Goal: Information Seeking & Learning: Compare options

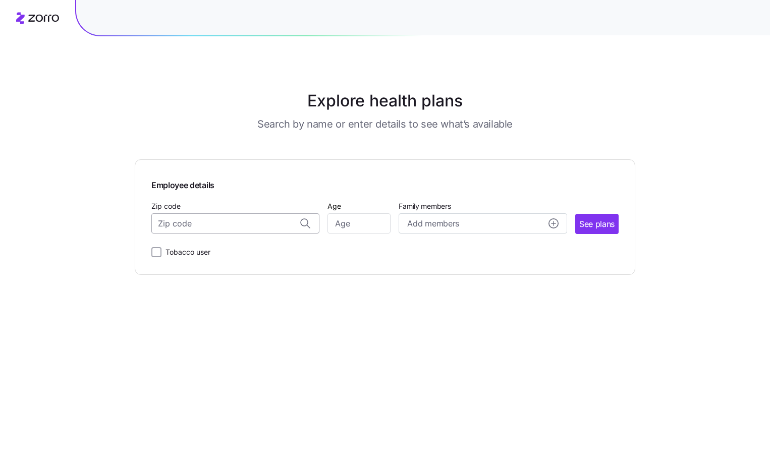
click at [210, 224] on input "Zip code" at bounding box center [235, 224] width 168 height 20
click at [219, 247] on span "11758, [GEOGRAPHIC_DATA], [GEOGRAPHIC_DATA]" at bounding box center [233, 250] width 141 height 13
type input "11758, [GEOGRAPHIC_DATA], [GEOGRAPHIC_DATA]"
click at [355, 221] on input "Age" at bounding box center [359, 224] width 63 height 20
type input "32"
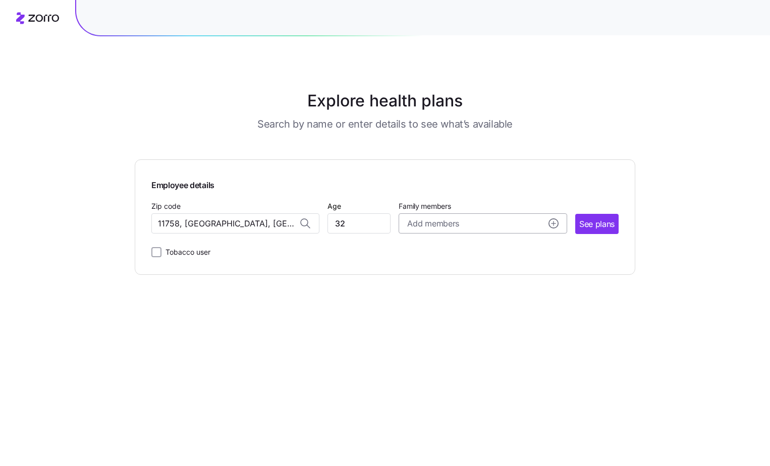
click at [424, 224] on span "Add members" at bounding box center [432, 224] width 51 height 13
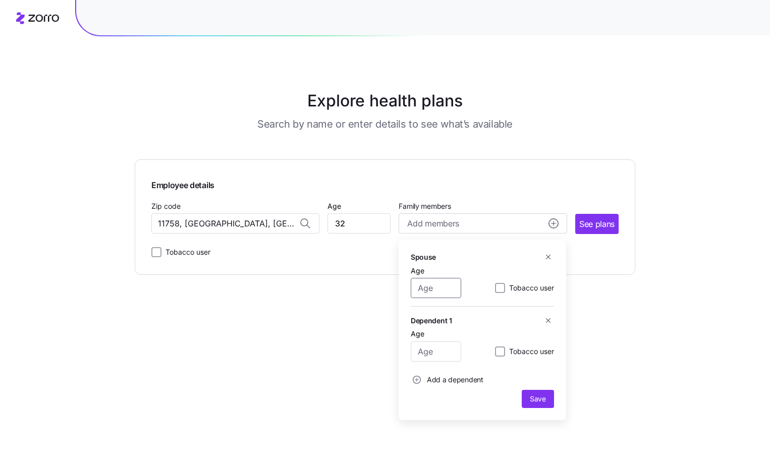
click at [446, 289] on input "Age" at bounding box center [436, 288] width 50 height 20
type input "32"
click at [544, 399] on span "Save" at bounding box center [538, 399] width 16 height 10
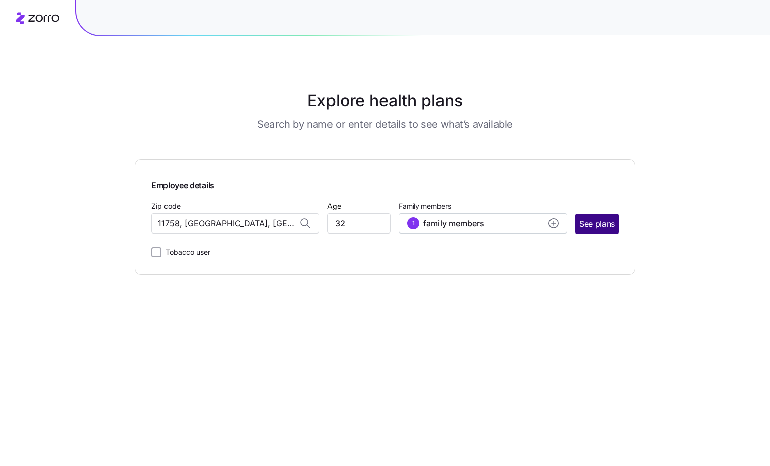
click at [599, 227] on span "See plans" at bounding box center [596, 224] width 35 height 13
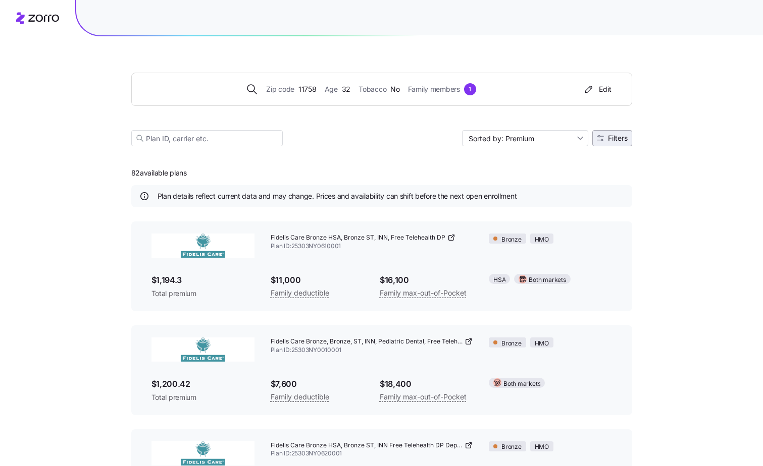
click at [613, 143] on button "Filters" at bounding box center [612, 138] width 40 height 16
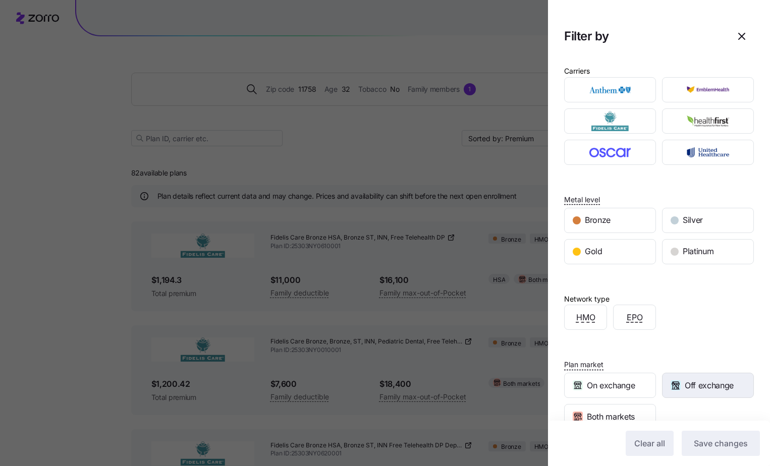
click at [697, 387] on span "Off exchange" at bounding box center [709, 386] width 49 height 13
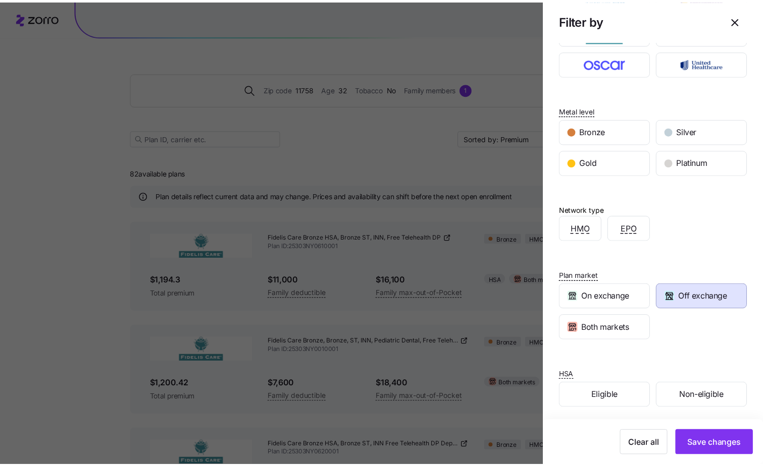
scroll to position [93, 0]
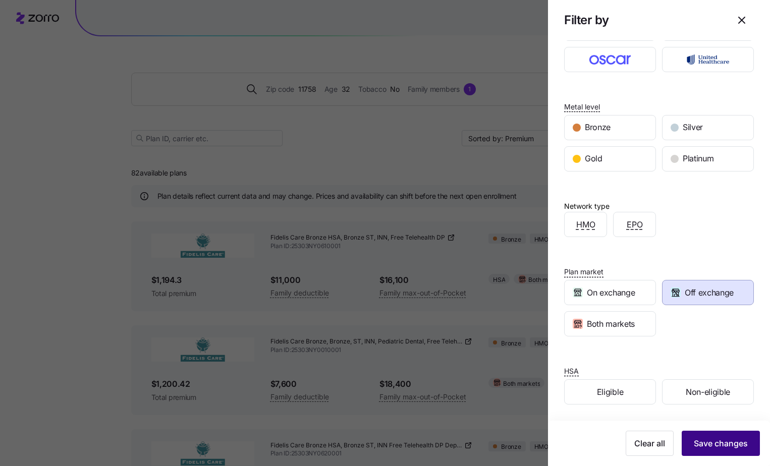
click at [716, 441] on span "Save changes" at bounding box center [721, 444] width 54 height 12
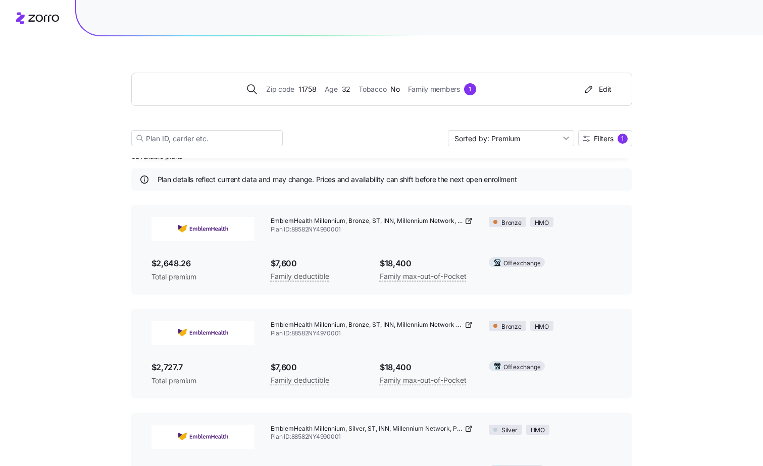
scroll to position [0, 0]
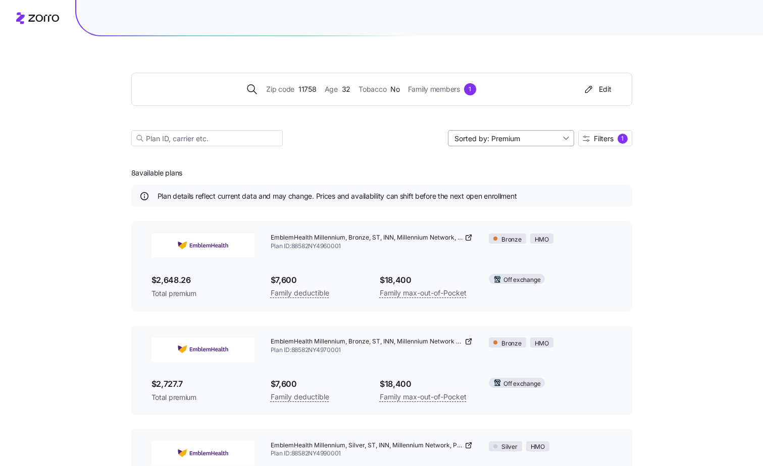
click at [564, 141] on input "Sorted by: Premium" at bounding box center [511, 138] width 126 height 16
click at [479, 178] on div "Deductible" at bounding box center [510, 177] width 118 height 15
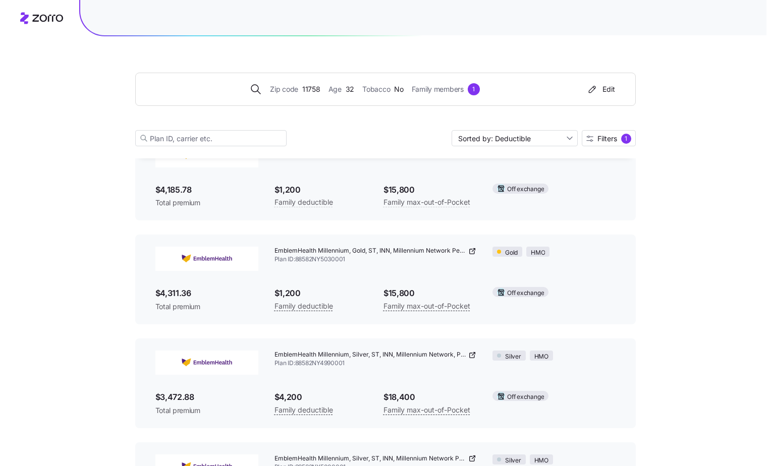
scroll to position [182, 0]
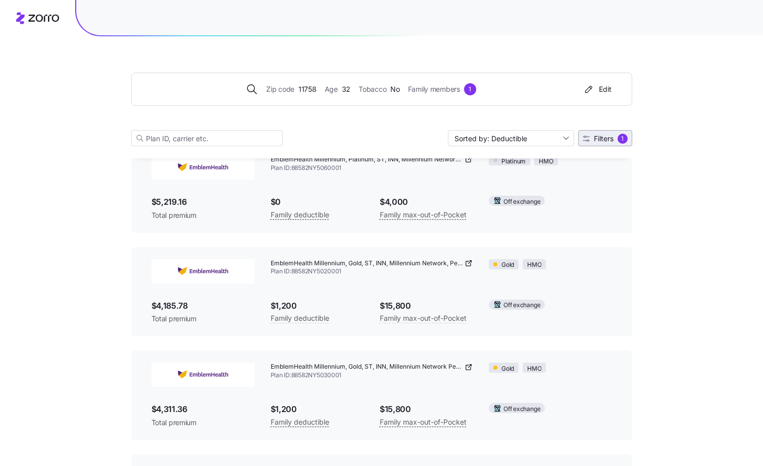
click at [604, 140] on span "Filters" at bounding box center [604, 138] width 20 height 7
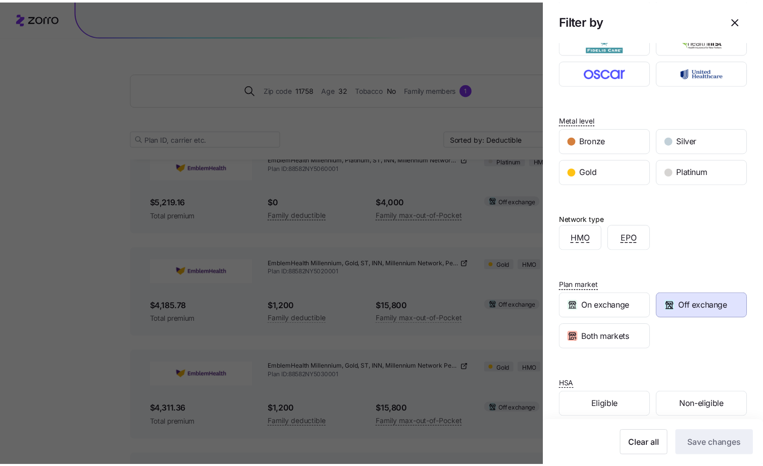
scroll to position [93, 0]
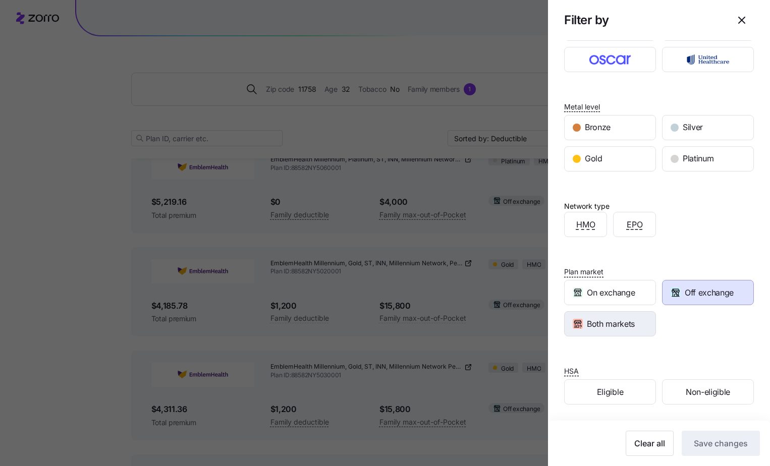
click at [612, 325] on span "Both markets" at bounding box center [611, 324] width 48 height 13
click at [699, 442] on span "Save changes" at bounding box center [721, 444] width 54 height 12
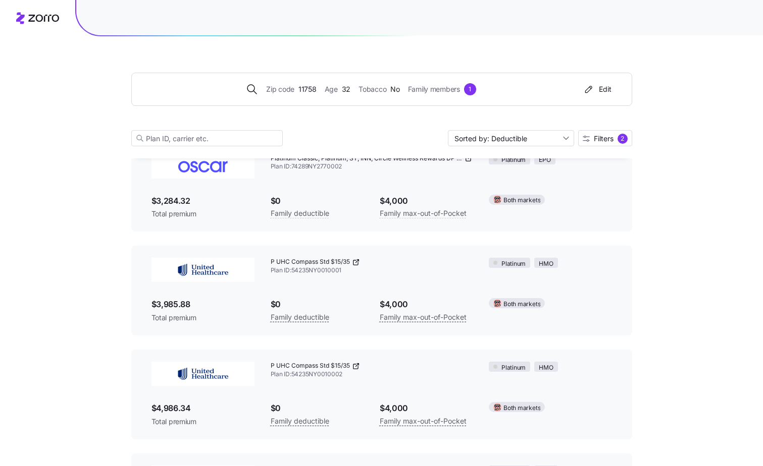
scroll to position [808, 0]
click at [606, 141] on span "Filters" at bounding box center [604, 138] width 20 height 7
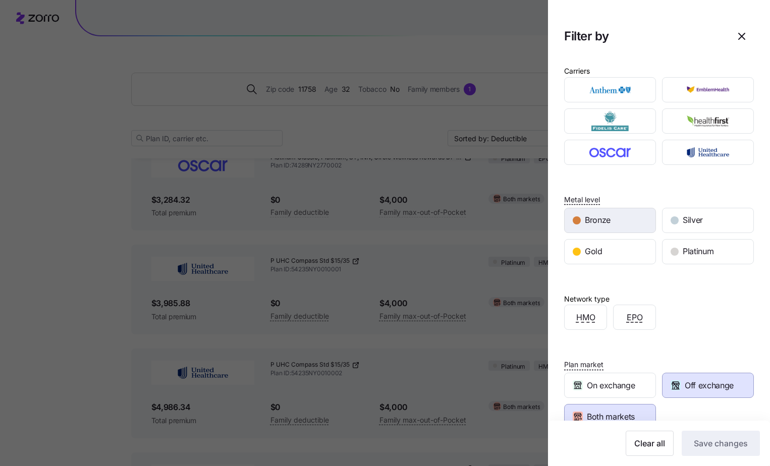
click at [595, 222] on span "Bronze" at bounding box center [598, 220] width 26 height 13
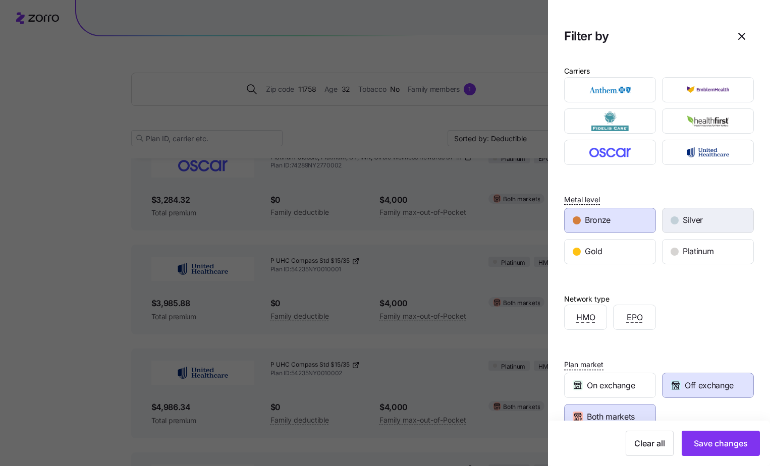
click at [676, 221] on div "Silver" at bounding box center [708, 220] width 91 height 24
click at [610, 248] on div "Gold" at bounding box center [610, 252] width 91 height 24
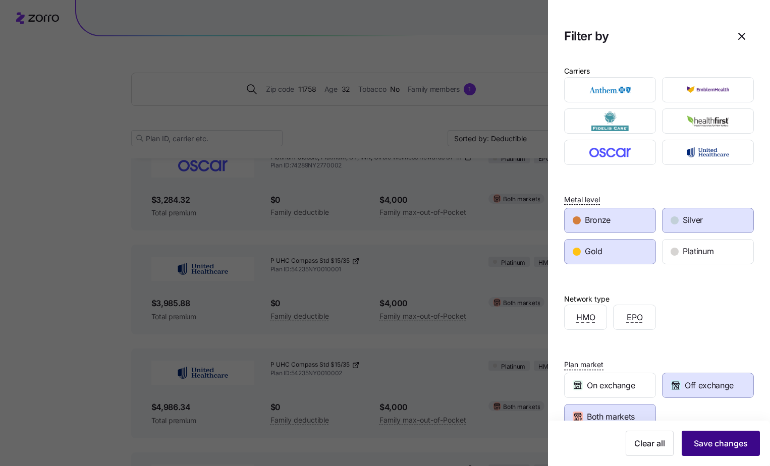
click at [715, 442] on span "Save changes" at bounding box center [721, 444] width 54 height 12
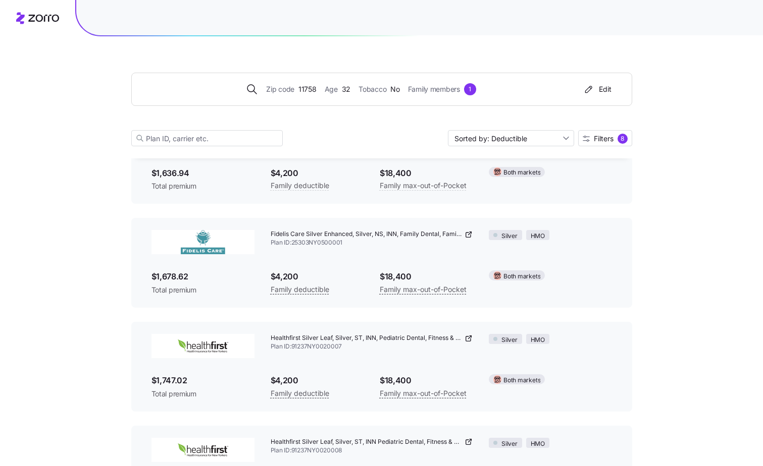
scroll to position [3331, 0]
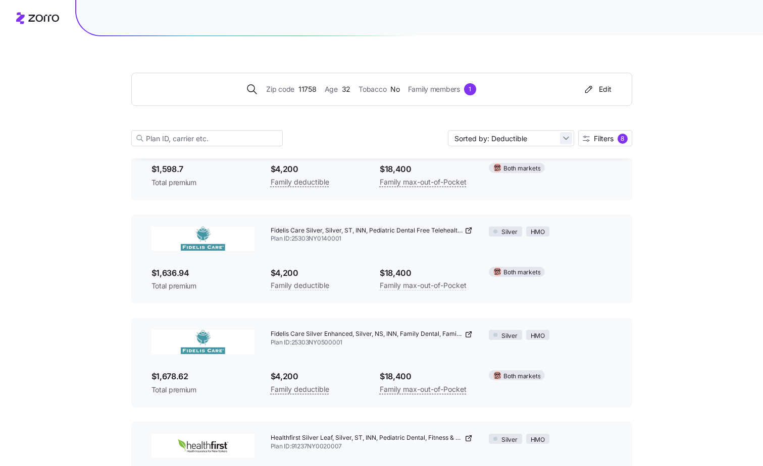
click at [564, 137] on input "Sorted by: Deductible" at bounding box center [511, 138] width 126 height 16
click at [518, 175] on div "Deductible" at bounding box center [510, 177] width 118 height 15
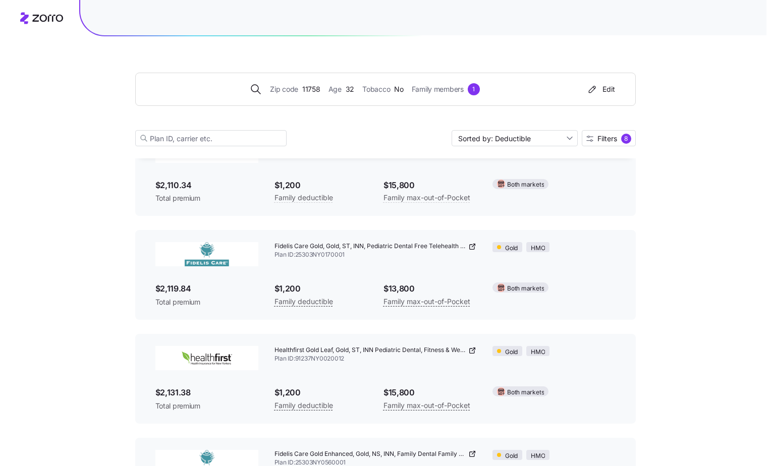
scroll to position [0, 0]
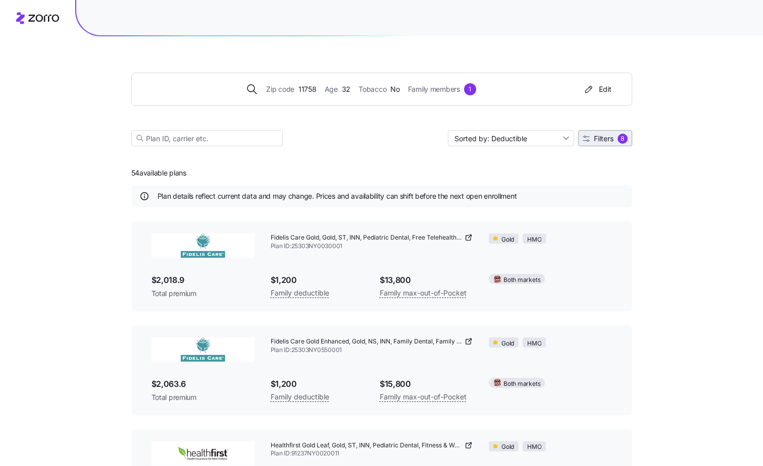
click at [605, 137] on span "Filters" at bounding box center [604, 138] width 20 height 7
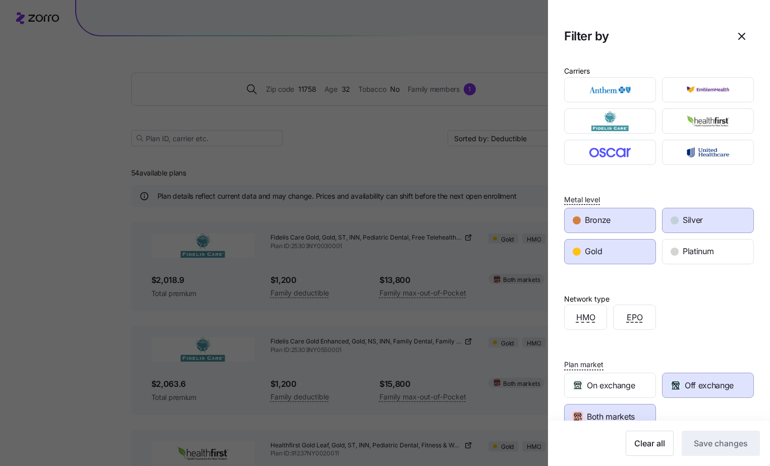
click at [691, 391] on span "Off exchange" at bounding box center [709, 386] width 49 height 13
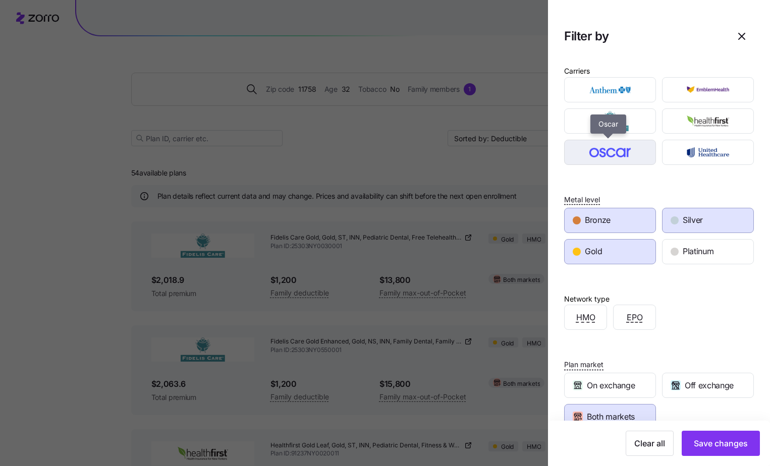
click at [626, 152] on img "button" at bounding box center [610, 152] width 74 height 20
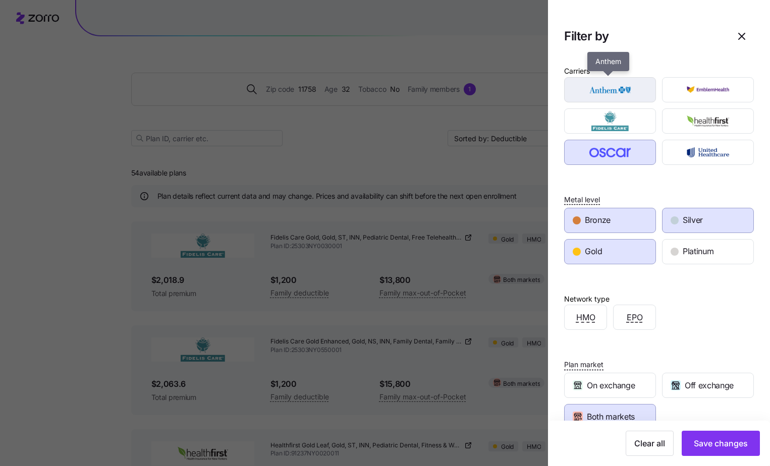
click at [613, 89] on img "button" at bounding box center [610, 90] width 74 height 20
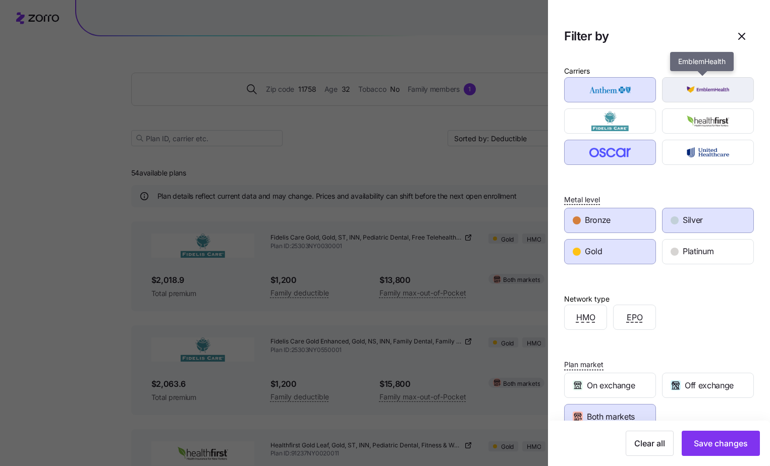
click at [707, 84] on img "button" at bounding box center [708, 90] width 74 height 20
click at [707, 89] on img "button" at bounding box center [708, 90] width 74 height 20
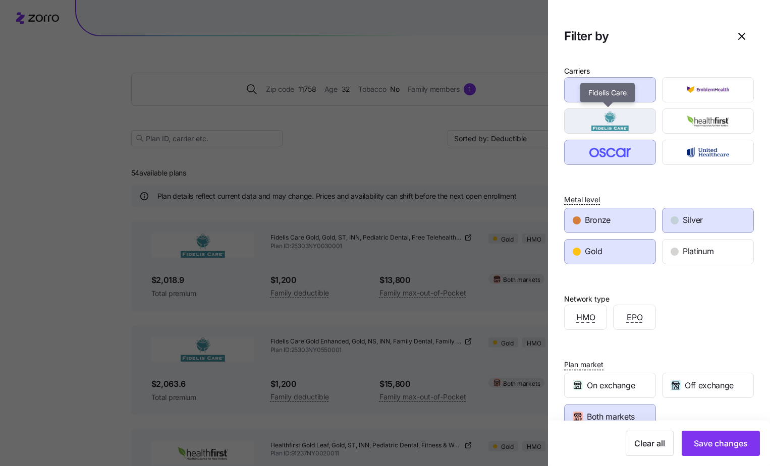
click at [614, 121] on img "button" at bounding box center [610, 121] width 74 height 20
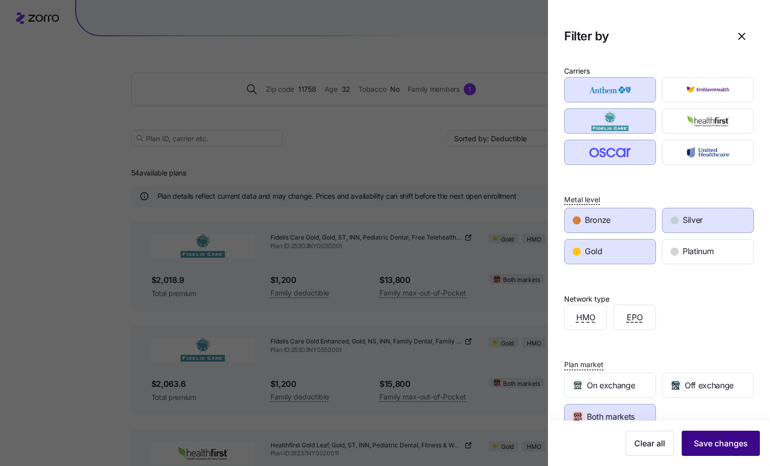
click at [715, 446] on span "Save changes" at bounding box center [721, 444] width 54 height 12
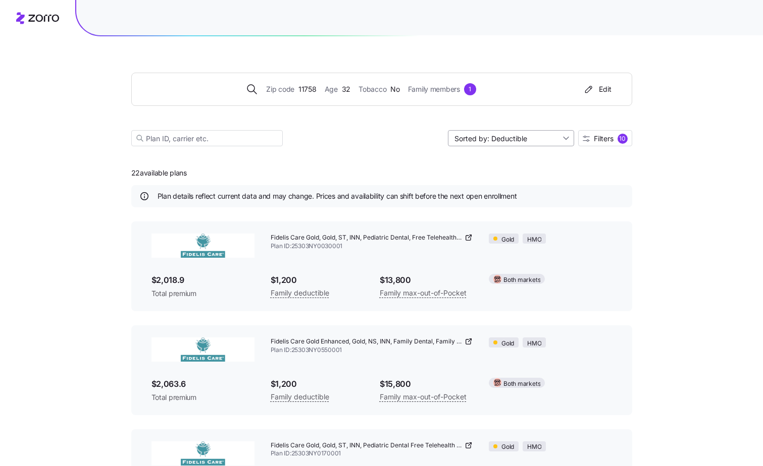
click at [563, 136] on input "Sorted by: Deductible" at bounding box center [511, 138] width 126 height 16
click at [470, 163] on div "Premium" at bounding box center [510, 161] width 118 height 15
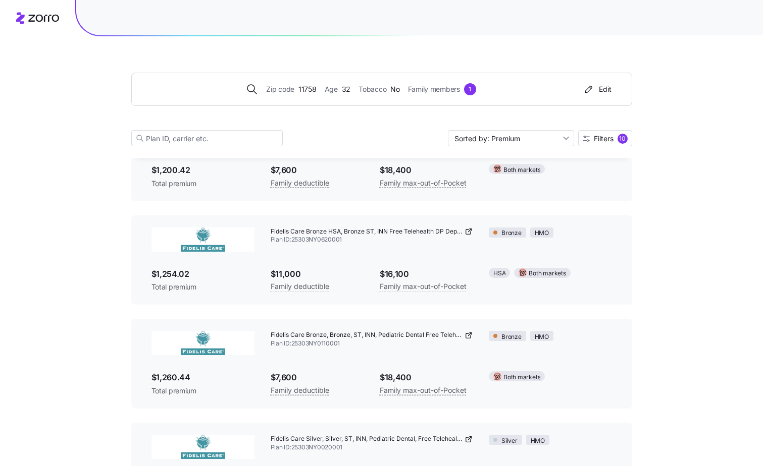
scroll to position [151, 0]
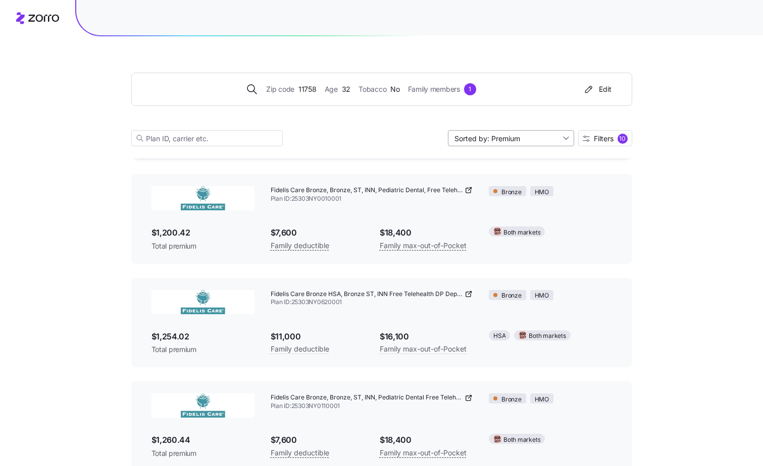
click at [563, 138] on input "Sorted by: Premium" at bounding box center [511, 138] width 126 height 16
click at [478, 175] on div "Deductible" at bounding box center [510, 177] width 118 height 15
type input "Sorted by: Deductible"
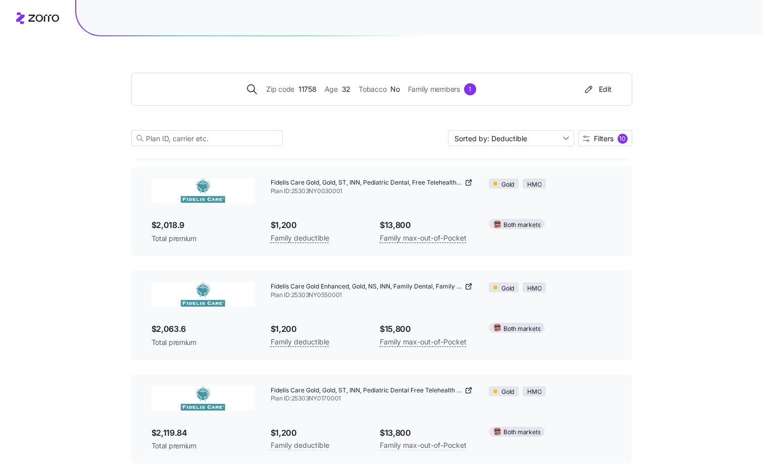
scroll to position [0, 0]
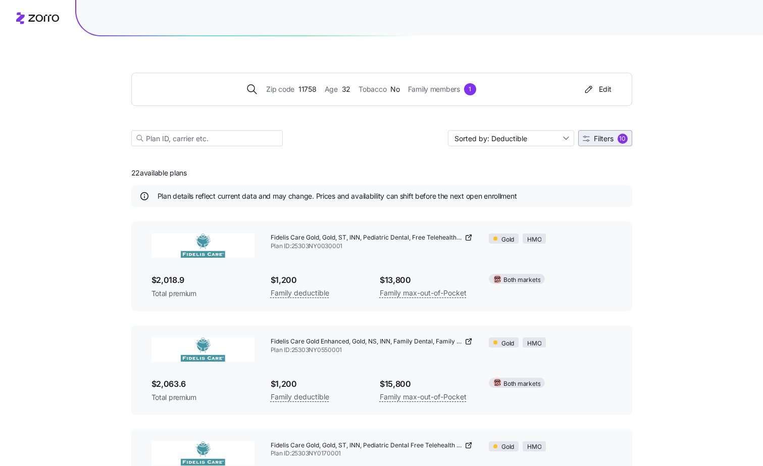
click at [606, 141] on span "Filters" at bounding box center [604, 138] width 20 height 7
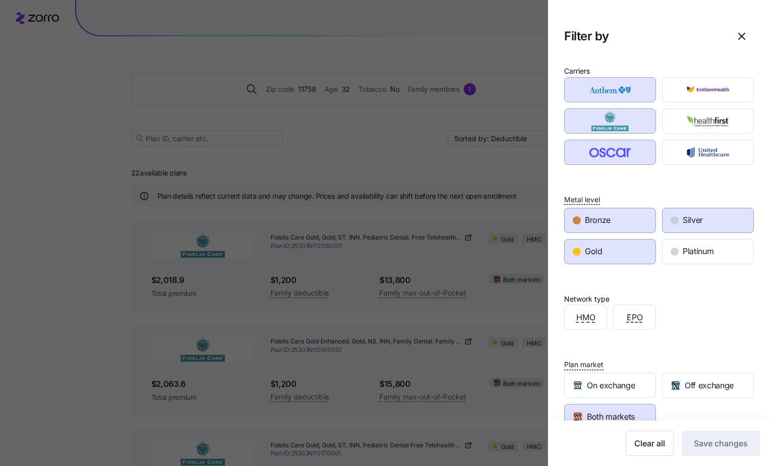
drag, startPoint x: 626, startPoint y: 219, endPoint x: 654, endPoint y: 218, distance: 27.3
click at [626, 218] on div "Bronze" at bounding box center [610, 220] width 91 height 24
click at [686, 217] on span "Silver" at bounding box center [693, 220] width 20 height 13
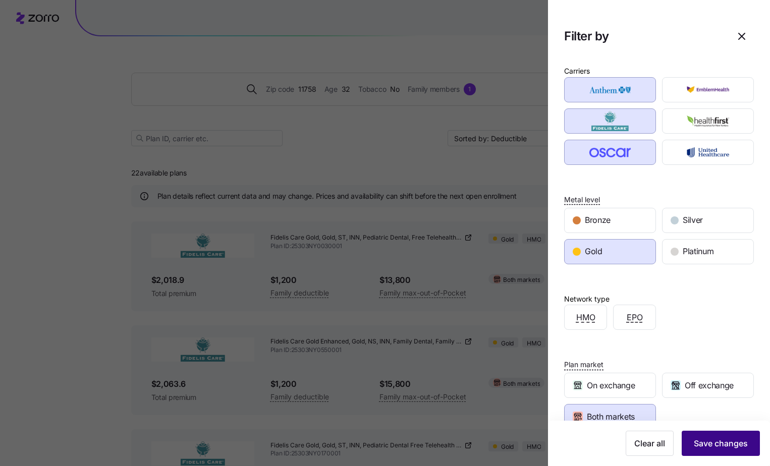
click at [708, 442] on span "Save changes" at bounding box center [721, 444] width 54 height 12
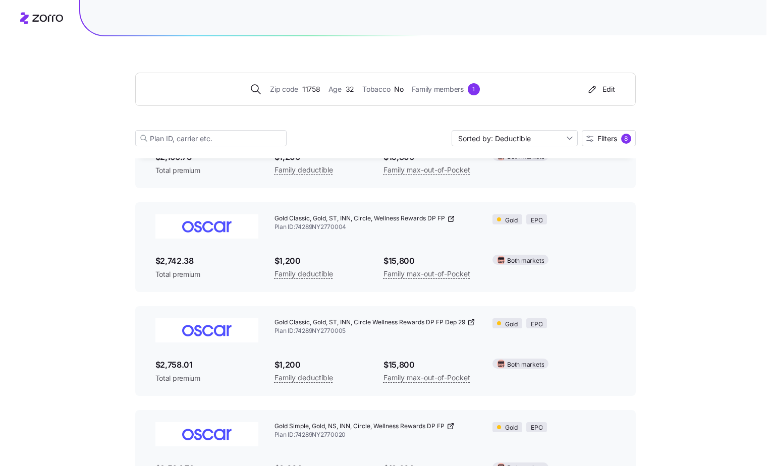
scroll to position [283, 0]
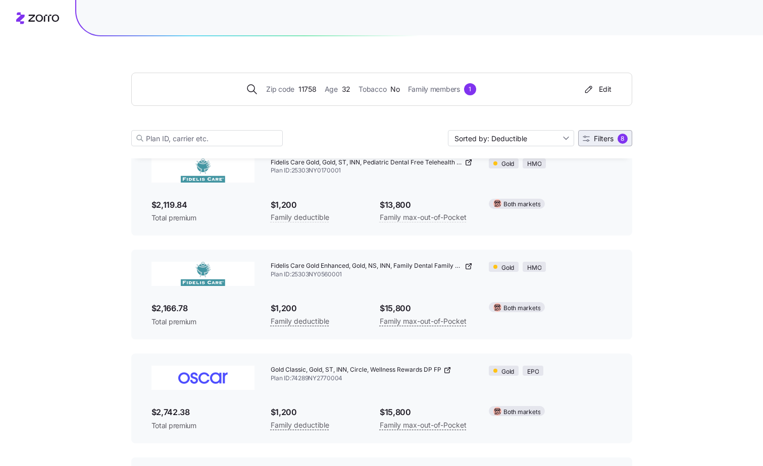
click at [613, 142] on span "Filters 8" at bounding box center [604, 139] width 45 height 10
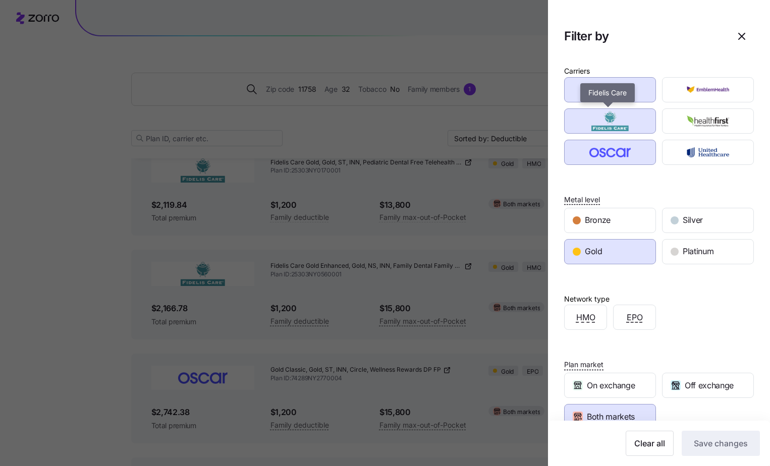
click at [632, 125] on img "button" at bounding box center [610, 121] width 74 height 20
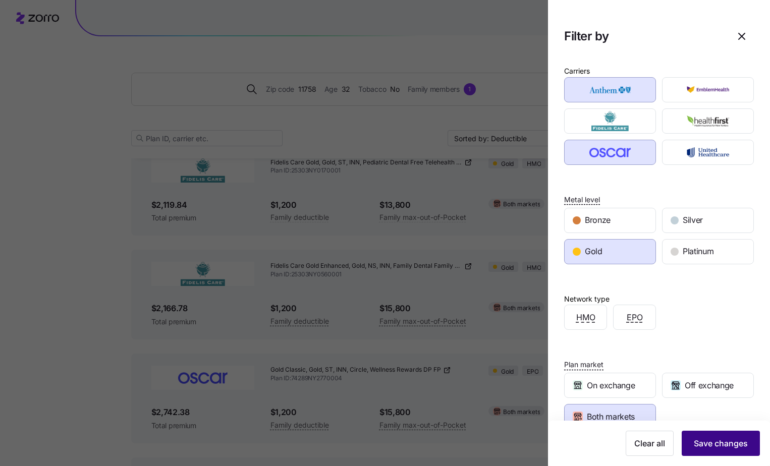
click at [709, 440] on span "Save changes" at bounding box center [721, 444] width 54 height 12
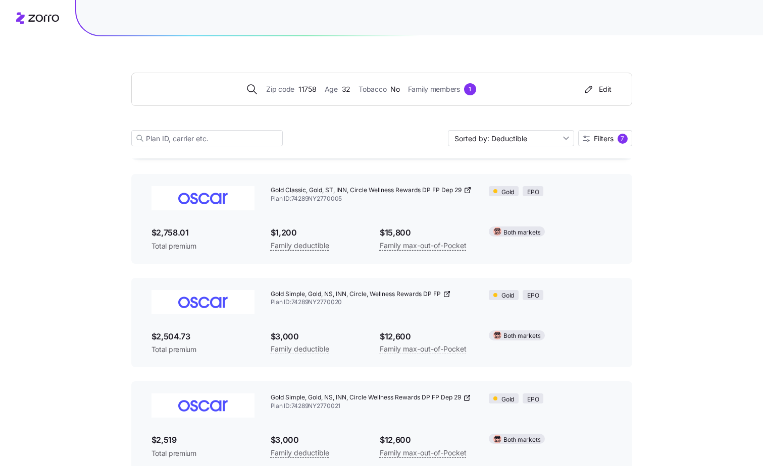
scroll to position [171, 0]
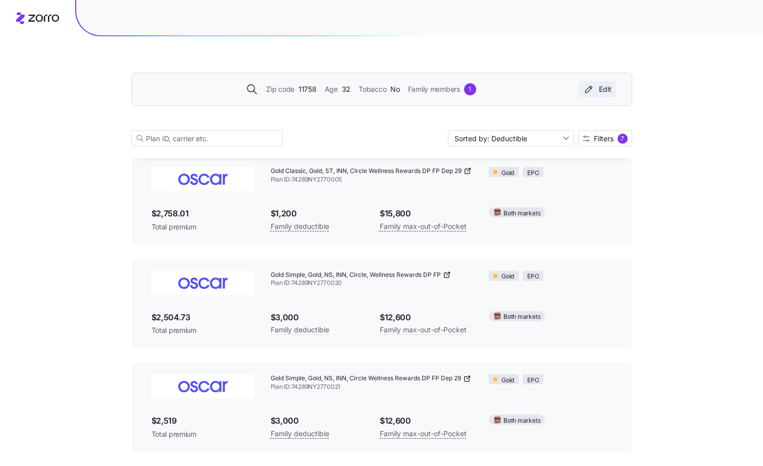
click at [606, 90] on div "Edit" at bounding box center [596, 89] width 29 height 10
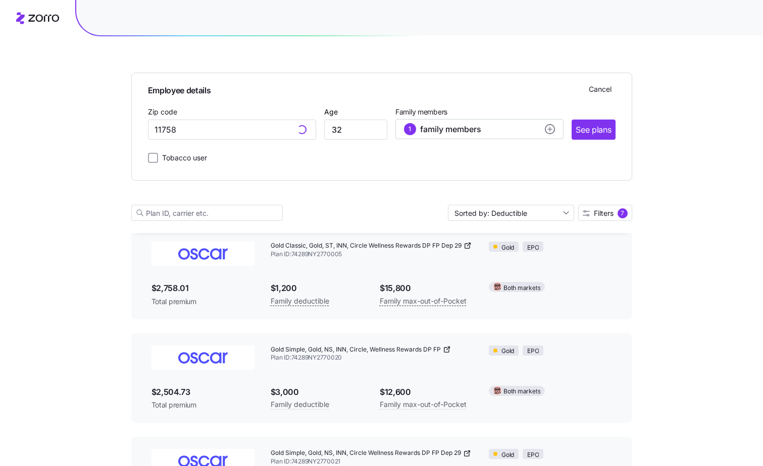
scroll to position [245, 0]
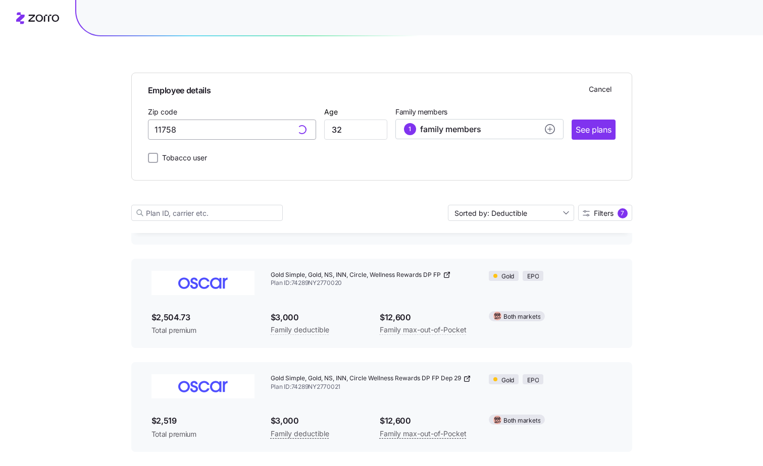
click at [199, 129] on input "11758" at bounding box center [232, 130] width 168 height 20
type input "11758, [GEOGRAPHIC_DATA], [GEOGRAPHIC_DATA]"
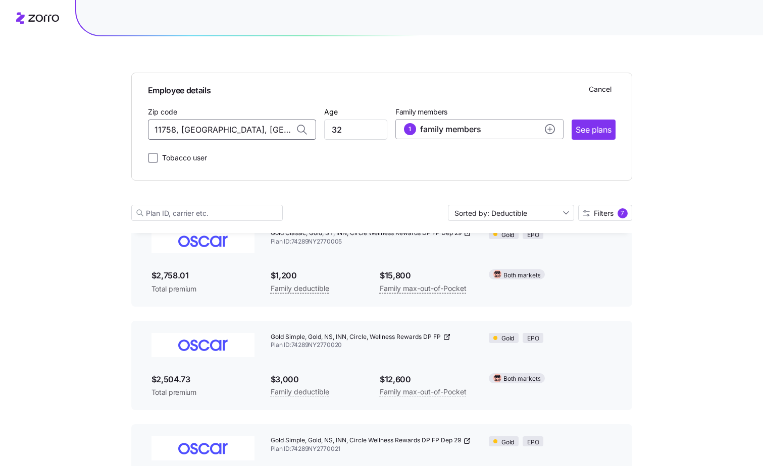
scroll to position [94, 0]
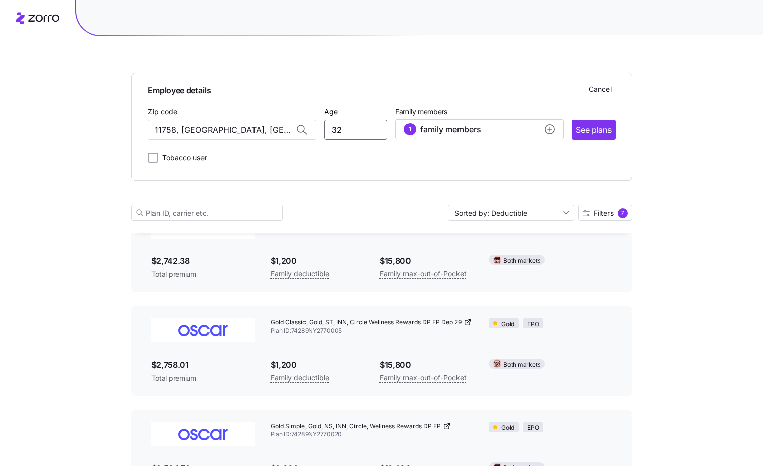
click at [354, 130] on input "32" at bounding box center [355, 130] width 63 height 20
type input "33"
click at [300, 130] on icon at bounding box center [300, 128] width 7 height 7
click at [301, 130] on icon at bounding box center [300, 128] width 7 height 7
click at [264, 125] on input "11758, [GEOGRAPHIC_DATA], [GEOGRAPHIC_DATA]" at bounding box center [232, 130] width 168 height 20
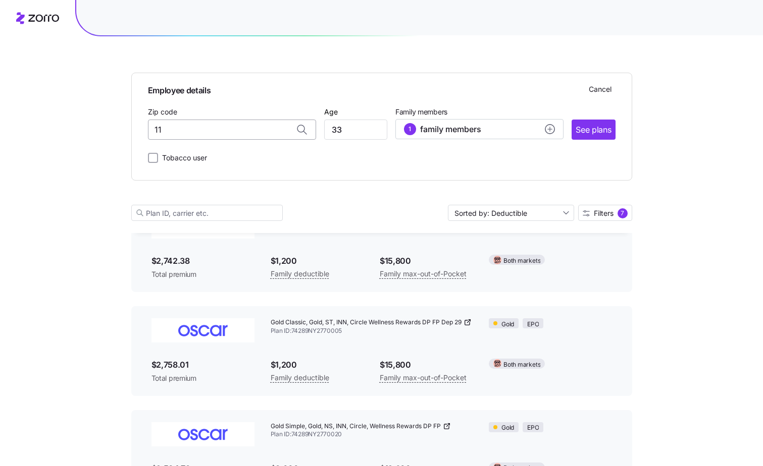
type input "1"
click at [236, 153] on span "11705, [GEOGRAPHIC_DATA], [GEOGRAPHIC_DATA]" at bounding box center [229, 156] width 141 height 13
type input "11705, [GEOGRAPHIC_DATA], [GEOGRAPHIC_DATA]"
click at [548, 128] on circle "add icon" at bounding box center [549, 129] width 9 height 9
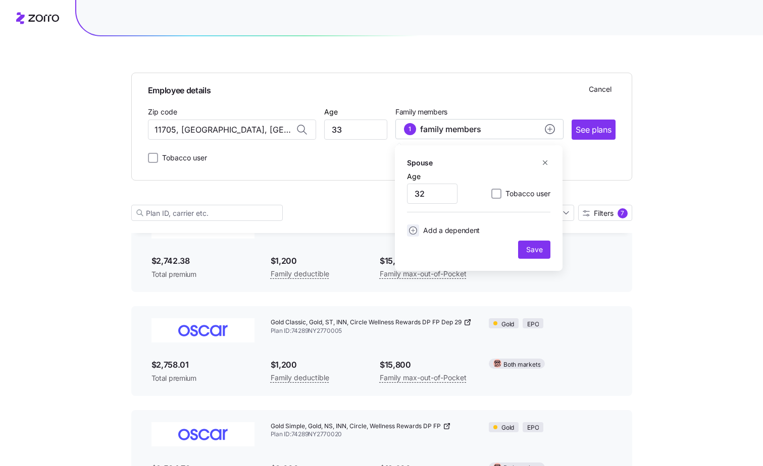
click at [414, 230] on circle "add icon" at bounding box center [413, 231] width 8 height 8
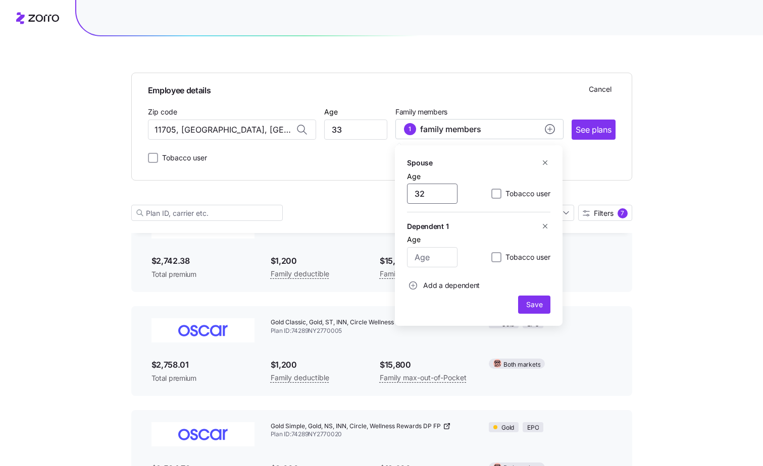
click at [427, 193] on input "32" at bounding box center [432, 194] width 50 height 20
type input "33"
click at [431, 256] on input "Age" at bounding box center [432, 257] width 50 height 20
type input "5"
click at [538, 305] on span "Save" at bounding box center [534, 305] width 16 height 10
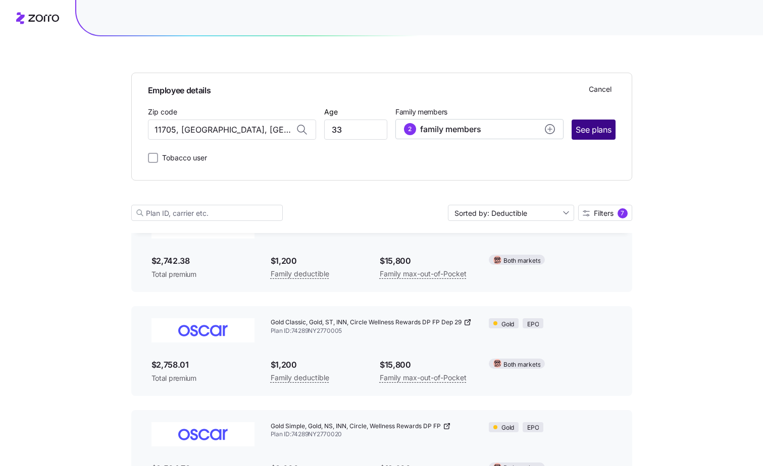
click at [602, 134] on span "See plans" at bounding box center [592, 130] width 35 height 13
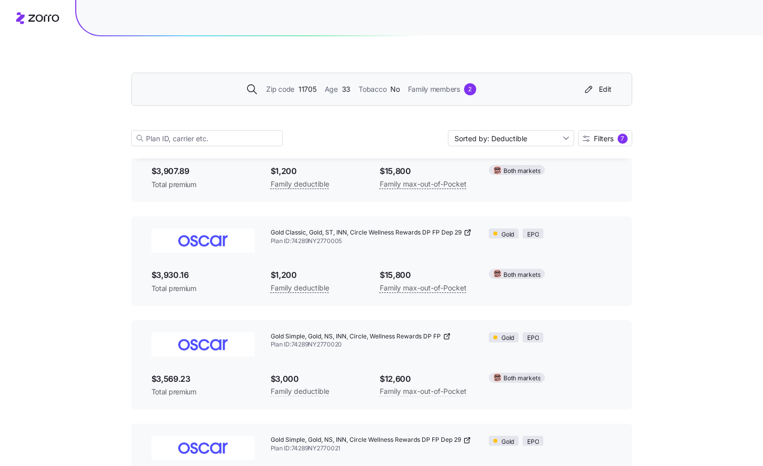
scroll to position [0, 0]
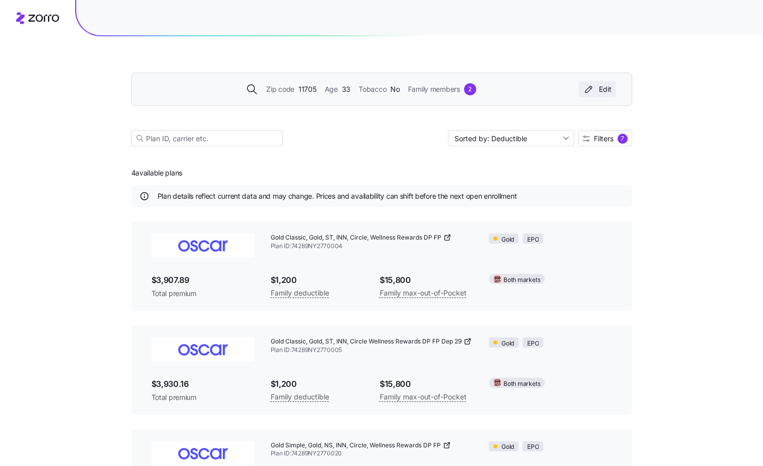
click at [606, 89] on div "Edit" at bounding box center [596, 89] width 29 height 10
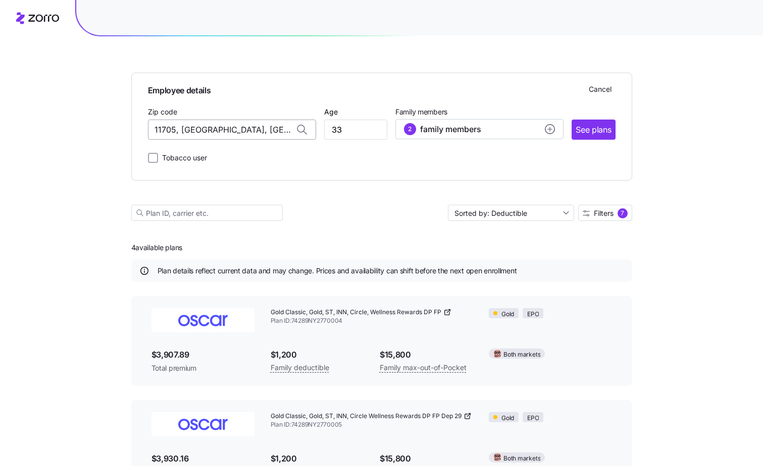
click at [262, 128] on input "11705, [GEOGRAPHIC_DATA], [GEOGRAPHIC_DATA]" at bounding box center [232, 130] width 168 height 20
type input "11705, [GEOGRAPHIC_DATA], [GEOGRAPHIC_DATA]"
click at [346, 125] on input "33" at bounding box center [355, 130] width 63 height 20
click at [549, 131] on circle "add icon" at bounding box center [549, 129] width 9 height 9
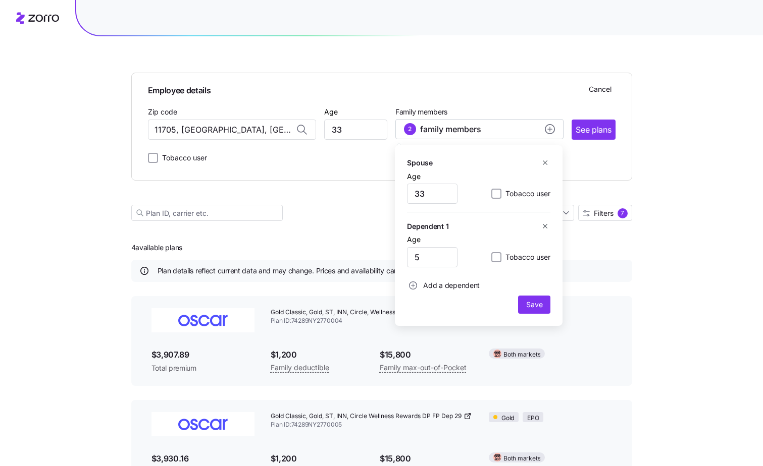
click at [545, 162] on icon "button" at bounding box center [545, 163] width 8 height 8
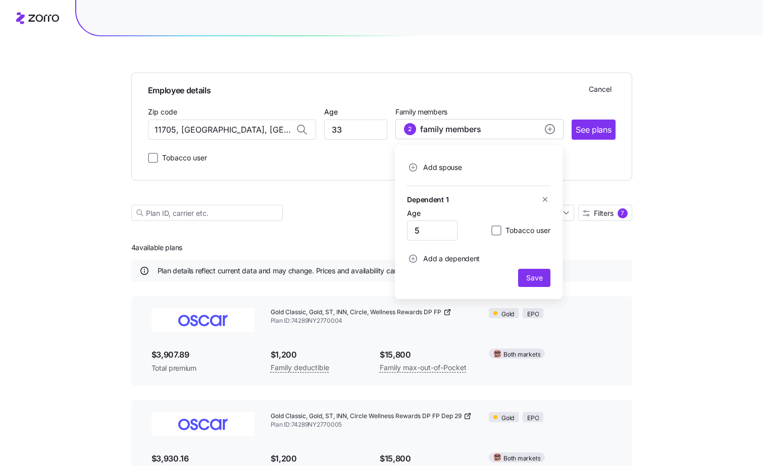
click at [544, 199] on icon "button" at bounding box center [545, 200] width 8 height 8
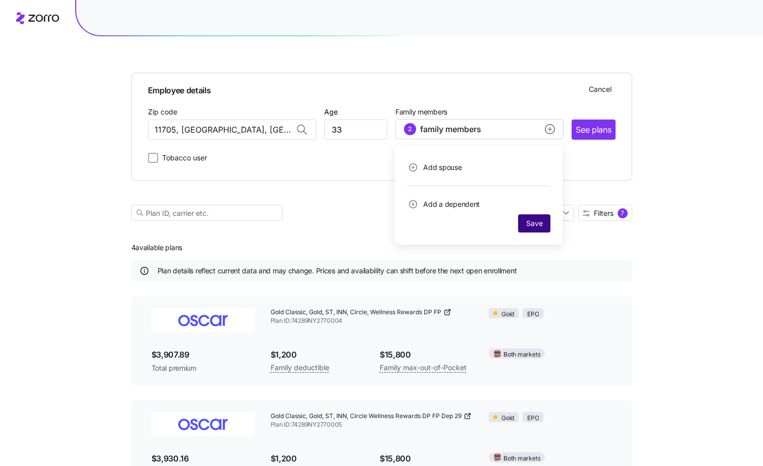
click at [535, 228] on span "Save" at bounding box center [534, 224] width 16 height 10
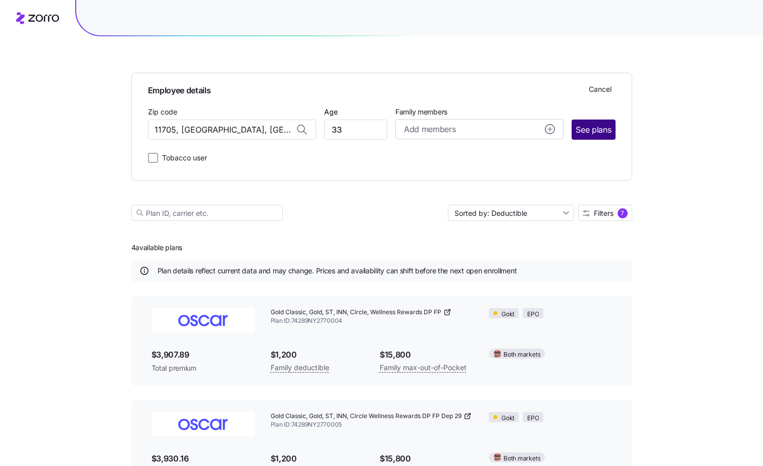
click at [593, 130] on span "See plans" at bounding box center [592, 130] width 35 height 13
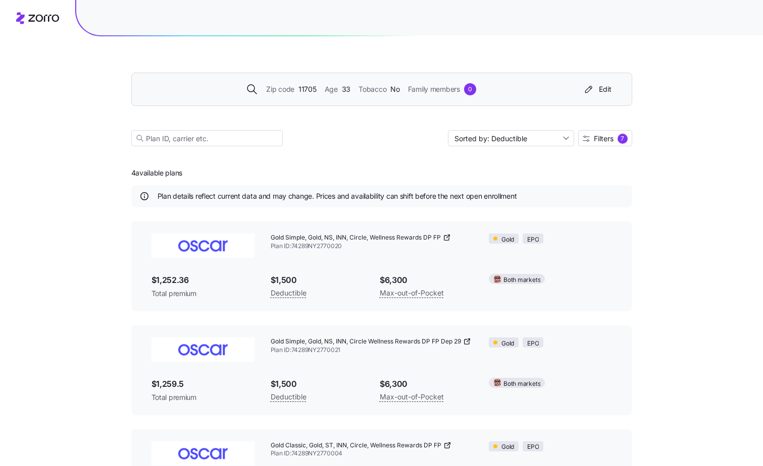
click at [470, 88] on div "0" at bounding box center [470, 89] width 12 height 12
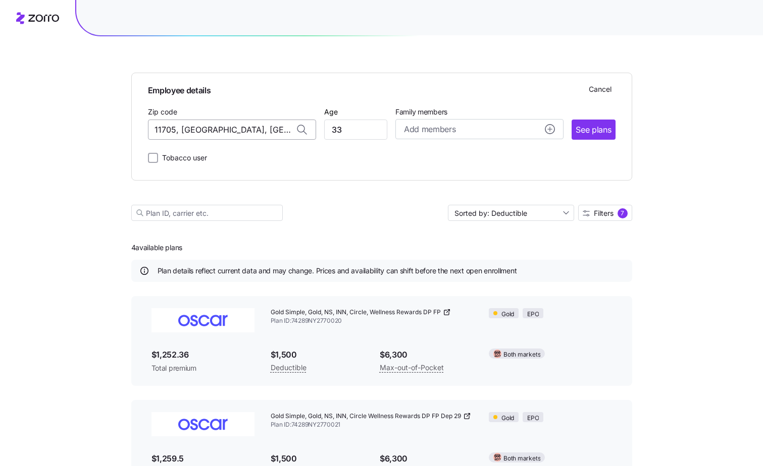
click at [272, 130] on input "11705, [GEOGRAPHIC_DATA], [GEOGRAPHIC_DATA]" at bounding box center [232, 130] width 168 height 20
drag, startPoint x: 272, startPoint y: 130, endPoint x: 85, endPoint y: 134, distance: 186.3
click at [85, 134] on div "Employee details Cancel Zip code 11705, [GEOGRAPHIC_DATA], [GEOGRAPHIC_DATA] Ag…" at bounding box center [381, 349] width 763 height 698
click at [199, 158] on span "11933, [GEOGRAPHIC_DATA], [GEOGRAPHIC_DATA]" at bounding box center [229, 156] width 141 height 13
type input "11933, [GEOGRAPHIC_DATA], [GEOGRAPHIC_DATA]"
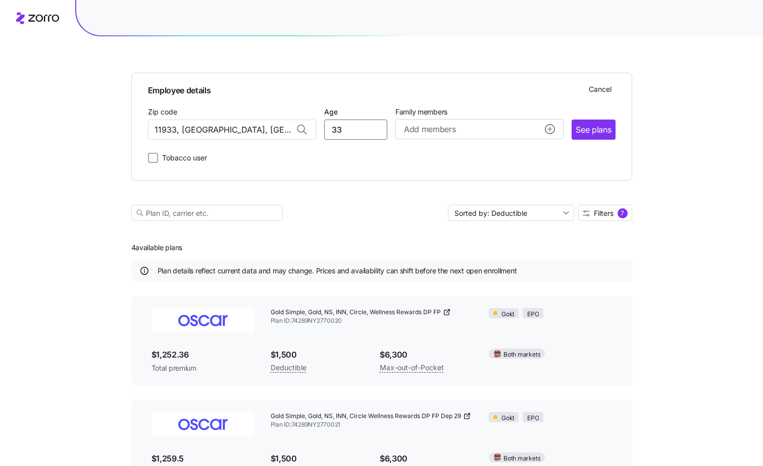
click at [350, 129] on input "33" at bounding box center [355, 130] width 63 height 20
type input "34"
click at [550, 128] on icon "add icon" at bounding box center [550, 129] width 0 height 4
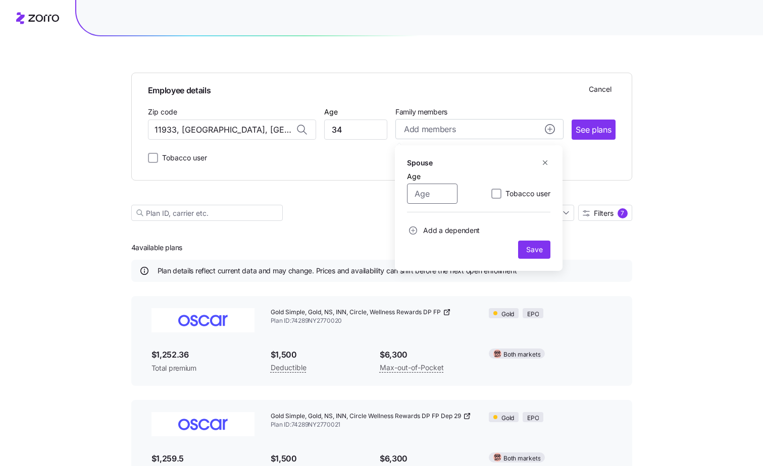
click at [439, 188] on input "Age" at bounding box center [432, 194] width 50 height 20
type input "34"
click at [533, 250] on span "Save" at bounding box center [534, 250] width 16 height 10
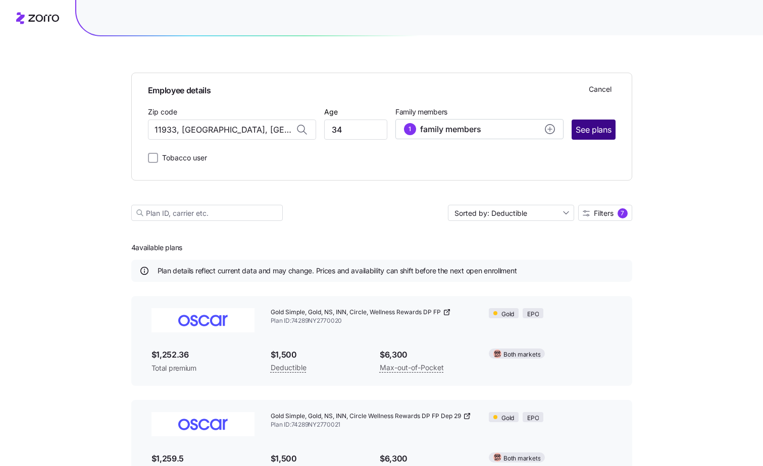
click at [593, 131] on span "See plans" at bounding box center [592, 130] width 35 height 13
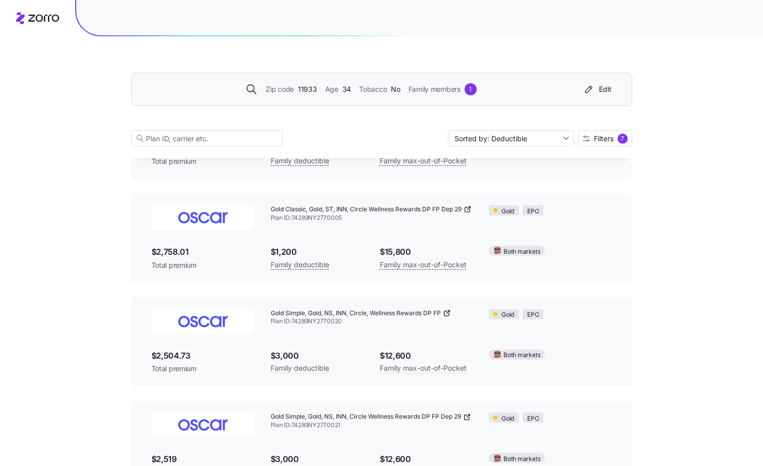
scroll to position [171, 0]
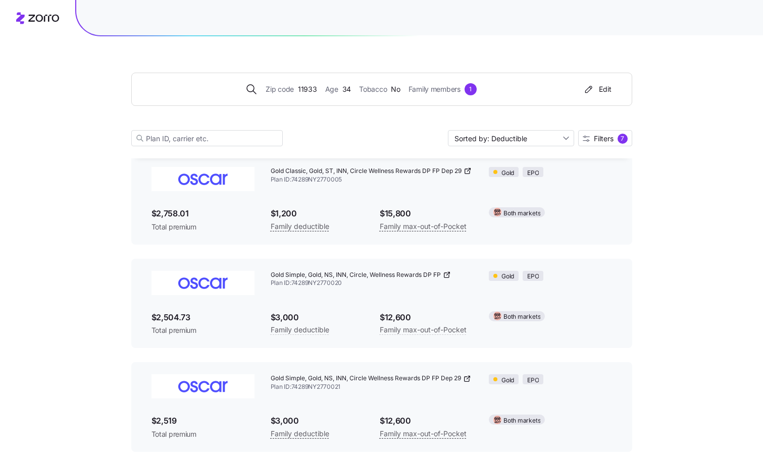
click at [605, 92] on div "Edit" at bounding box center [596, 89] width 29 height 10
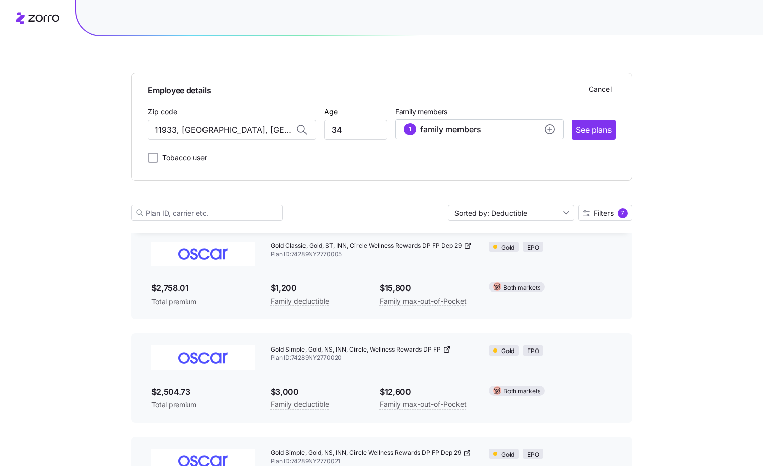
scroll to position [245, 0]
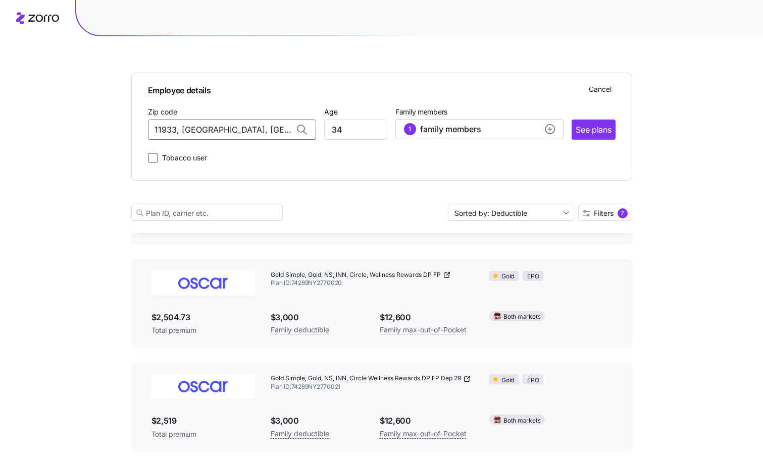
drag, startPoint x: 249, startPoint y: 127, endPoint x: 139, endPoint y: 105, distance: 112.2
click at [139, 105] on div "Employee details Cancel Zip code 11933, [GEOGRAPHIC_DATA], [GEOGRAPHIC_DATA] Ag…" at bounding box center [381, 127] width 501 height 108
click at [195, 154] on span "[GEOGRAPHIC_DATA], [GEOGRAPHIC_DATA]" at bounding box center [229, 156] width 141 height 13
type input "[GEOGRAPHIC_DATA], [GEOGRAPHIC_DATA]"
click at [552, 131] on circle "add icon" at bounding box center [549, 129] width 9 height 9
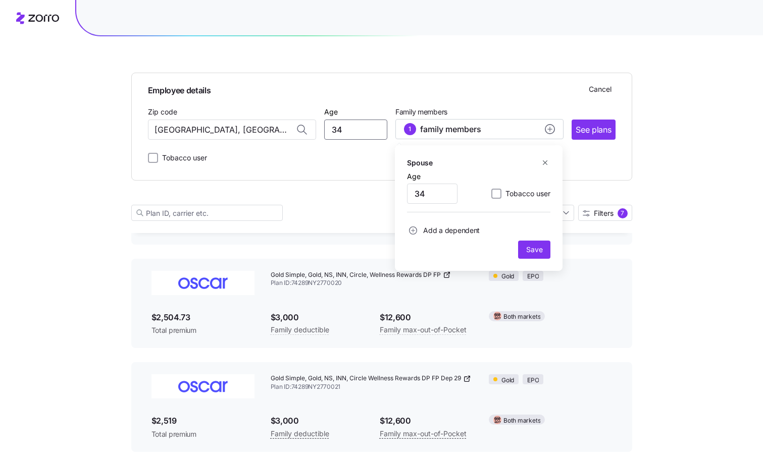
click at [349, 131] on input "34" at bounding box center [355, 130] width 63 height 20
type input "35"
click at [552, 128] on circle "add icon" at bounding box center [549, 129] width 9 height 9
click at [591, 130] on span "See plans" at bounding box center [592, 130] width 35 height 13
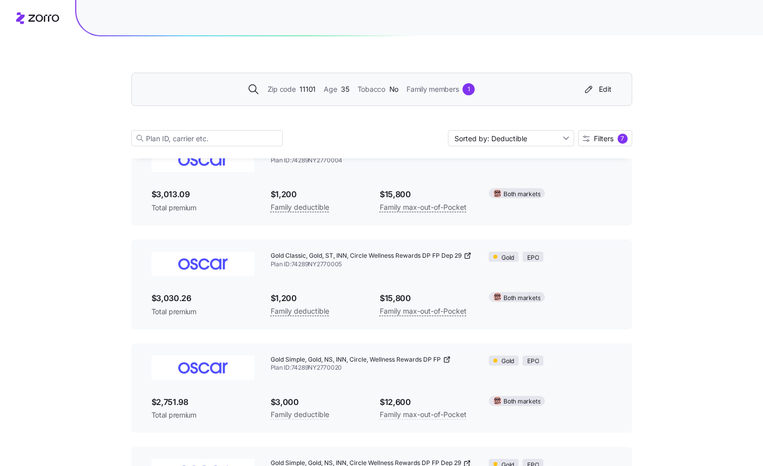
scroll to position [70, 0]
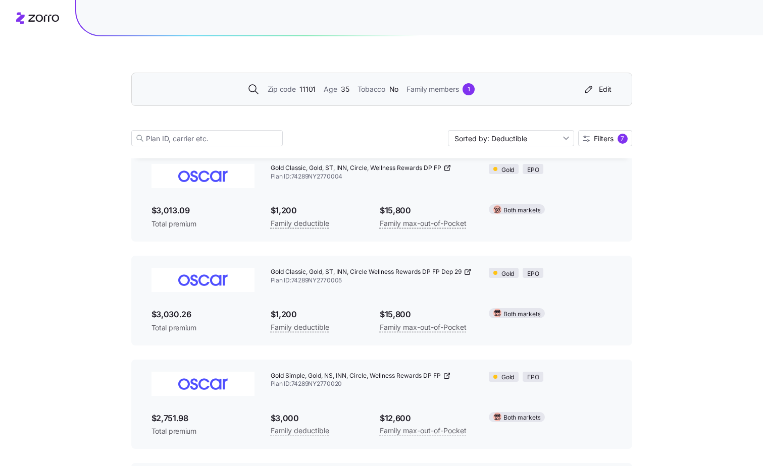
click at [470, 87] on div "1" at bounding box center [468, 89] width 12 height 12
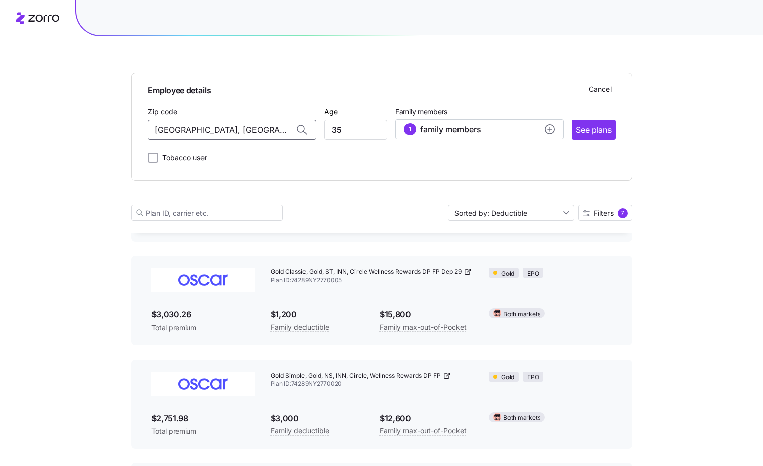
drag, startPoint x: 285, startPoint y: 126, endPoint x: 128, endPoint y: 115, distance: 157.4
click at [128, 115] on div "Employee details Cancel Zip code [GEOGRAPHIC_DATA], [GEOGRAPHIC_DATA] Age [DEMO…" at bounding box center [381, 205] width 763 height 698
click at [205, 156] on span "11792, [GEOGRAPHIC_DATA], [GEOGRAPHIC_DATA]" at bounding box center [229, 156] width 141 height 13
type input "11792, [GEOGRAPHIC_DATA], [GEOGRAPHIC_DATA]"
click at [359, 133] on input "35" at bounding box center [355, 130] width 63 height 20
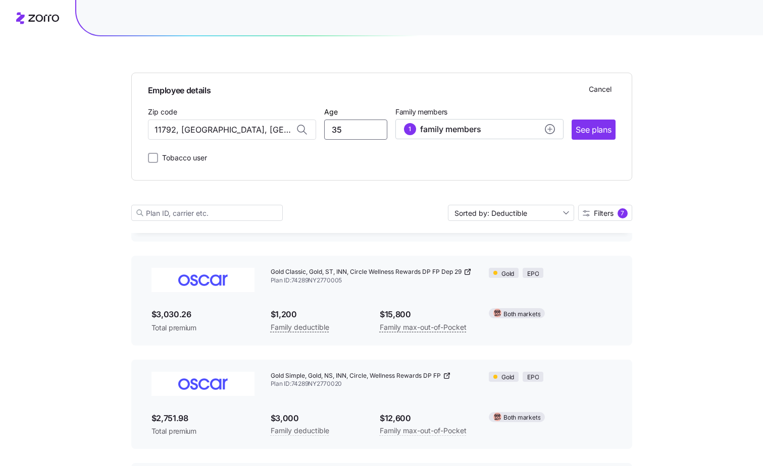
type input "3"
type input "40"
click at [549, 128] on circle "add icon" at bounding box center [549, 129] width 9 height 9
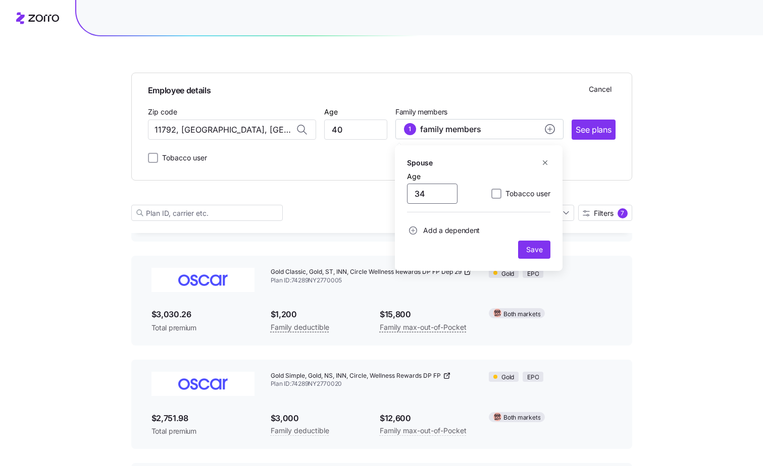
click at [432, 191] on input "34" at bounding box center [432, 194] width 50 height 20
type input "199"
click at [412, 232] on icon "add icon" at bounding box center [413, 231] width 8 height 8
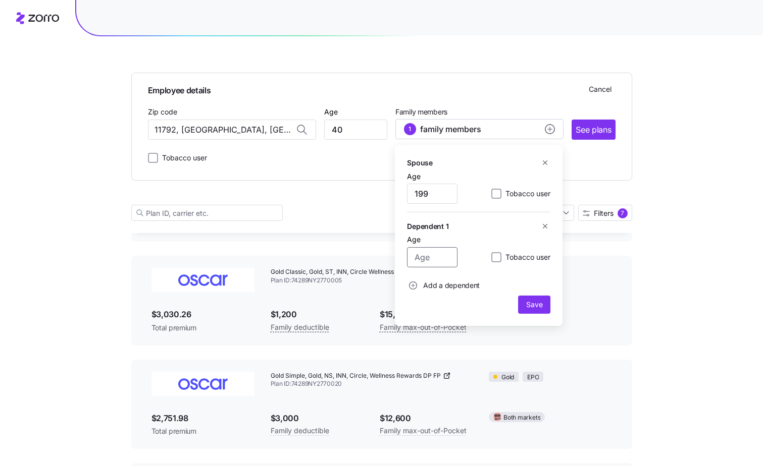
click at [434, 258] on input "Age" at bounding box center [432, 257] width 50 height 20
type input "11"
click at [435, 286] on span "Add a dependent" at bounding box center [451, 286] width 57 height 10
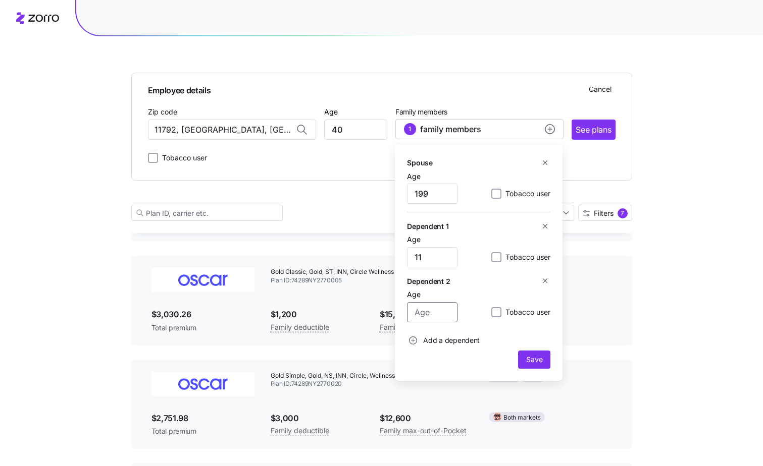
click at [432, 314] on input "Age" at bounding box center [432, 312] width 50 height 20
type input "9"
click at [533, 359] on span "Save" at bounding box center [534, 360] width 16 height 10
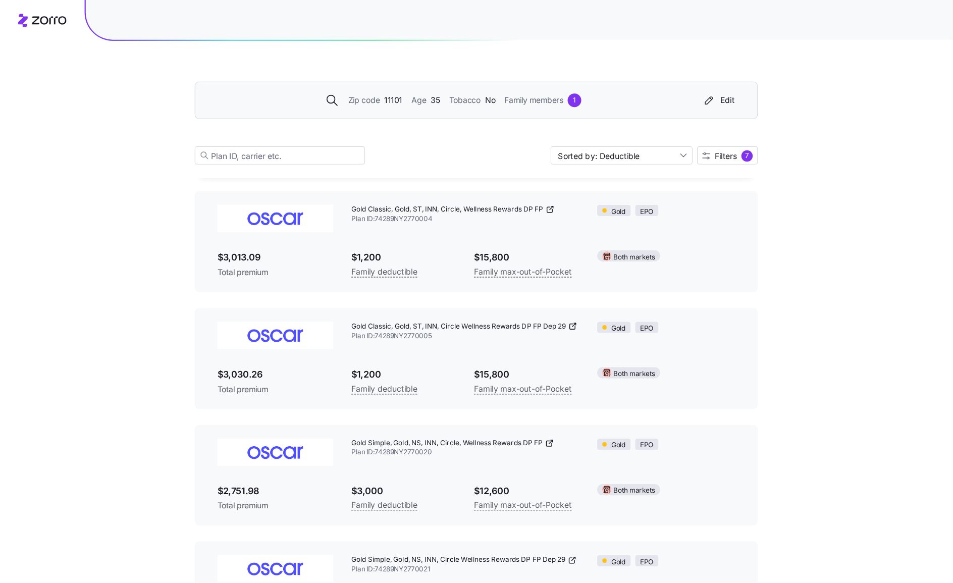
scroll to position [51, 0]
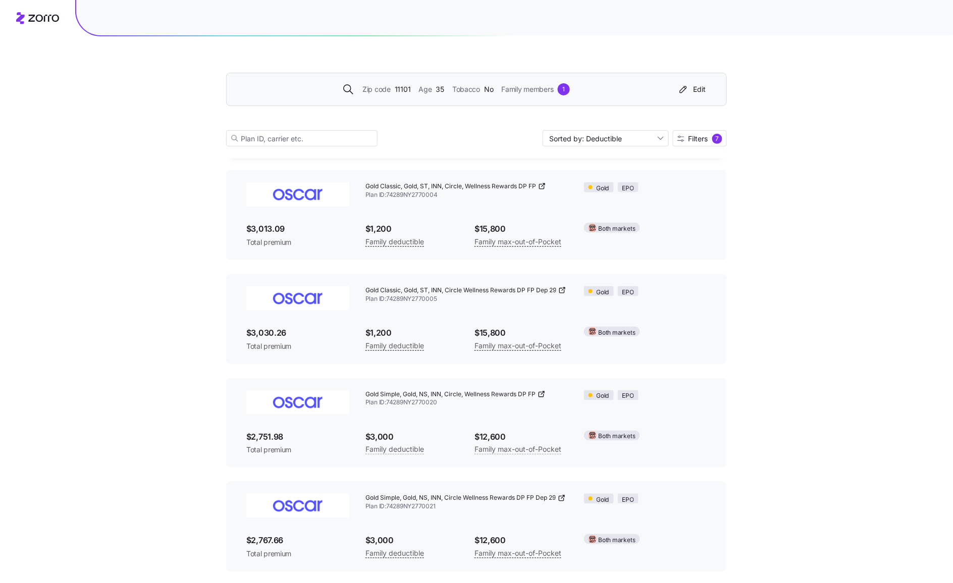
drag, startPoint x: 760, startPoint y: 37, endPoint x: 770, endPoint y: 283, distance: 246.0
click at [770, 283] on div "Zip code 11101 Age [DEMOGRAPHIC_DATA] Tobacco No Family members 1 Edit Sorted b…" at bounding box center [476, 260] width 953 height 623
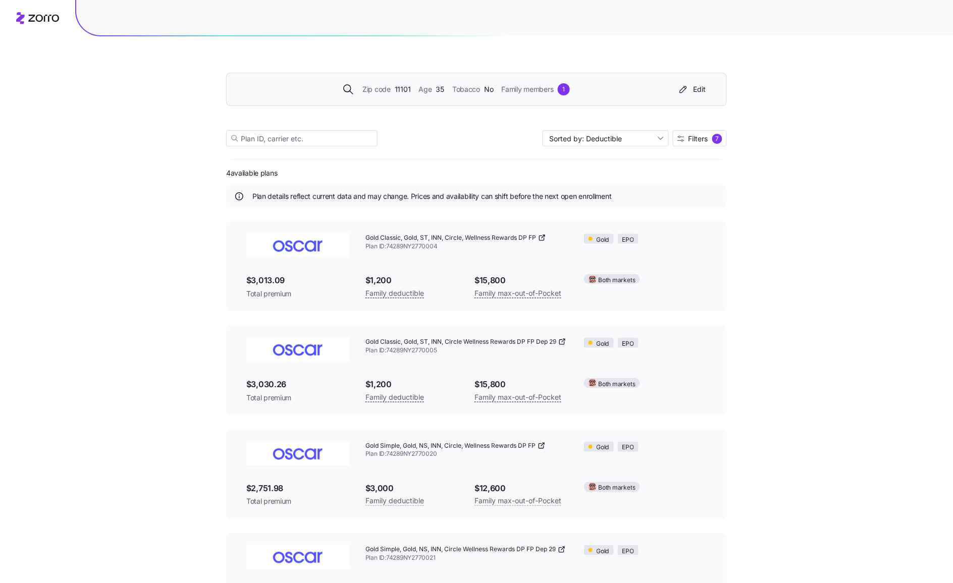
scroll to position [55, 0]
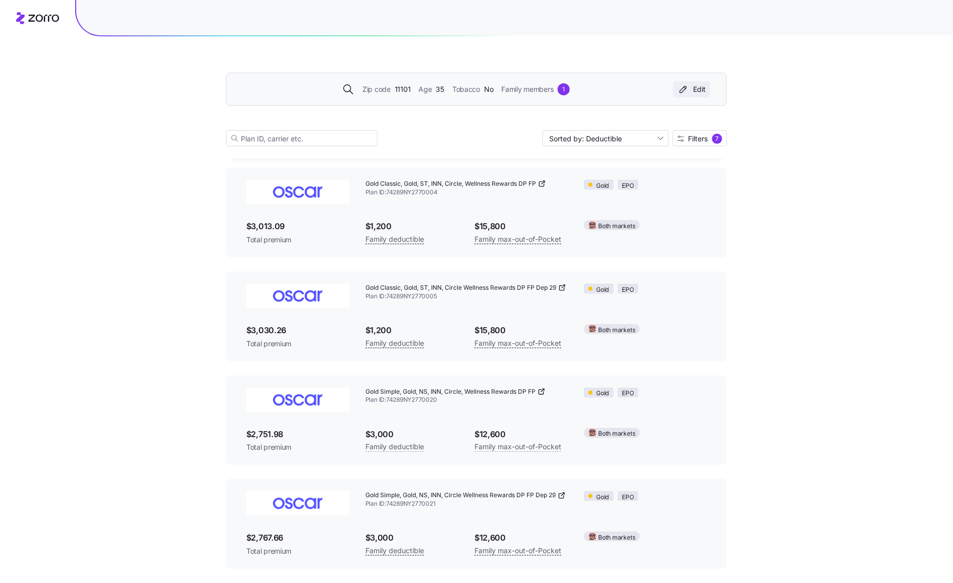
click at [698, 90] on div "Edit" at bounding box center [691, 89] width 29 height 10
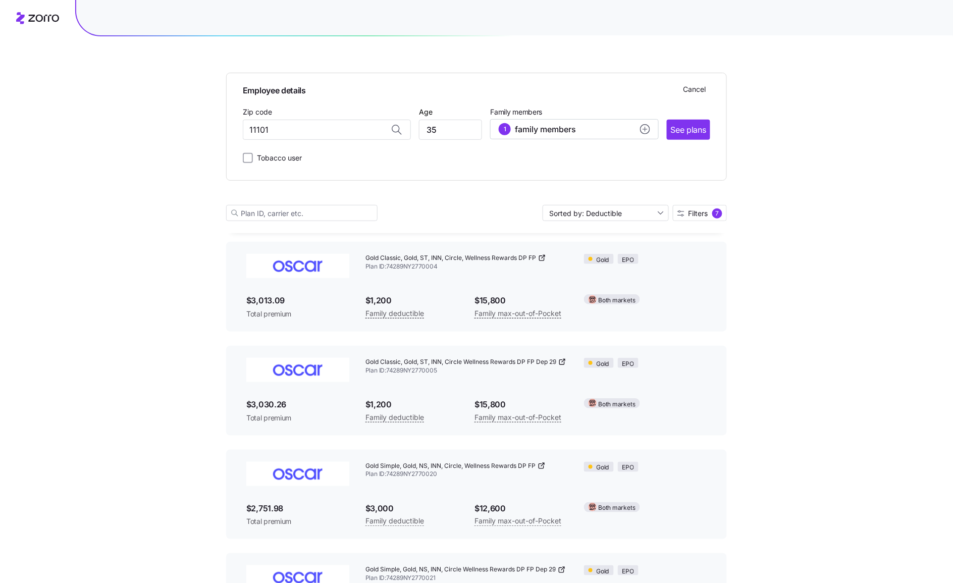
scroll to position [129, 0]
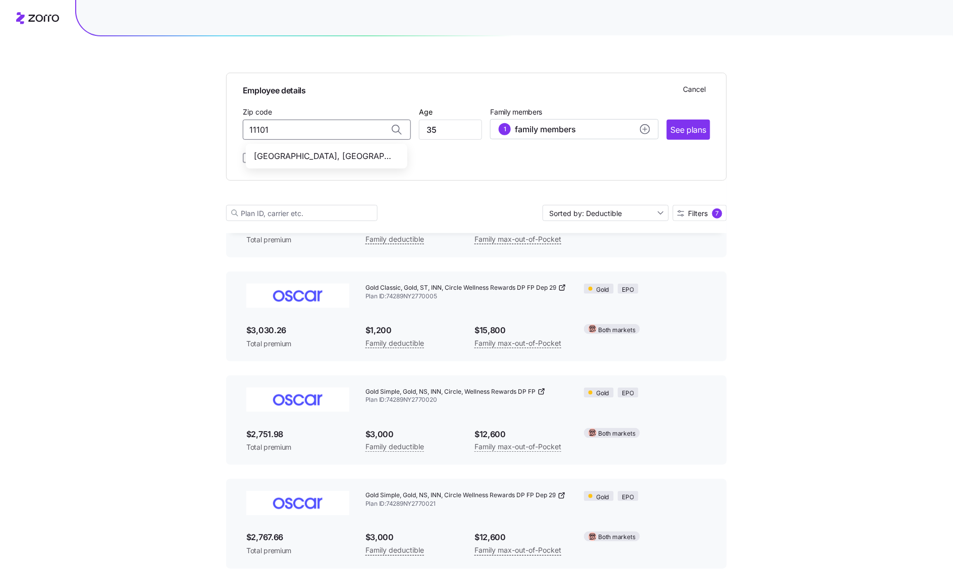
drag, startPoint x: 272, startPoint y: 132, endPoint x: 197, endPoint y: 117, distance: 75.8
click at [197, 117] on div "Employee details Cancel Zip code 11101 [GEOGRAPHIC_DATA] Age [DEMOGRAPHIC_DATA]…" at bounding box center [476, 220] width 953 height 698
click at [352, 155] on span "11788, [GEOGRAPHIC_DATA], [GEOGRAPHIC_DATA]" at bounding box center [324, 156] width 141 height 13
type input "11788, [GEOGRAPHIC_DATA], [GEOGRAPHIC_DATA]"
click at [453, 132] on input "35" at bounding box center [450, 130] width 63 height 20
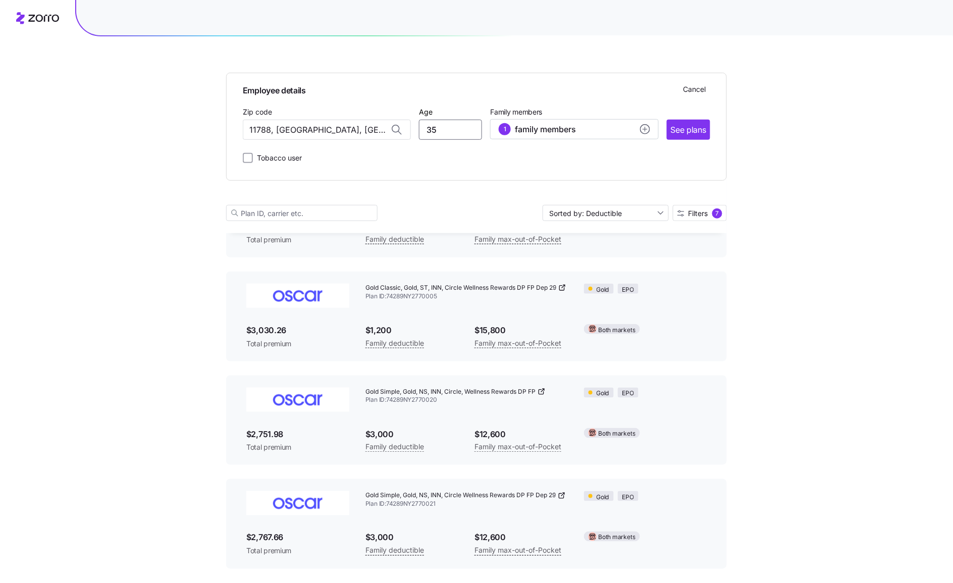
type input "3"
type input "41"
click at [647, 130] on circle "add icon" at bounding box center [645, 129] width 9 height 9
click at [639, 162] on icon "button" at bounding box center [640, 163] width 8 height 8
click at [682, 163] on div "Tobacco user" at bounding box center [476, 156] width 467 height 16
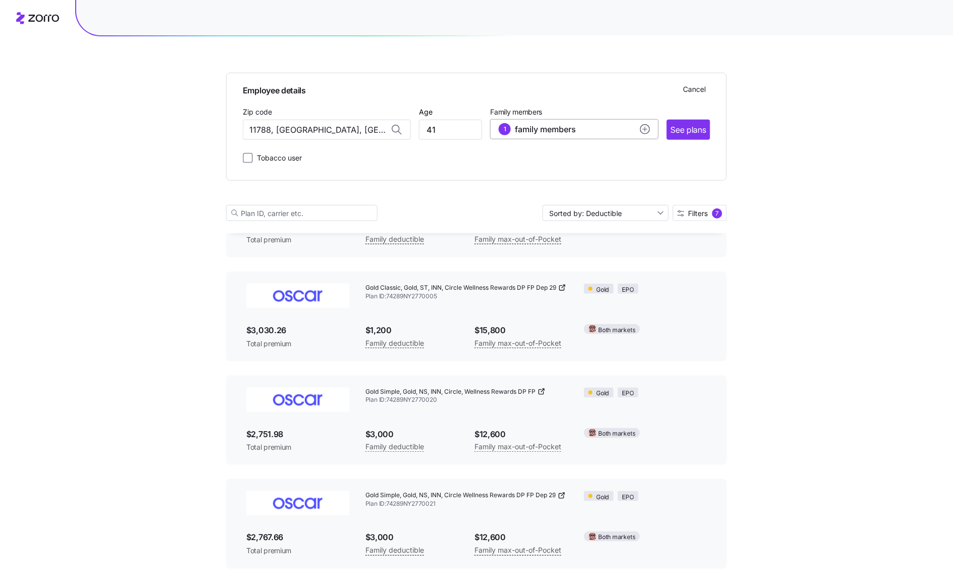
click at [645, 129] on circle "add icon" at bounding box center [645, 129] width 9 height 9
click at [644, 127] on circle "add icon" at bounding box center [645, 129] width 9 height 9
click at [501, 127] on div "1" at bounding box center [505, 129] width 12 height 12
click at [629, 223] on span "Save" at bounding box center [629, 223] width 16 height 10
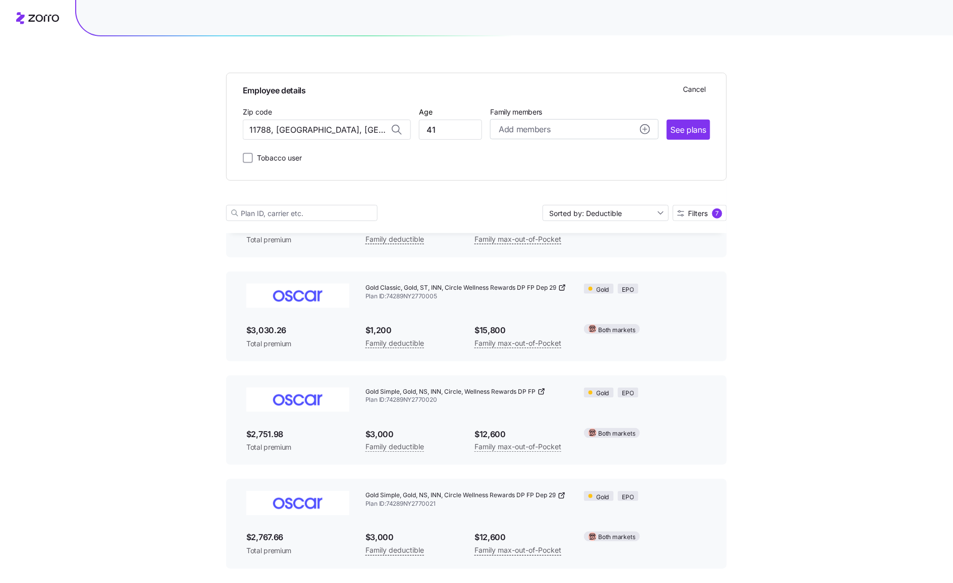
click at [623, 151] on div "Tobacco user" at bounding box center [476, 156] width 467 height 16
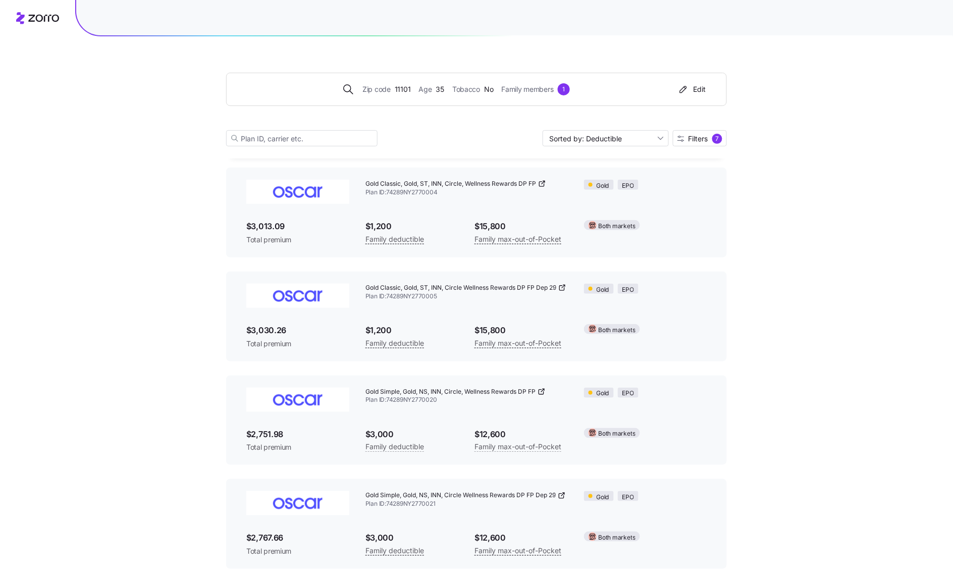
scroll to position [55, 0]
click at [761, 275] on div "Zip code 11101 Age [DEMOGRAPHIC_DATA] Tobacco No Family members 1 Edit Sorted b…" at bounding box center [476, 257] width 953 height 623
click at [700, 87] on div "Edit" at bounding box center [691, 89] width 29 height 10
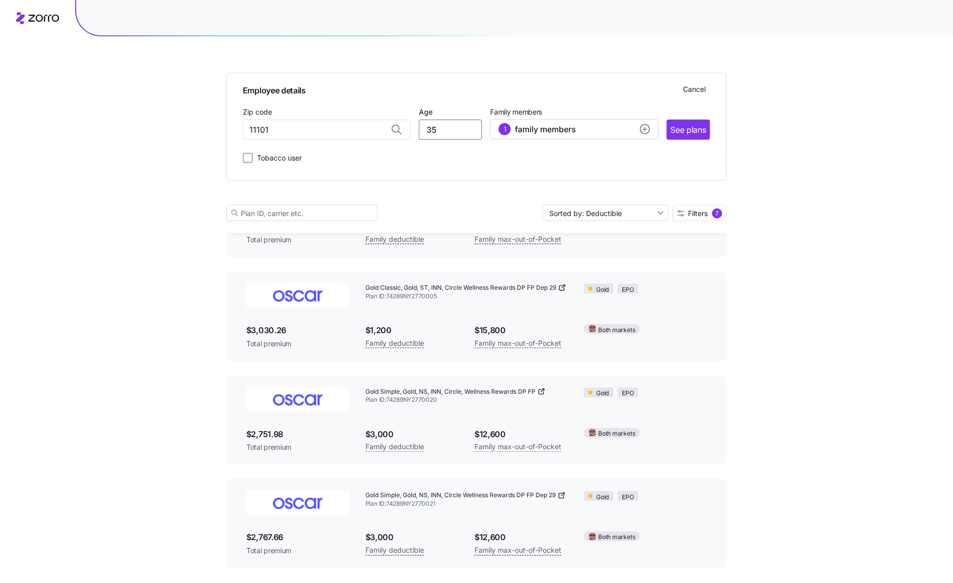
click at [467, 130] on input "35" at bounding box center [450, 130] width 63 height 20
type input "3"
type input "41"
click at [302, 132] on input "11101" at bounding box center [327, 130] width 168 height 20
drag, startPoint x: 302, startPoint y: 132, endPoint x: 234, endPoint y: 121, distance: 69.0
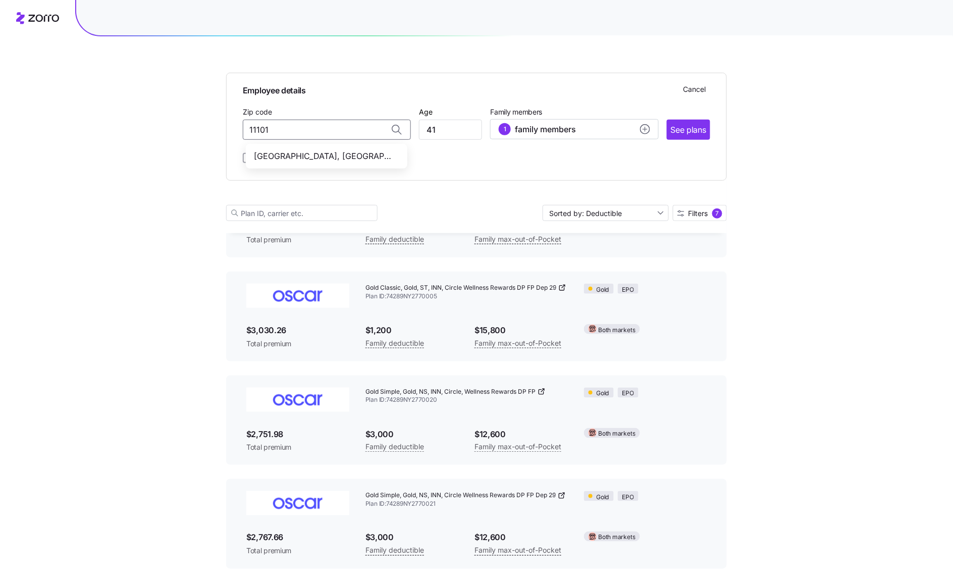
click at [234, 121] on div "Employee details Cancel Zip code 11101 [GEOGRAPHIC_DATA] Age [DEMOGRAPHIC_DATA]…" at bounding box center [476, 127] width 501 height 108
click at [358, 131] on input "11788, [GEOGRAPHIC_DATA], [GEOGRAPHIC_DATA]" at bounding box center [327, 130] width 168 height 20
type input "11788, [GEOGRAPHIC_DATA], [GEOGRAPHIC_DATA]"
click at [438, 130] on input "41" at bounding box center [450, 130] width 63 height 20
click at [540, 125] on span "family members" at bounding box center [545, 129] width 61 height 12
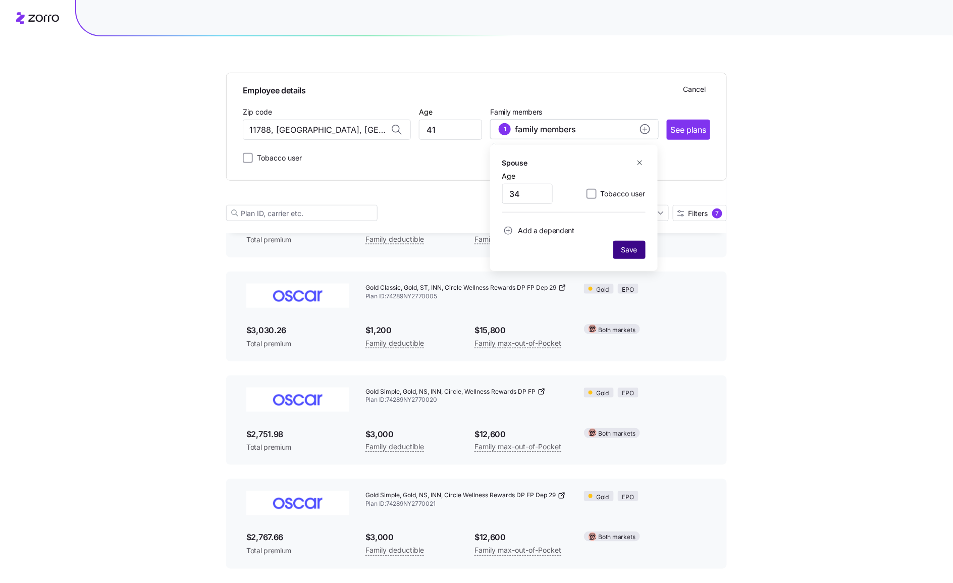
click at [633, 246] on span "Save" at bounding box center [629, 250] width 16 height 10
click at [644, 127] on circle "add icon" at bounding box center [645, 129] width 9 height 9
drag, startPoint x: 525, startPoint y: 195, endPoint x: 485, endPoint y: 178, distance: 44.5
click at [481, 178] on div "Employee details Cancel Zip code 11788, [GEOGRAPHIC_DATA], [GEOGRAPHIC_DATA] Ag…" at bounding box center [476, 127] width 501 height 108
click at [638, 163] on icon "button" at bounding box center [640, 163] width 8 height 8
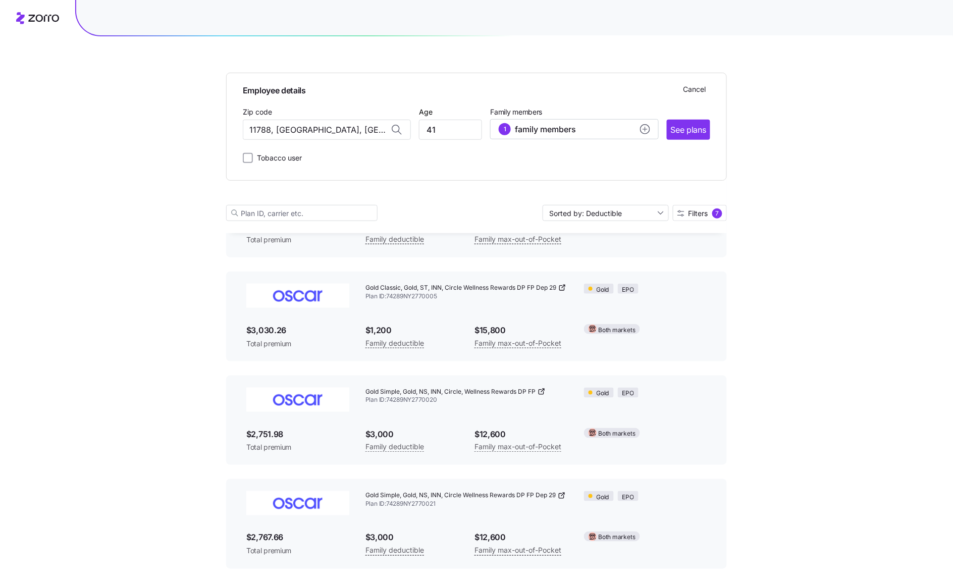
click at [704, 156] on div "Tobacco user" at bounding box center [476, 156] width 467 height 16
click at [490, 167] on div "Employee details Cancel Zip code 11788, [GEOGRAPHIC_DATA], [GEOGRAPHIC_DATA] Ag…" at bounding box center [476, 127] width 501 height 108
click at [642, 152] on div "Tobacco user" at bounding box center [476, 156] width 467 height 16
click at [433, 178] on div "Employee details Cancel Zip code 11788, [GEOGRAPHIC_DATA], [GEOGRAPHIC_DATA] Ag…" at bounding box center [476, 127] width 501 height 108
click at [505, 129] on div "1" at bounding box center [505, 129] width 12 height 12
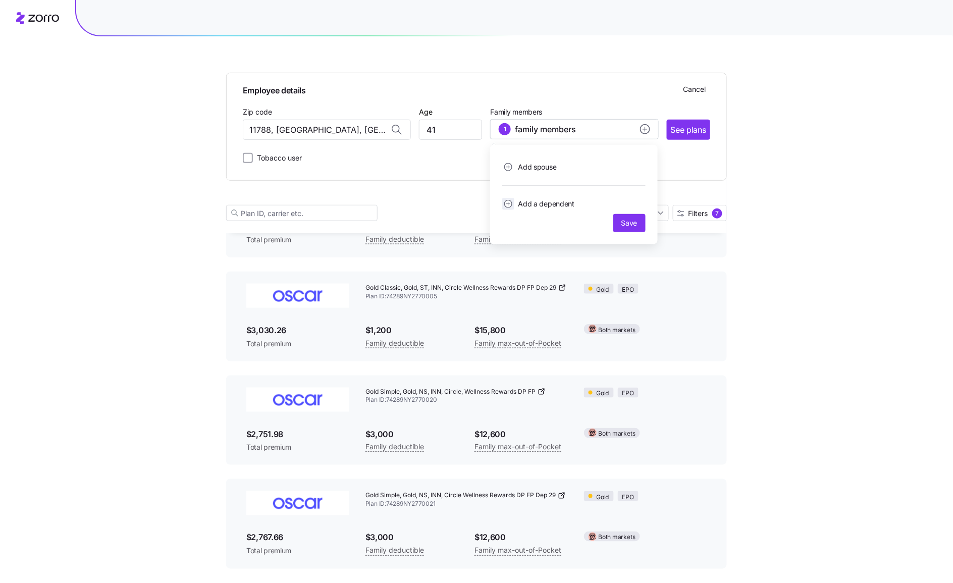
click at [508, 203] on circle "add icon" at bounding box center [508, 204] width 8 height 8
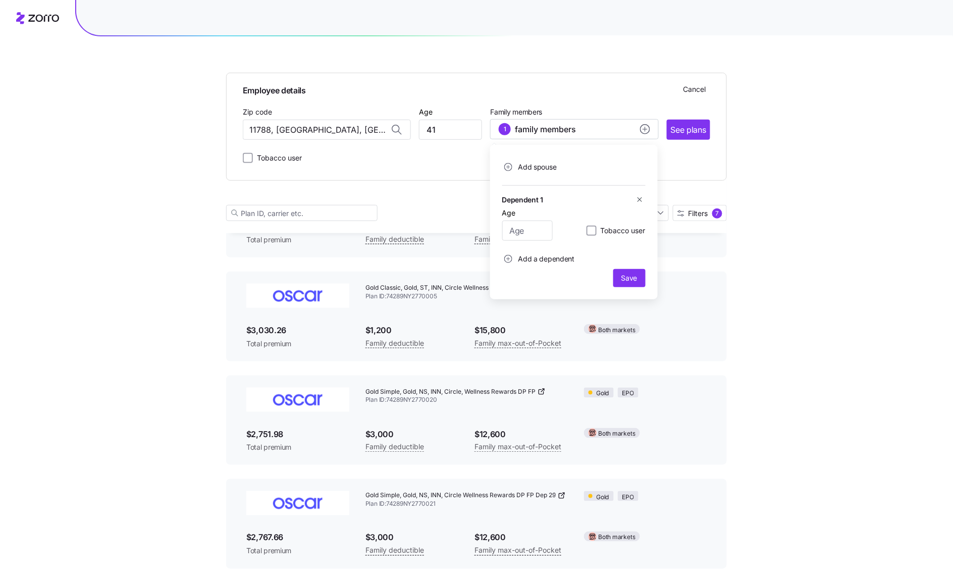
click at [636, 199] on icon "button" at bounding box center [640, 200] width 8 height 8
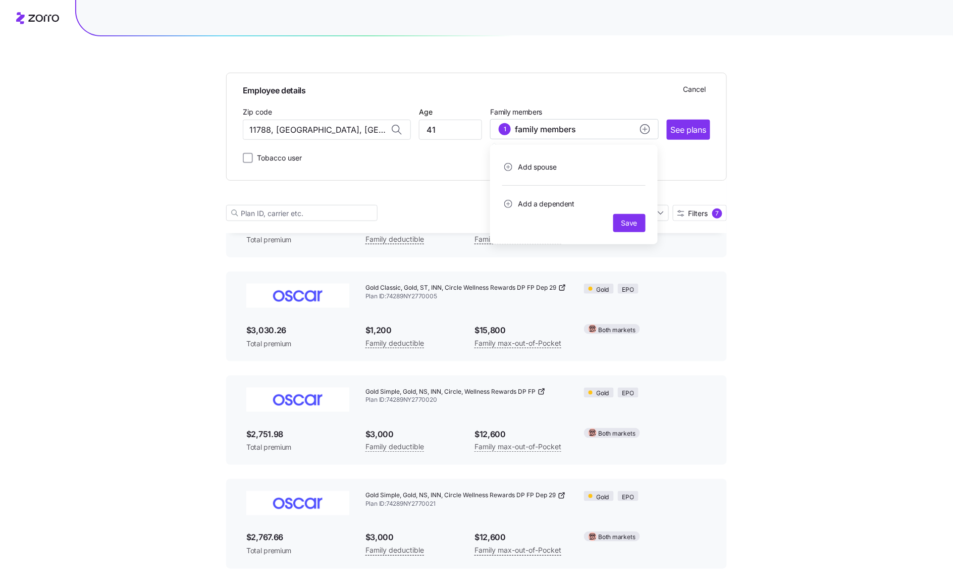
click at [677, 175] on div "Employee details Cancel Zip code 11788, [GEOGRAPHIC_DATA], [GEOGRAPHIC_DATA] Ag…" at bounding box center [476, 127] width 501 height 108
click at [673, 172] on div "Employee details Cancel Zip code 11788, [GEOGRAPHIC_DATA], [GEOGRAPHIC_DATA] Ag…" at bounding box center [476, 127] width 501 height 108
click at [686, 132] on span "See plans" at bounding box center [688, 130] width 35 height 13
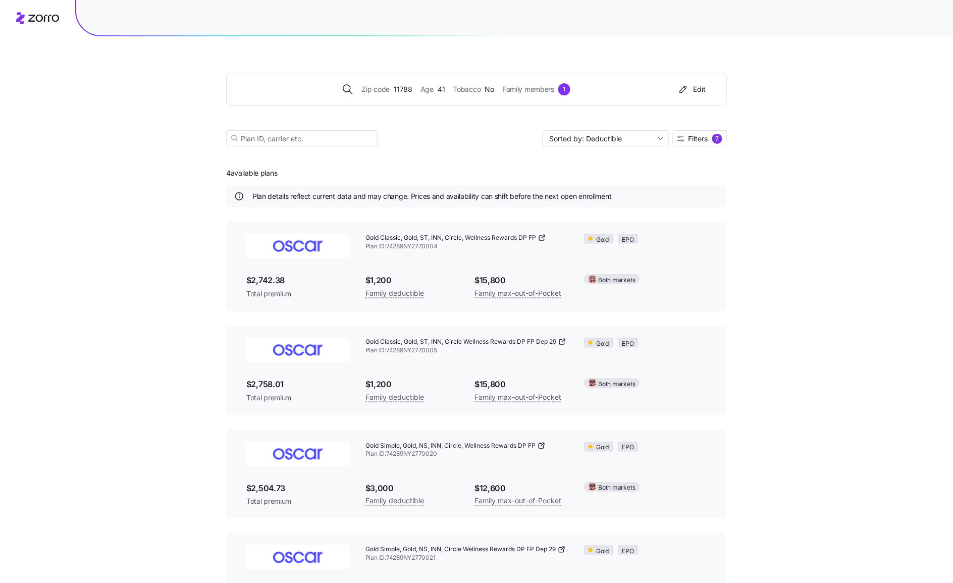
scroll to position [55, 0]
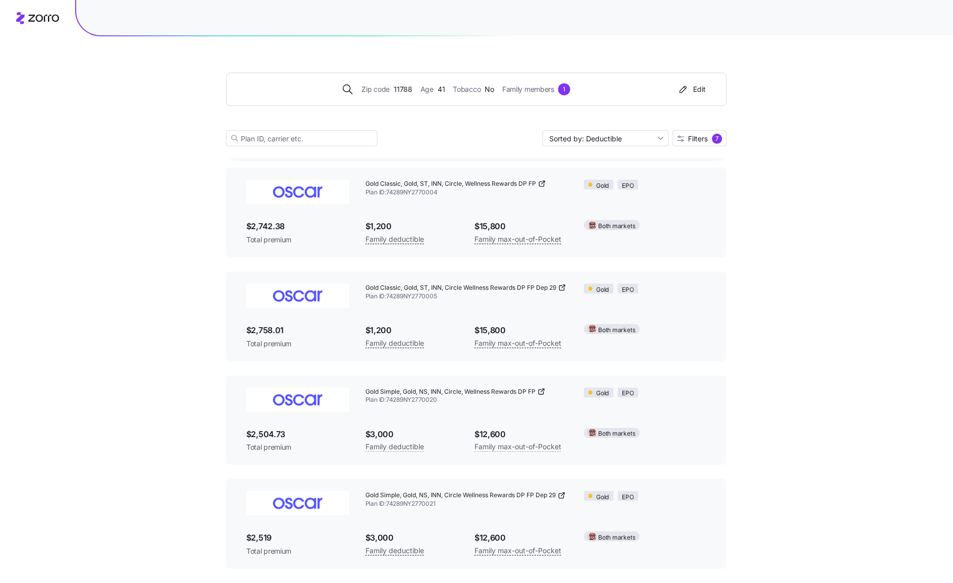
click at [701, 89] on div "Edit" at bounding box center [691, 89] width 29 height 10
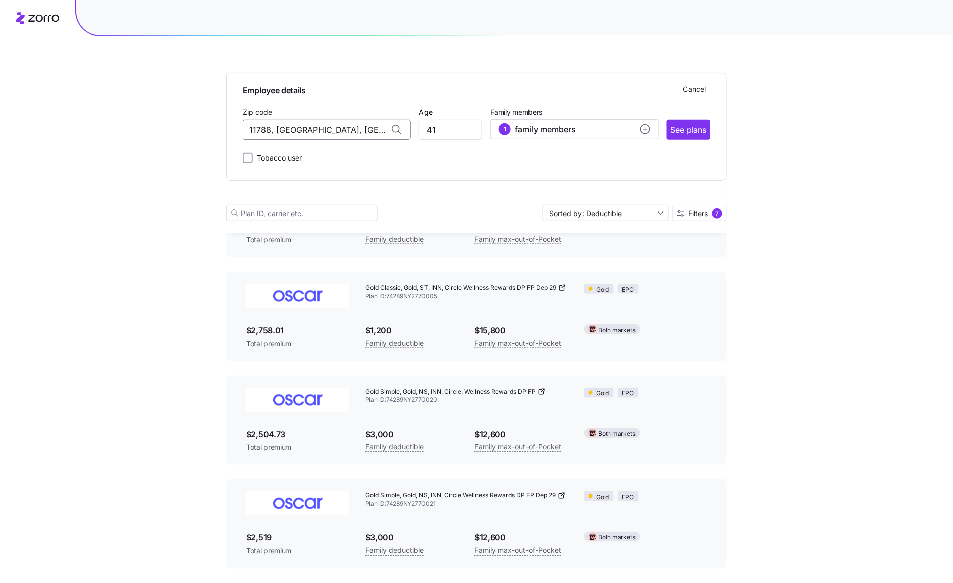
drag, startPoint x: 348, startPoint y: 129, endPoint x: 76, endPoint y: 114, distance: 273.0
click at [76, 114] on div "Employee details Cancel Zip code 11788, [GEOGRAPHIC_DATA], [GEOGRAPHIC_DATA] Ag…" at bounding box center [476, 220] width 953 height 698
type input "11788, [GEOGRAPHIC_DATA], [GEOGRAPHIC_DATA]"
type input "50"
click at [645, 129] on circle "add icon" at bounding box center [645, 129] width 9 height 9
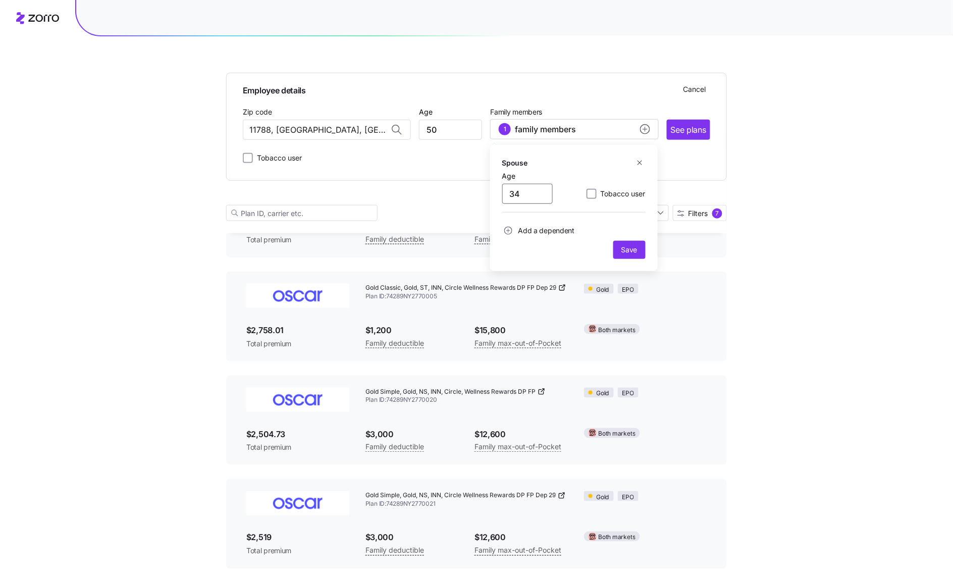
drag, startPoint x: 526, startPoint y: 196, endPoint x: 482, endPoint y: 193, distance: 44.5
click at [482, 193] on div "Employee details Cancel Zip code 11788, [GEOGRAPHIC_DATA], [GEOGRAPHIC_DATA] Ag…" at bounding box center [476, 134] width 501 height 197
type input "50"
click at [633, 249] on span "Save" at bounding box center [629, 250] width 16 height 10
click at [645, 131] on circle "add icon" at bounding box center [645, 129] width 9 height 9
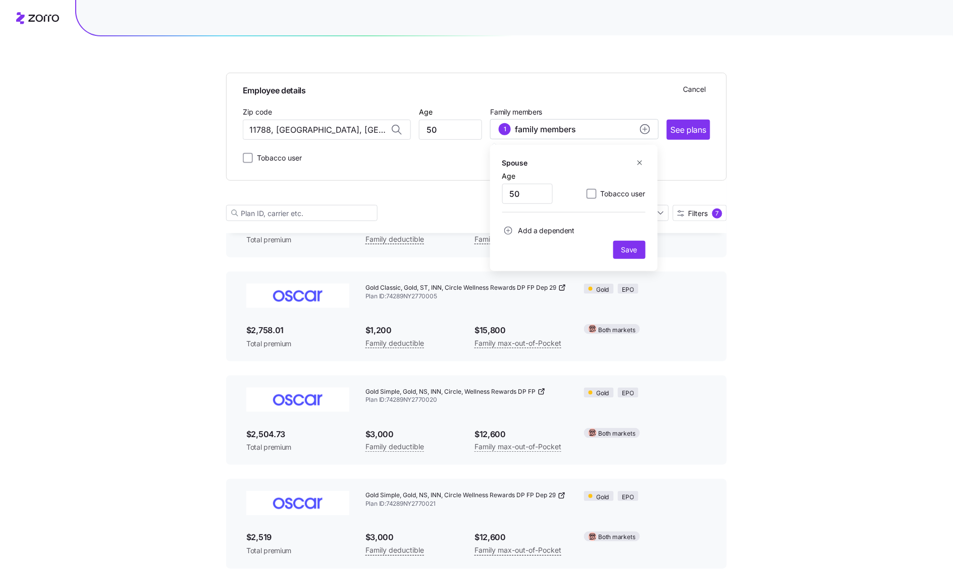
click at [543, 228] on span "Add a dependent" at bounding box center [546, 231] width 57 height 10
click at [539, 255] on input "Age" at bounding box center [527, 257] width 50 height 20
type input "16"
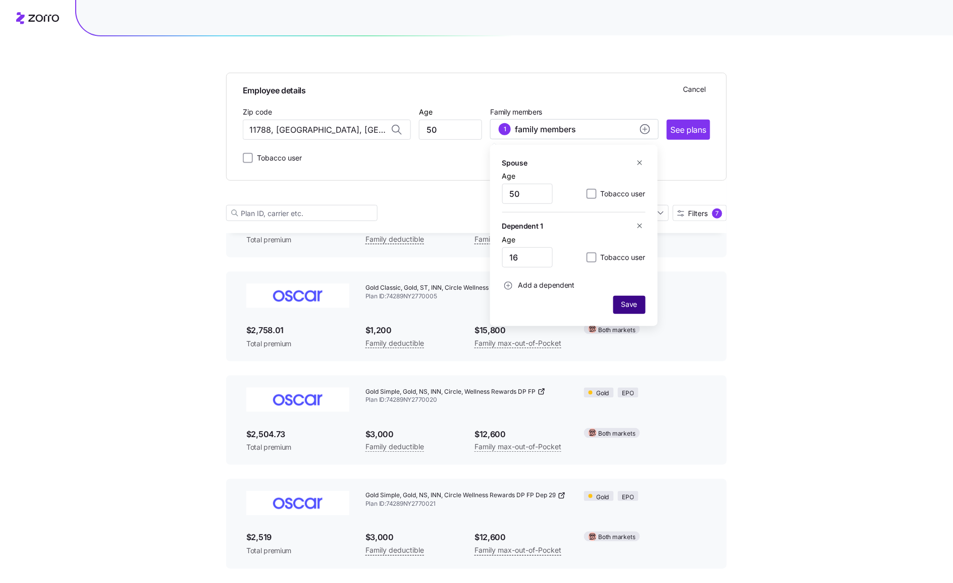
click at [632, 309] on span "Save" at bounding box center [629, 304] width 16 height 10
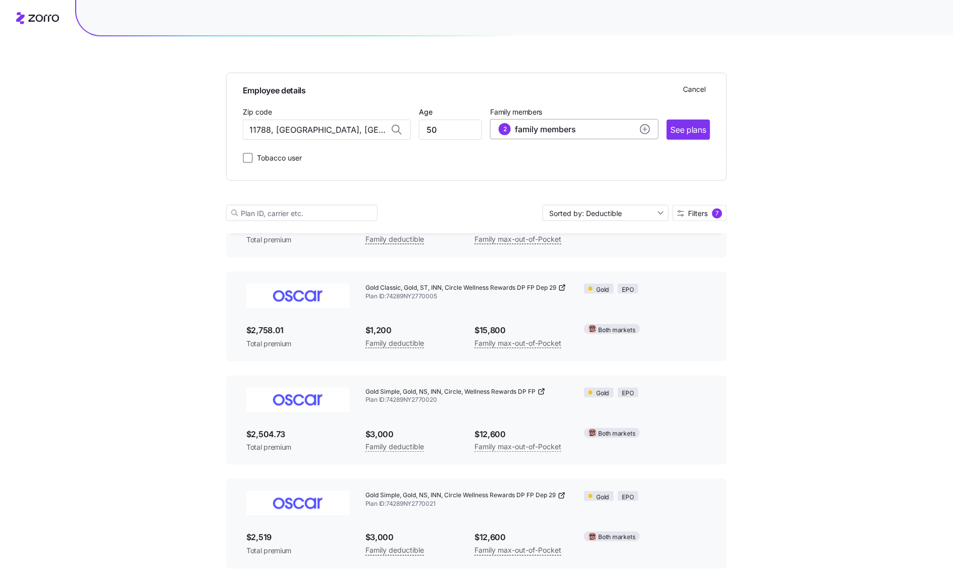
click at [645, 128] on icon "add icon" at bounding box center [645, 129] width 0 height 4
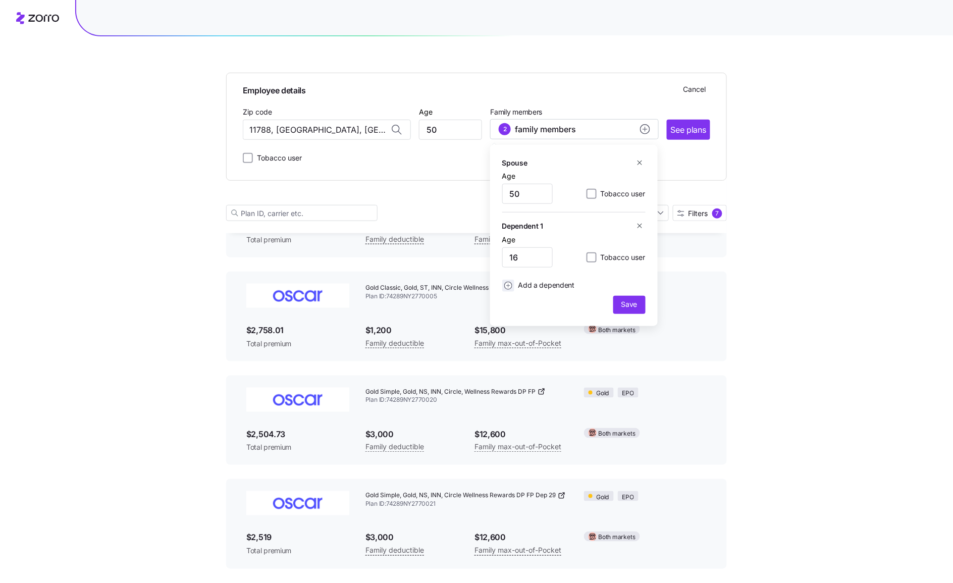
click at [507, 287] on icon "add icon" at bounding box center [508, 286] width 8 height 8
click at [529, 310] on input "Age" at bounding box center [527, 312] width 50 height 20
type input "21"
click at [506, 339] on circle "add icon" at bounding box center [508, 341] width 8 height 8
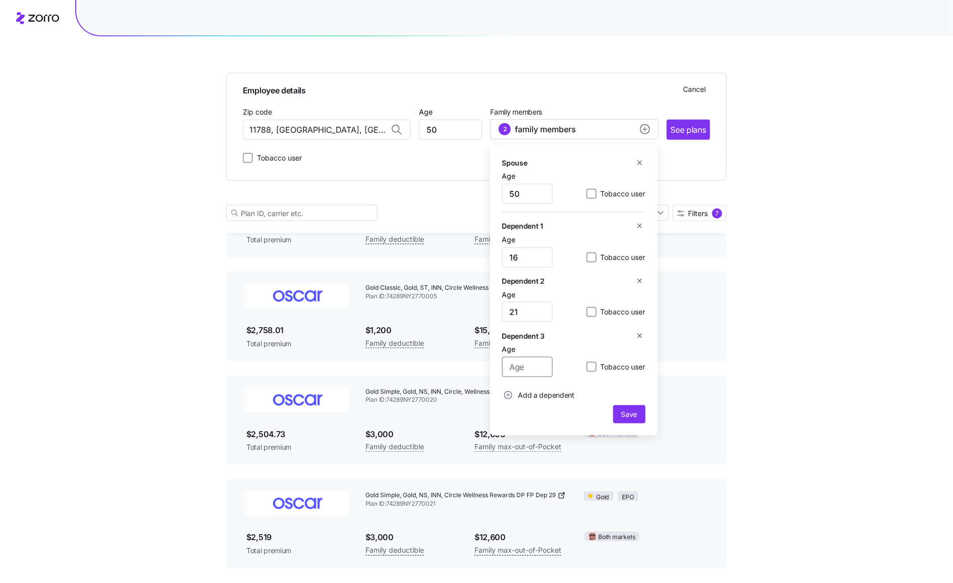
click at [528, 365] on input "Age" at bounding box center [527, 367] width 50 height 20
type input "19"
click at [629, 414] on span "Save" at bounding box center [629, 414] width 16 height 10
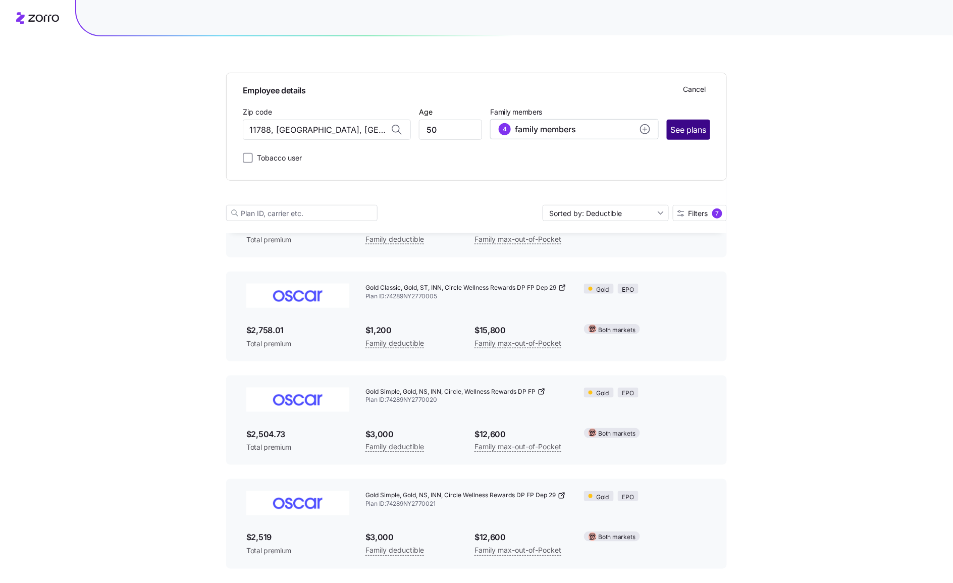
click at [685, 127] on span "See plans" at bounding box center [688, 130] width 35 height 13
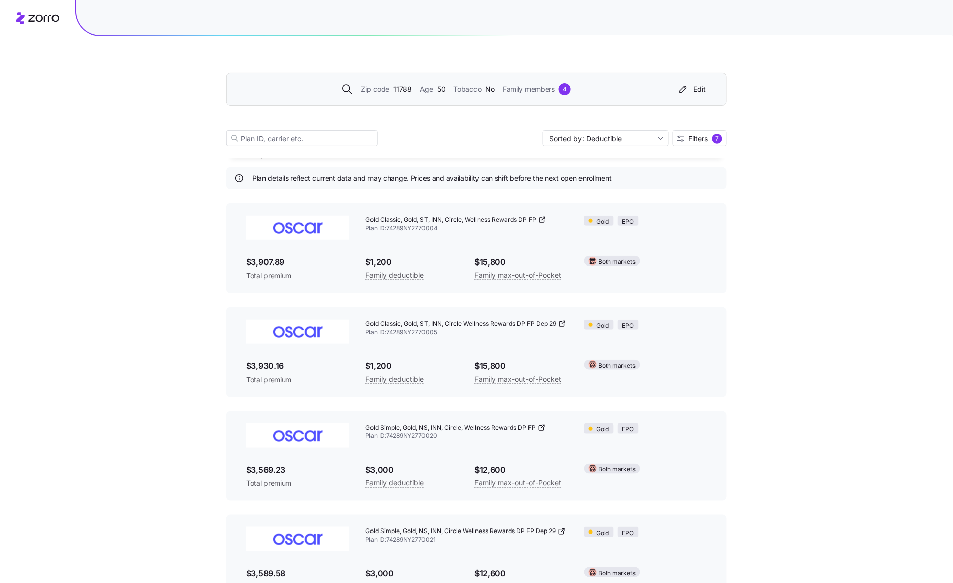
scroll to position [0, 0]
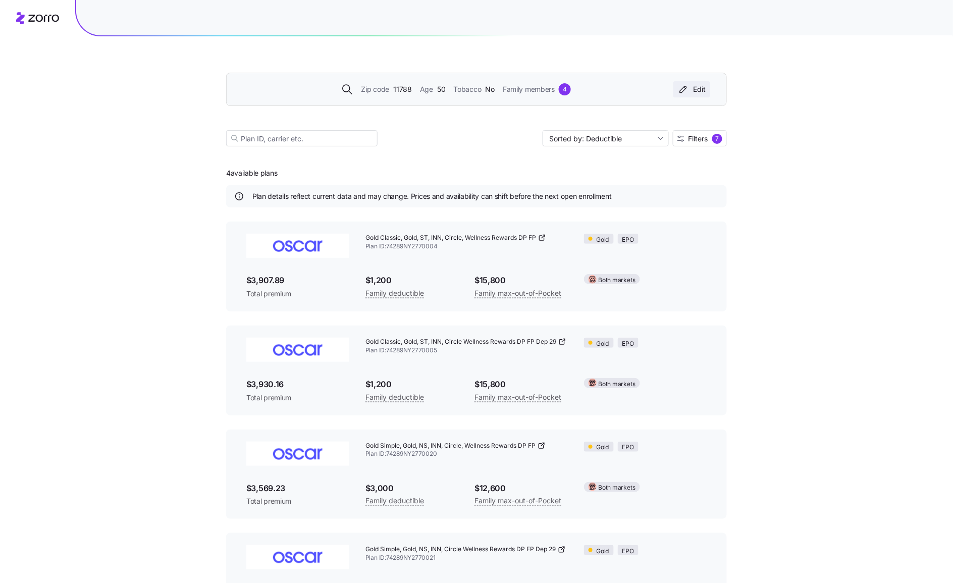
click at [697, 87] on div "Edit" at bounding box center [691, 89] width 29 height 10
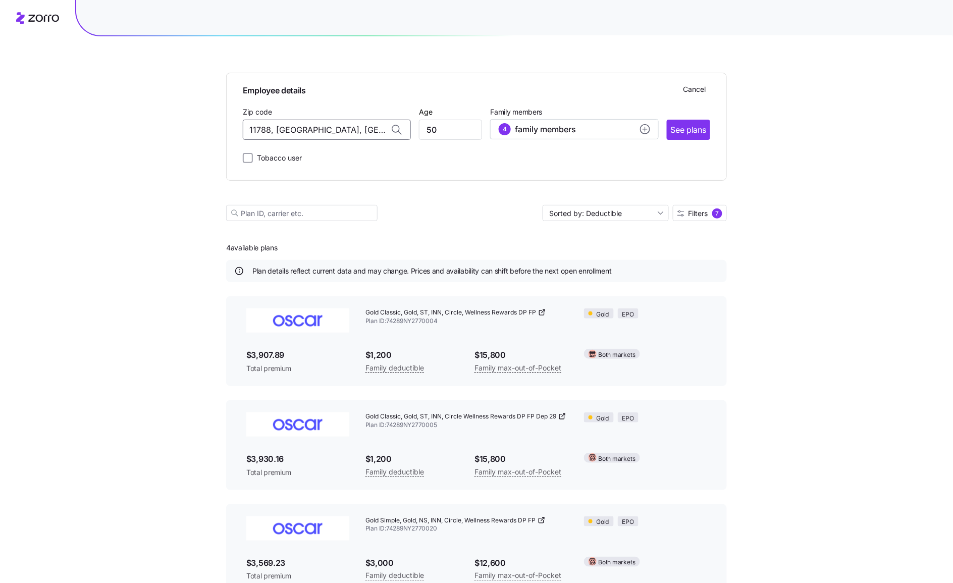
drag, startPoint x: 369, startPoint y: 133, endPoint x: 74, endPoint y: 126, distance: 295.3
click at [74, 126] on div "Employee details Cancel Zip code 11788, [GEOGRAPHIC_DATA], [GEOGRAPHIC_DATA] Ag…" at bounding box center [476, 349] width 953 height 698
click at [276, 159] on span "15116, [GEOGRAPHIC_DATA], [GEOGRAPHIC_DATA]" at bounding box center [324, 156] width 141 height 13
type input "15116, [GEOGRAPHIC_DATA], [GEOGRAPHIC_DATA]"
click at [689, 133] on span "See plans" at bounding box center [688, 130] width 35 height 13
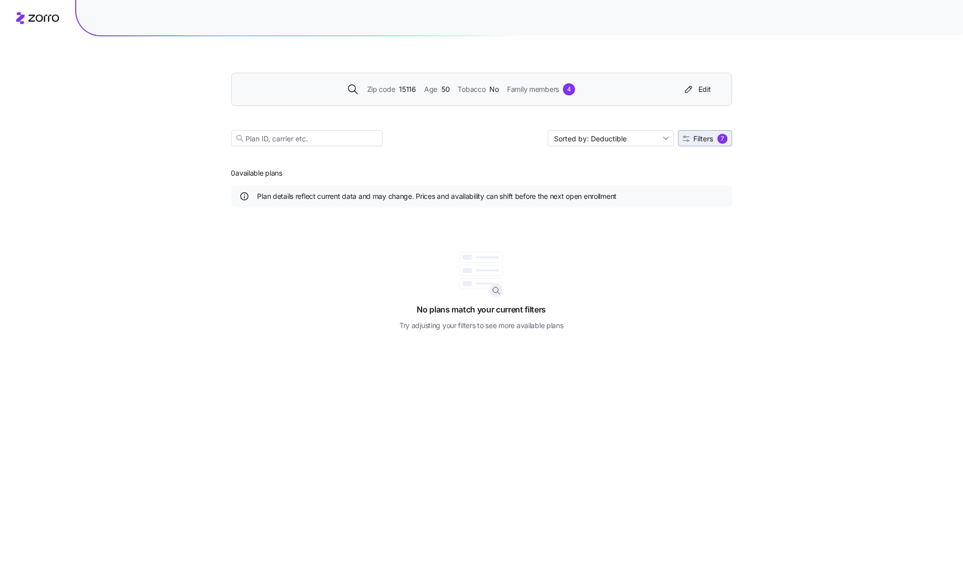
click at [702, 141] on span "Filters" at bounding box center [703, 138] width 20 height 7
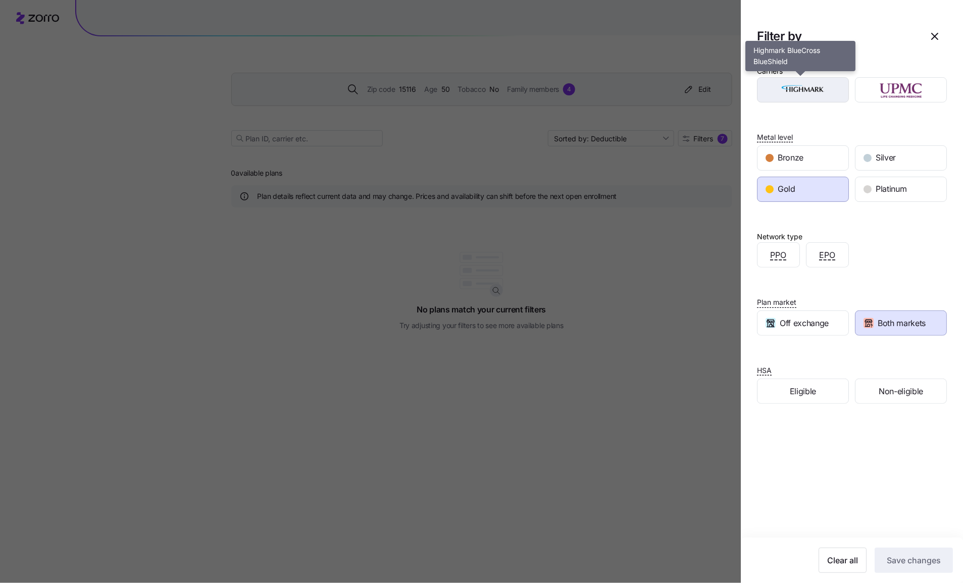
click at [770, 89] on img "button" at bounding box center [803, 90] width 74 height 20
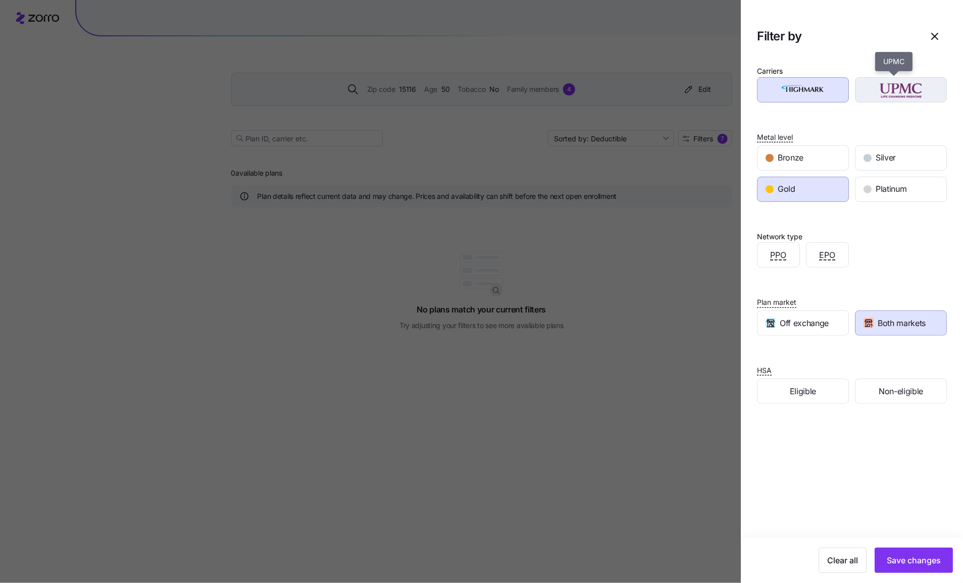
click at [770, 92] on img "button" at bounding box center [901, 90] width 74 height 20
click at [770, 158] on span "Bronze" at bounding box center [790, 157] width 26 height 13
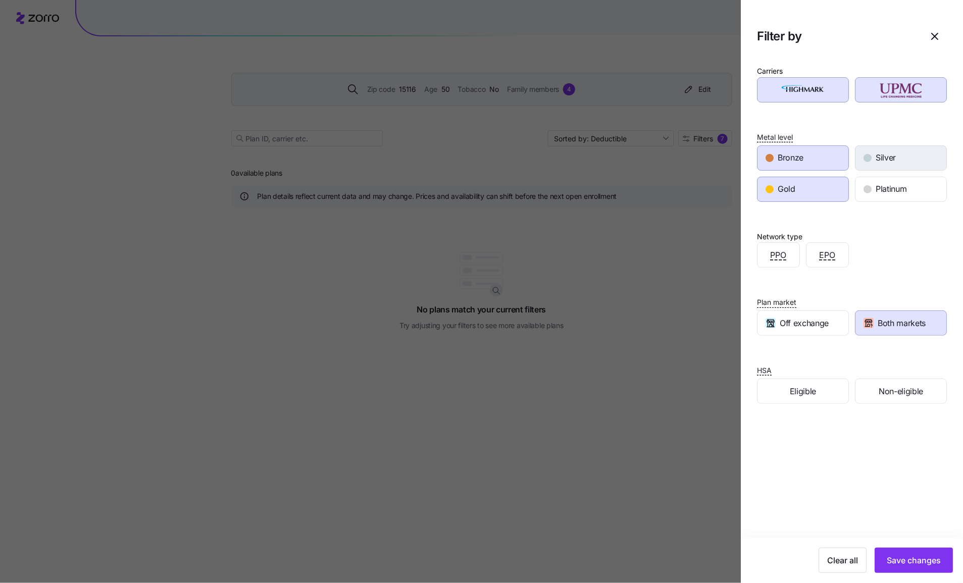
click at [770, 156] on span "Silver" at bounding box center [885, 157] width 20 height 13
click at [770, 179] on div "Platinum" at bounding box center [900, 189] width 91 height 24
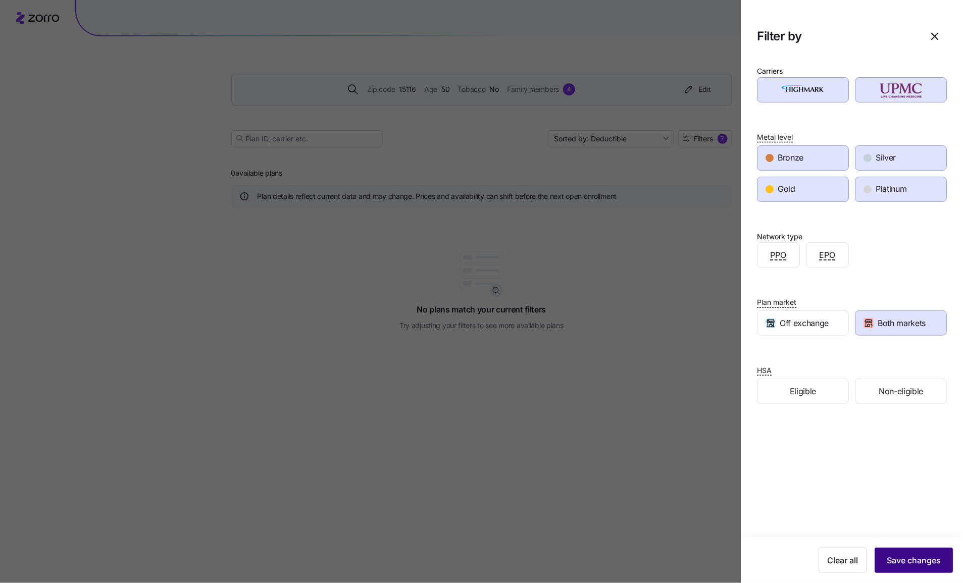
click at [770, 466] on span "Save changes" at bounding box center [913, 560] width 54 height 12
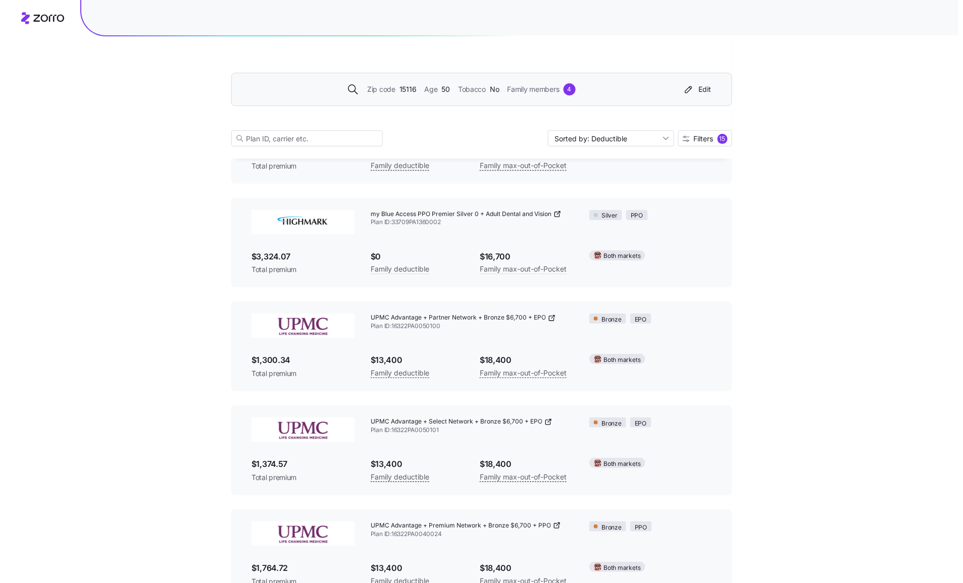
scroll to position [2208, 0]
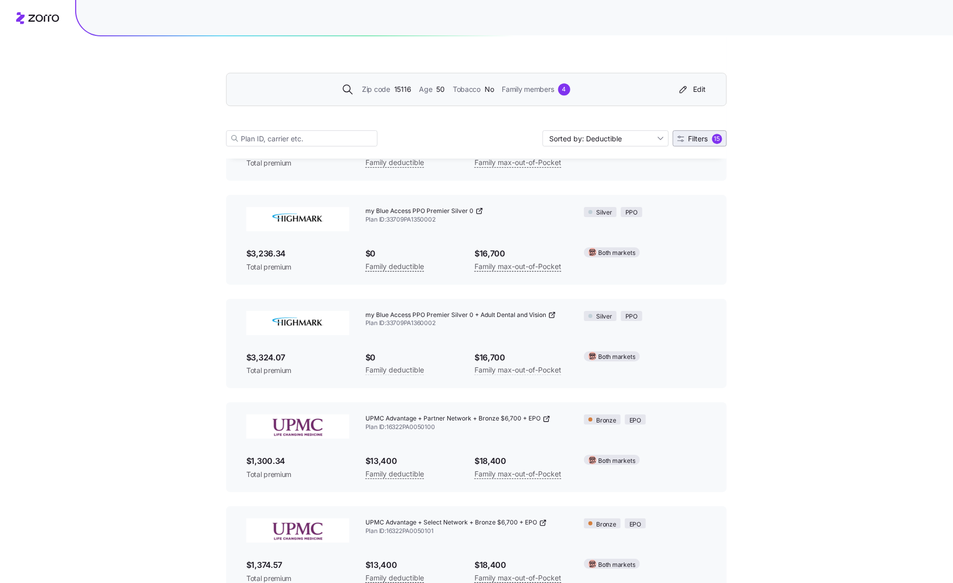
click at [706, 142] on span "Filters" at bounding box center [698, 138] width 20 height 7
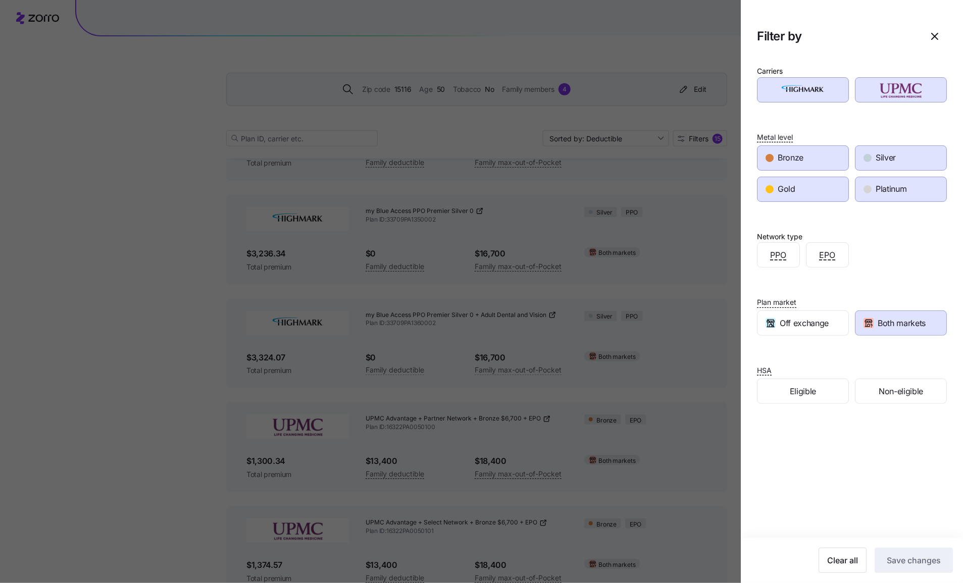
click at [770, 160] on span "Bronze" at bounding box center [790, 157] width 26 height 13
click at [770, 158] on span "Silver" at bounding box center [885, 157] width 20 height 13
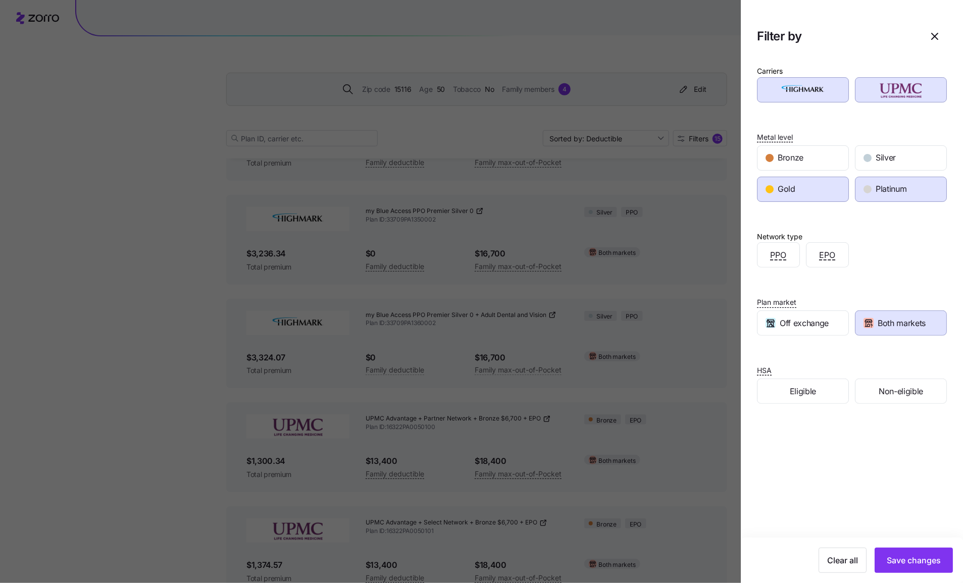
click at [770, 194] on span "Platinum" at bounding box center [890, 189] width 31 height 13
click at [770, 466] on span "Save changes" at bounding box center [913, 560] width 54 height 12
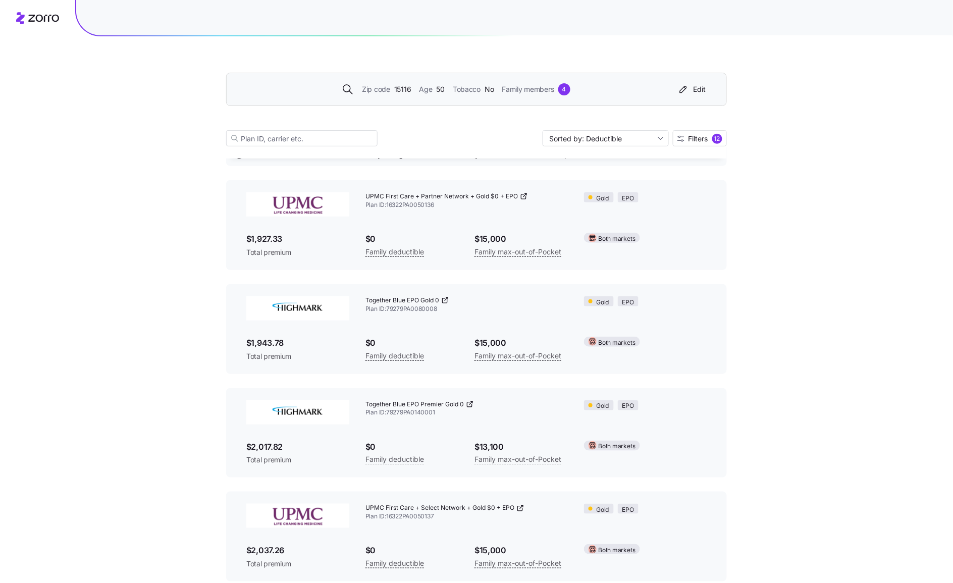
scroll to position [63, 0]
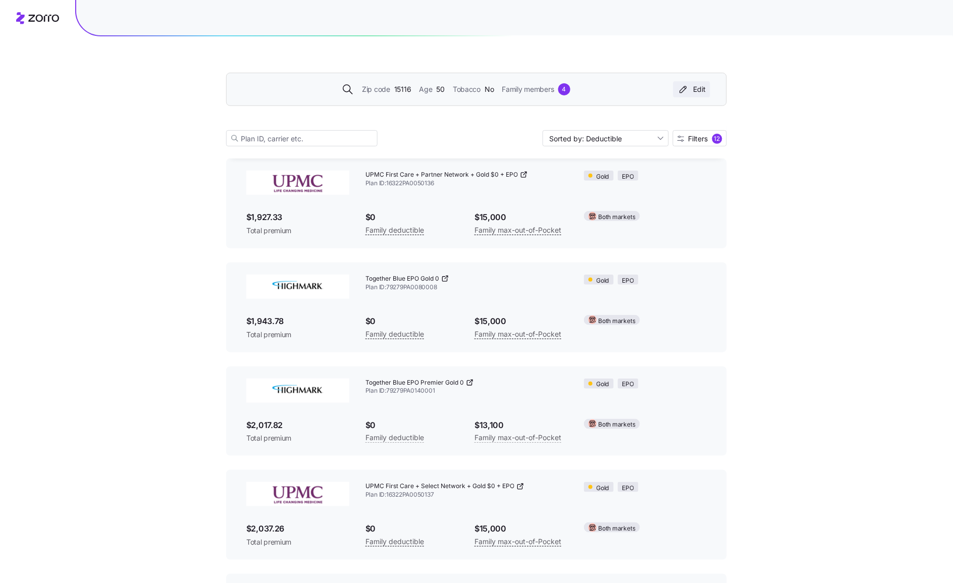
click at [697, 93] on div "Edit" at bounding box center [691, 89] width 29 height 10
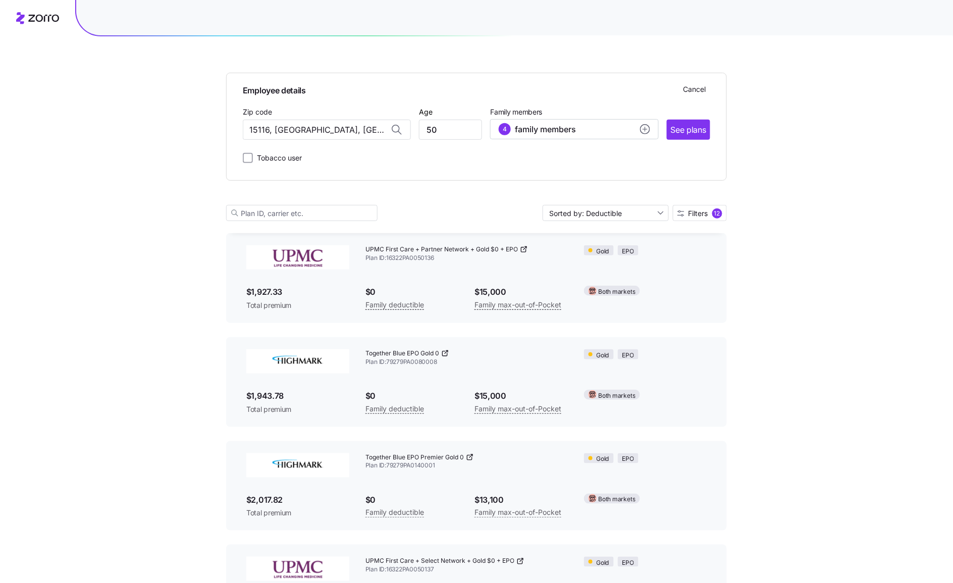
scroll to position [138, 0]
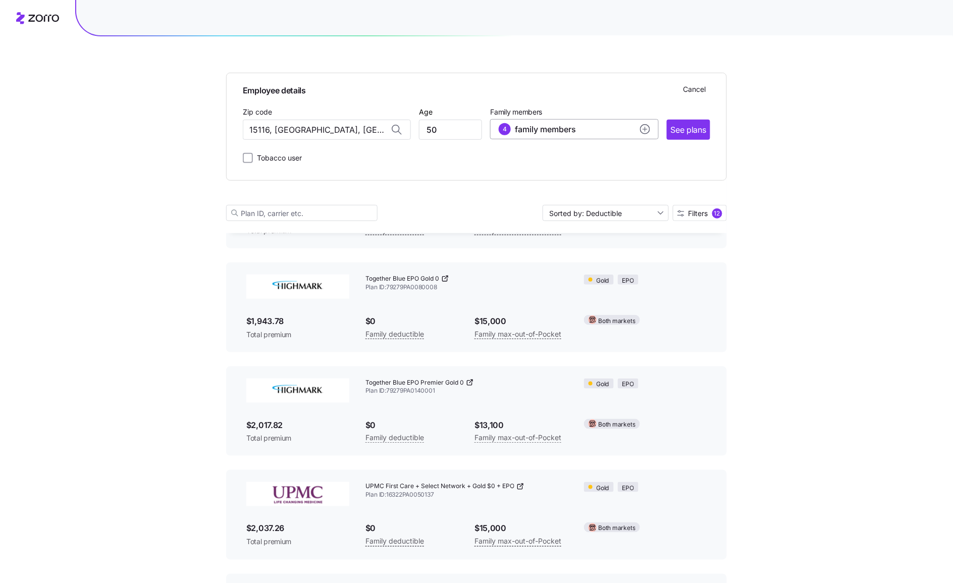
click at [645, 131] on circle "add icon" at bounding box center [645, 129] width 9 height 9
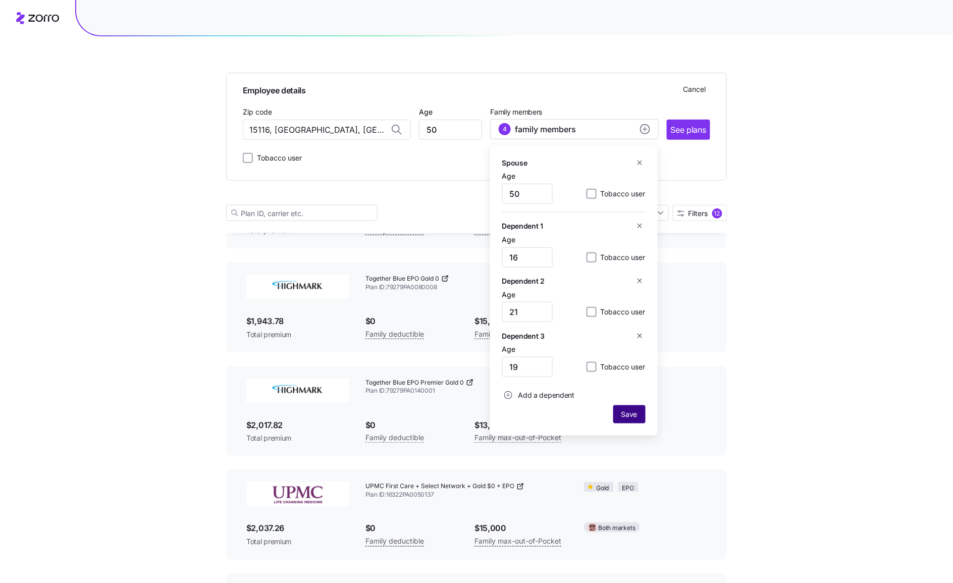
click at [632, 415] on span "Save" at bounding box center [629, 414] width 16 height 10
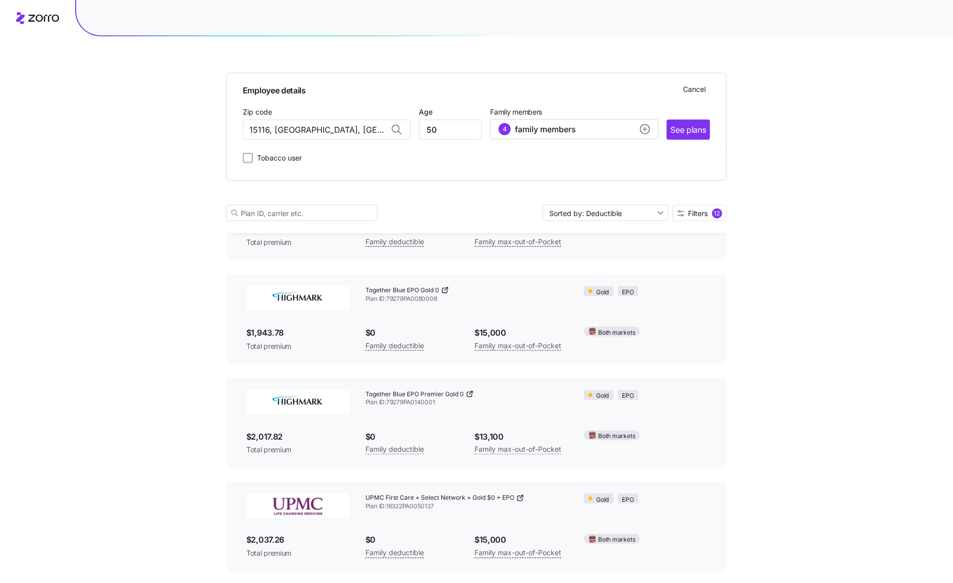
scroll to position [0, 0]
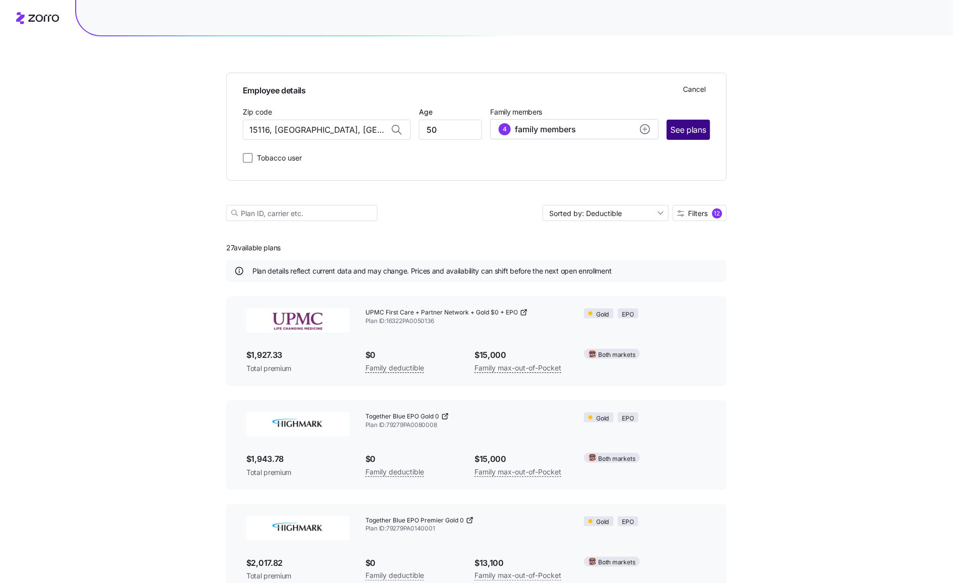
click at [689, 132] on span "See plans" at bounding box center [688, 130] width 35 height 13
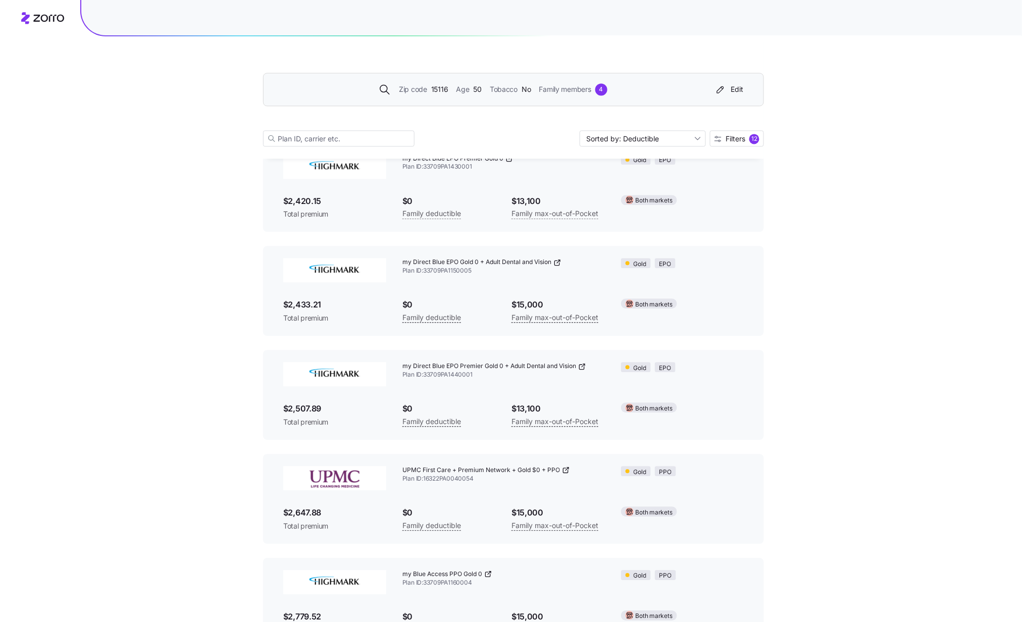
scroll to position [808, 0]
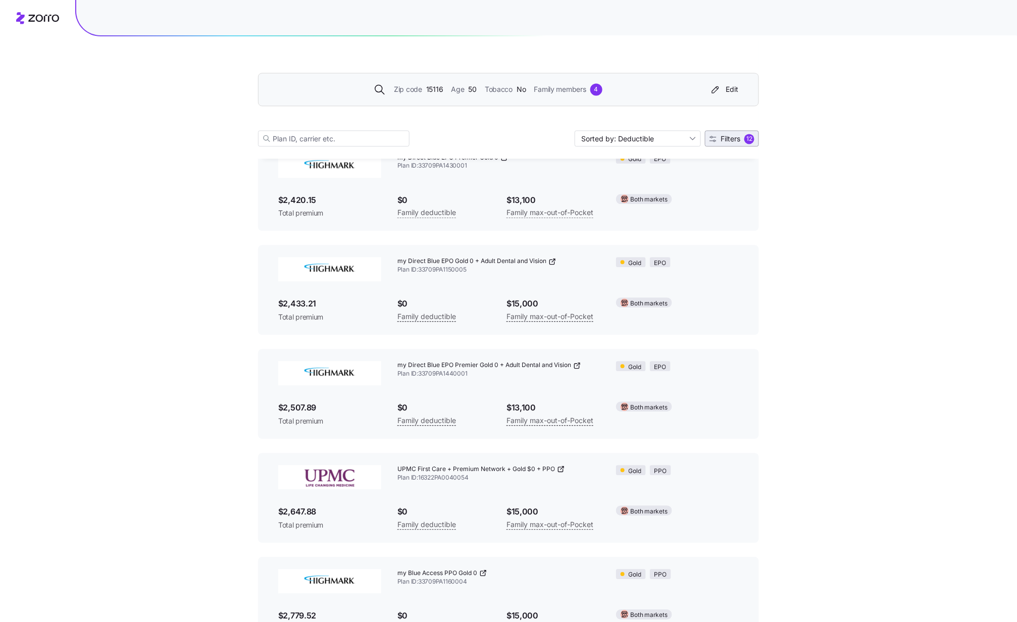
click at [746, 136] on div "12" at bounding box center [749, 139] width 10 height 10
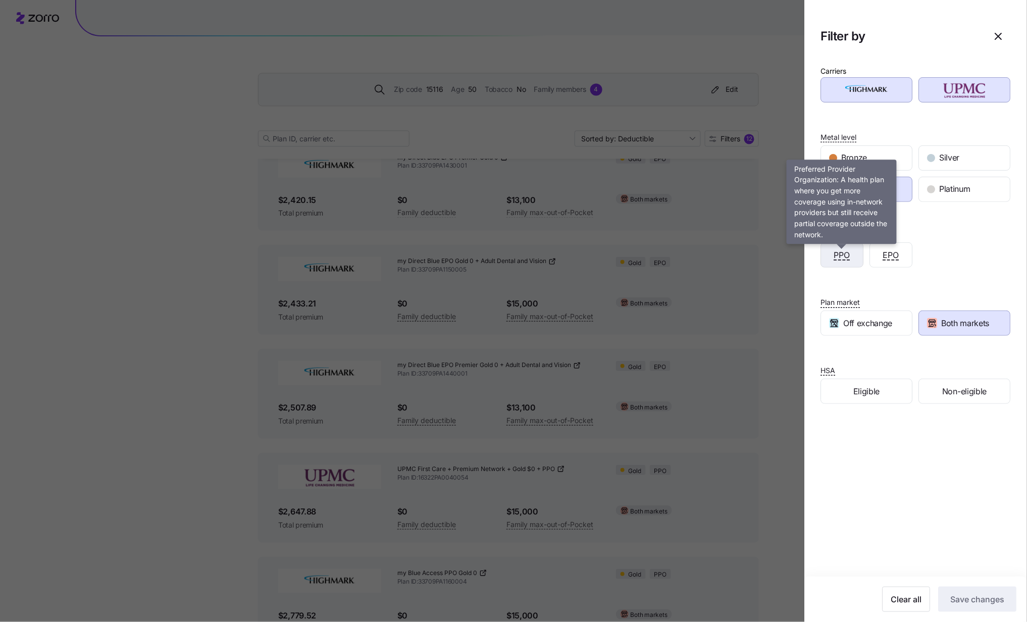
click at [770, 255] on span "PPO" at bounding box center [842, 255] width 16 height 13
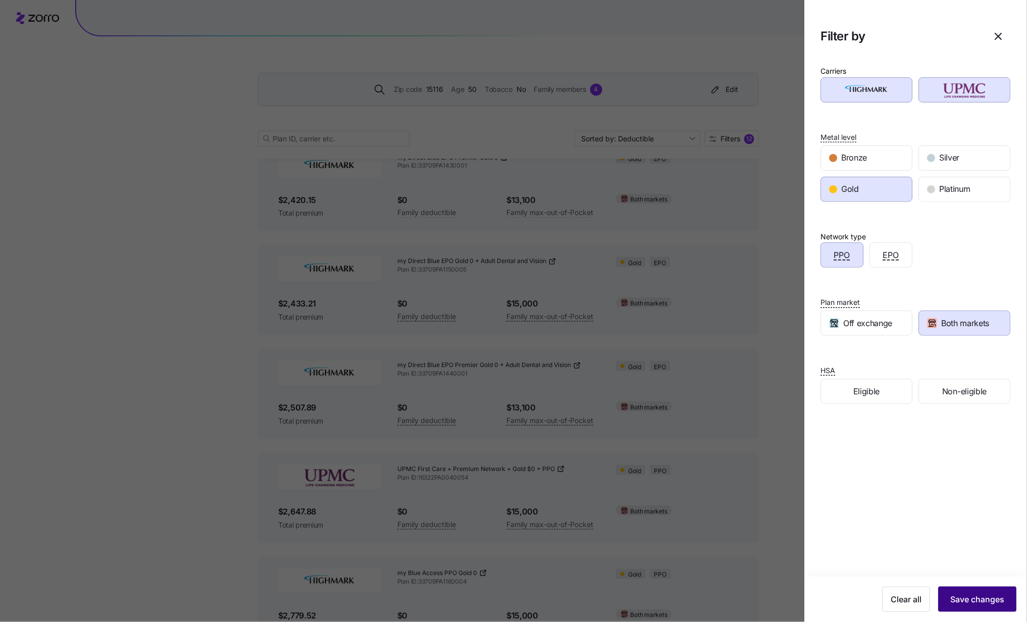
click at [770, 466] on span "Save changes" at bounding box center [977, 599] width 54 height 12
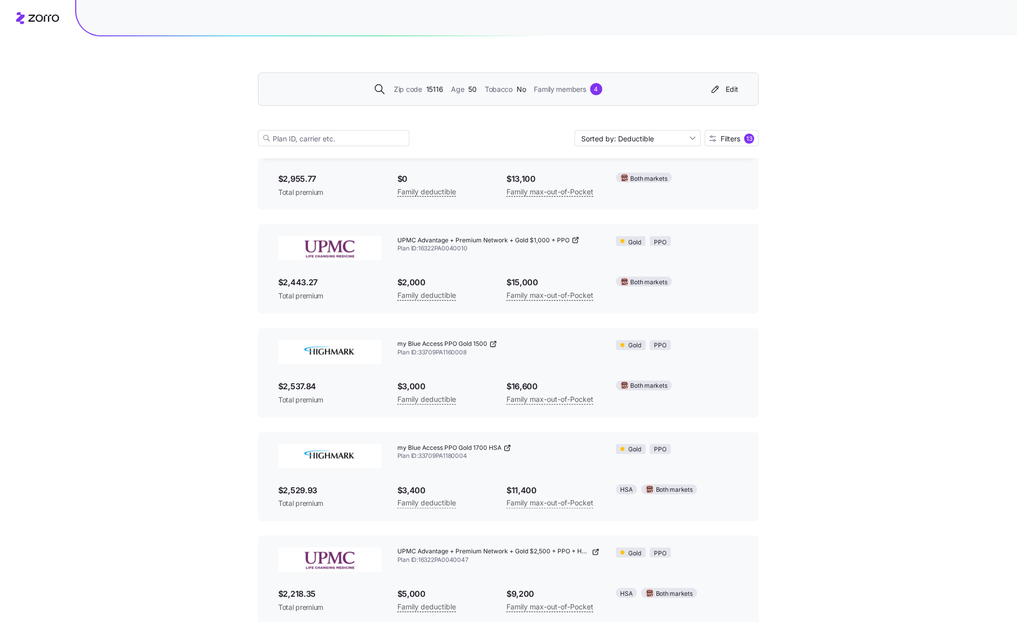
scroll to position [536, 0]
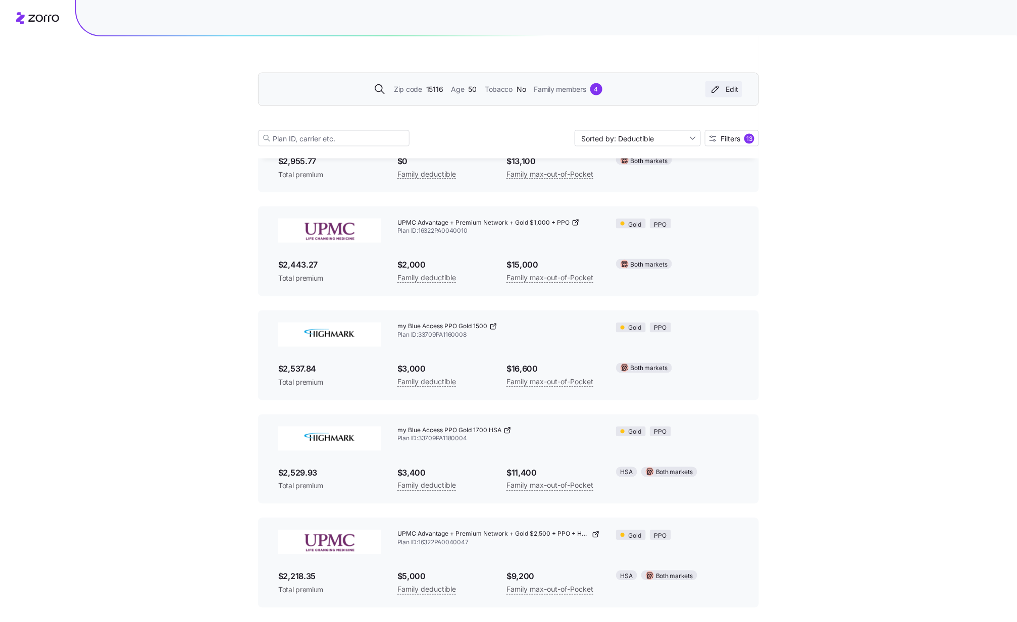
click at [733, 88] on div "Edit" at bounding box center [723, 89] width 29 height 10
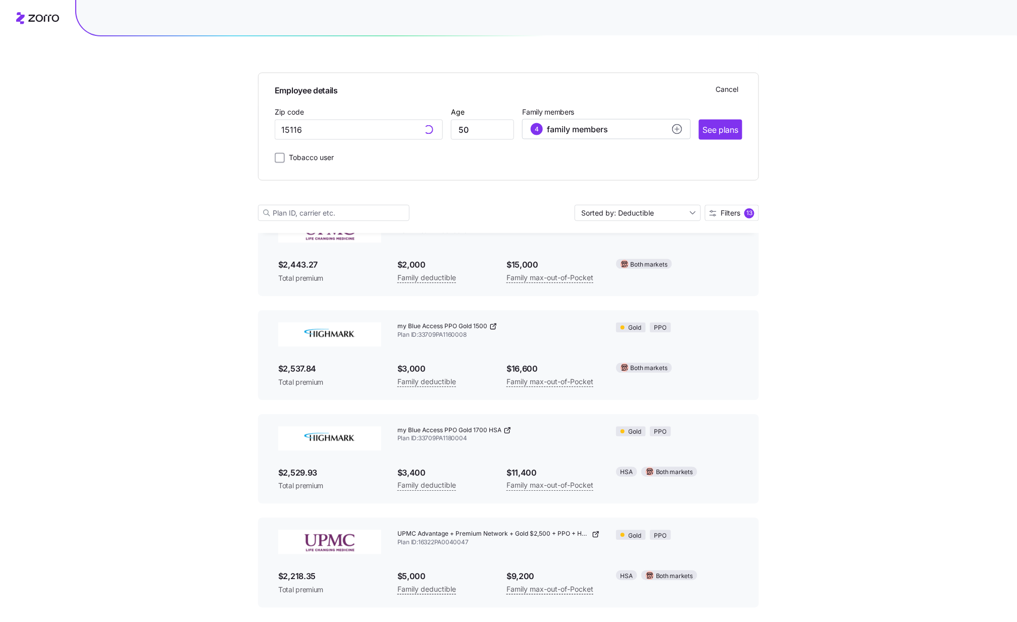
type input "15116, [GEOGRAPHIC_DATA], [GEOGRAPHIC_DATA]"
drag, startPoint x: 396, startPoint y: 128, endPoint x: 261, endPoint y: 121, distance: 135.5
click at [265, 128] on div "Employee details Cancel Zip code 15116, [GEOGRAPHIC_DATA], [GEOGRAPHIC_DATA] Ag…" at bounding box center [508, 127] width 501 height 108
click at [325, 156] on span "01864, [GEOGRAPHIC_DATA], [GEOGRAPHIC_DATA]" at bounding box center [356, 156] width 141 height 13
type input "01864, [GEOGRAPHIC_DATA], [GEOGRAPHIC_DATA]"
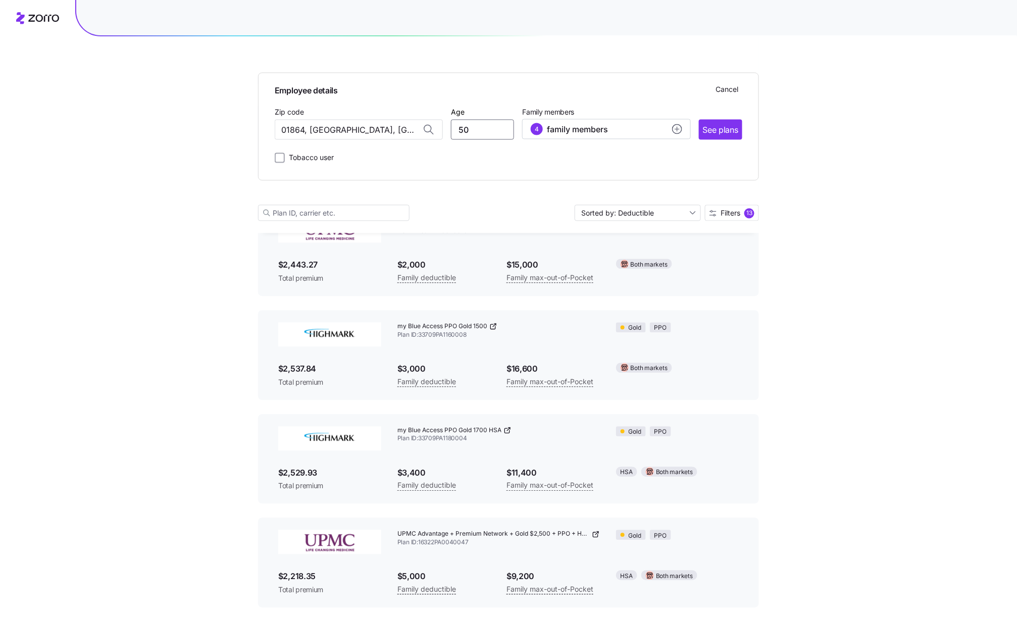
click at [482, 123] on input "50" at bounding box center [482, 130] width 63 height 20
type input "5"
type input "46"
click at [675, 129] on icon "add icon" at bounding box center [677, 129] width 10 height 10
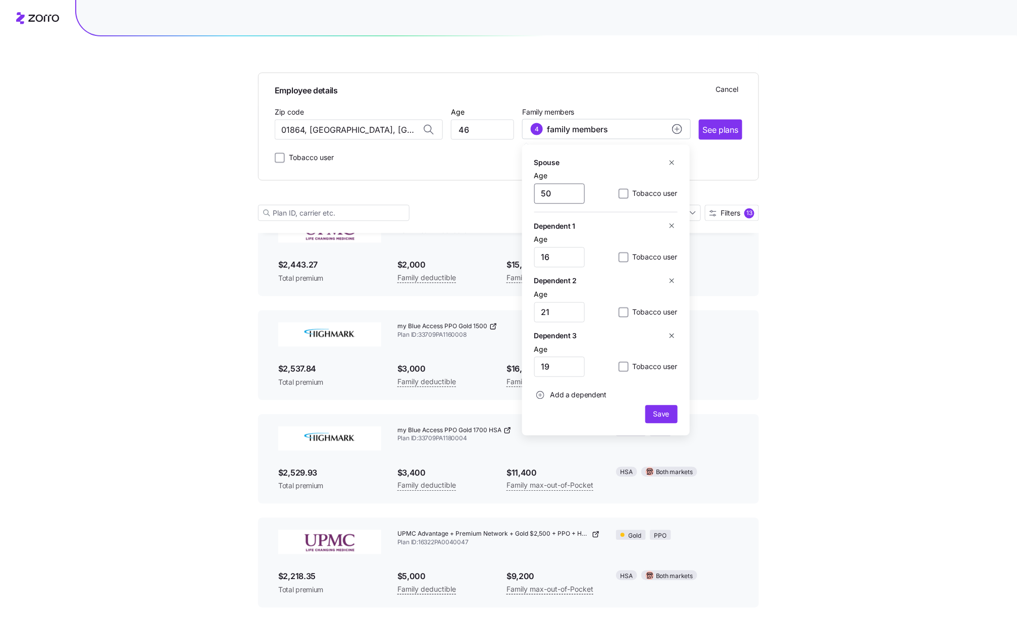
drag, startPoint x: 566, startPoint y: 190, endPoint x: 533, endPoint y: 192, distance: 32.8
click at [533, 192] on div "Spouse Age [DEMOGRAPHIC_DATA] Tobacco user Dependent 1 Age [DEMOGRAPHIC_DATA] T…" at bounding box center [606, 290] width 168 height 291
type input "46"
click at [598, 215] on div "Spouse Age [DEMOGRAPHIC_DATA] Tobacco user Dependent 1 Age [DEMOGRAPHIC_DATA] T…" at bounding box center [605, 290] width 143 height 266
click at [666, 418] on span "Save" at bounding box center [661, 414] width 16 height 10
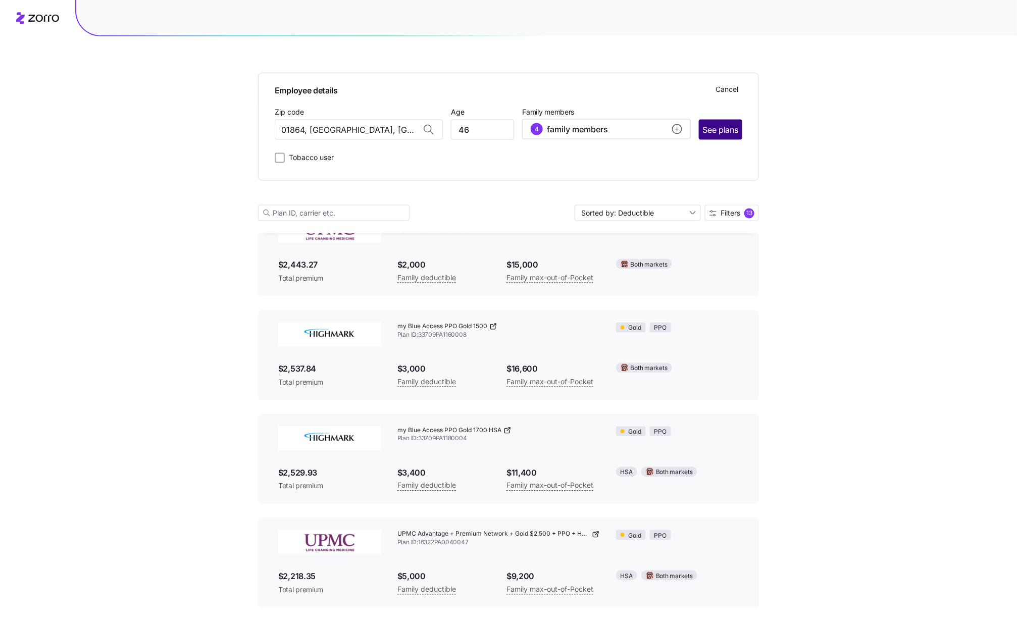
click at [721, 122] on button "See plans" at bounding box center [720, 130] width 43 height 20
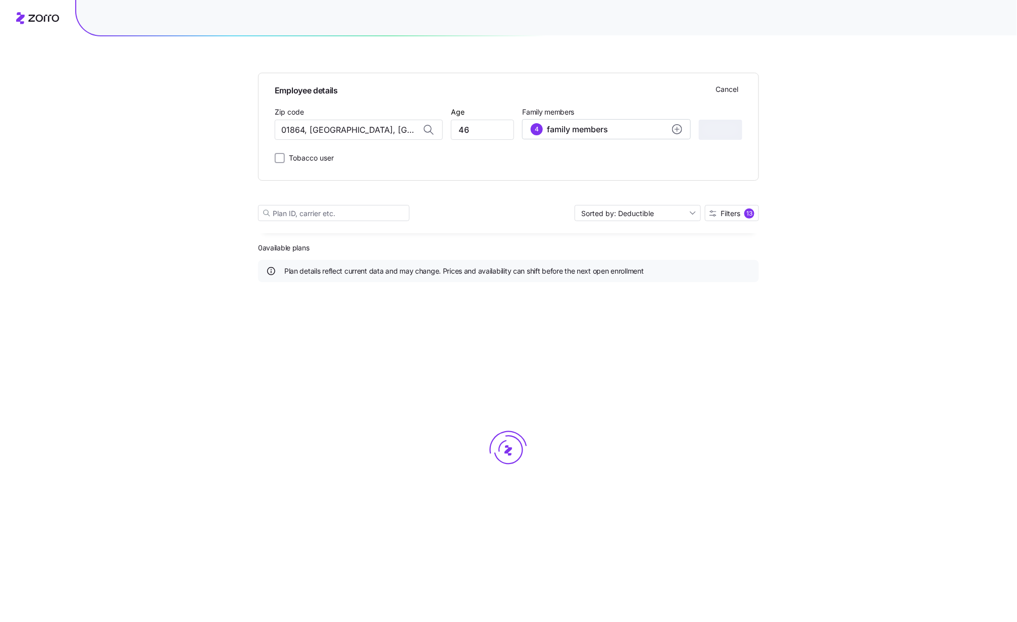
scroll to position [0, 0]
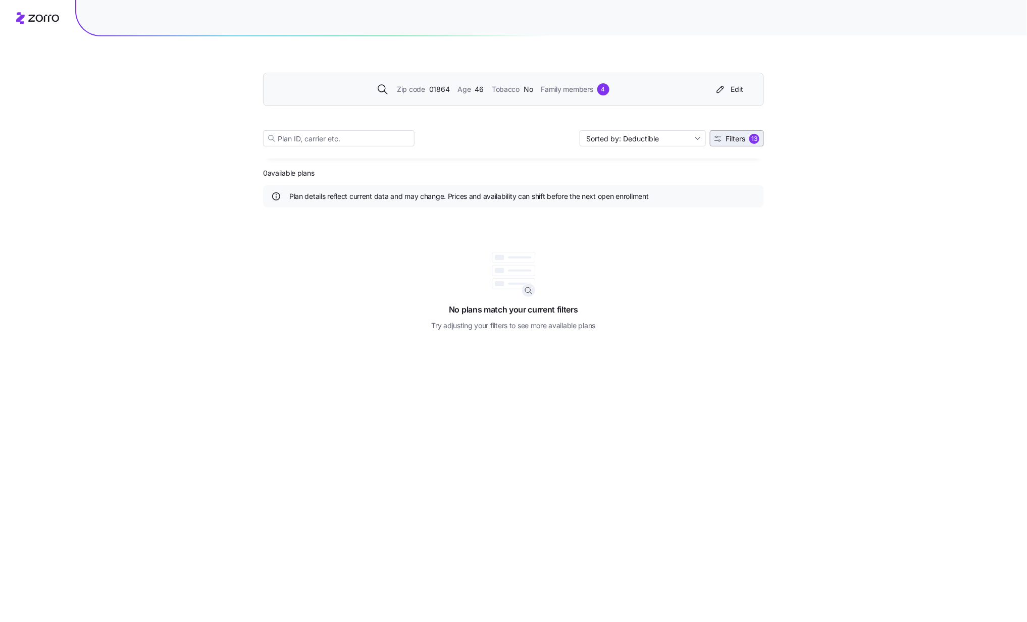
click at [739, 139] on span "Filters" at bounding box center [735, 138] width 20 height 7
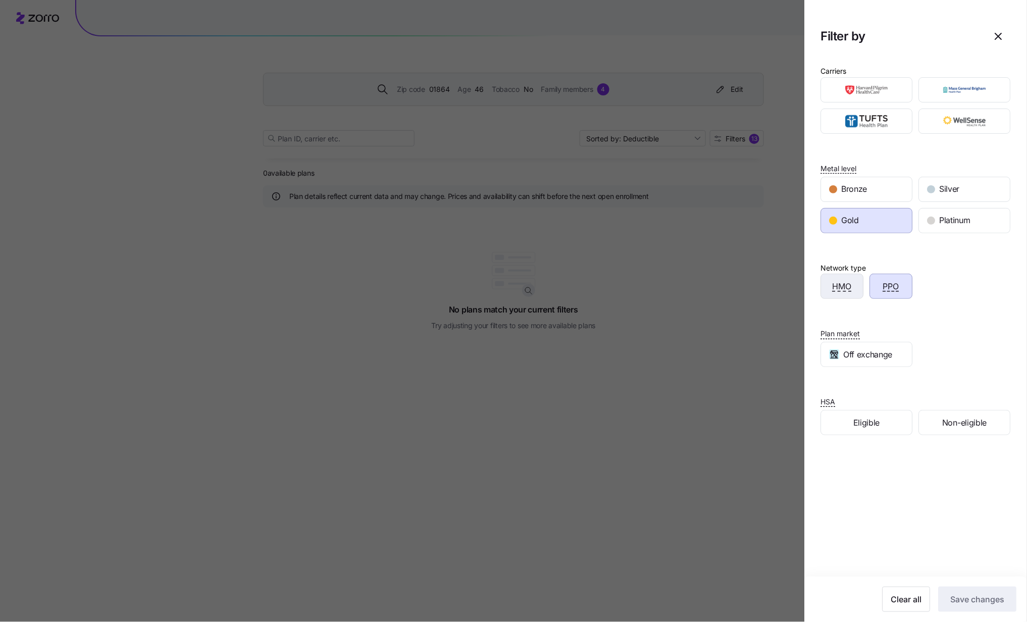
click at [770, 278] on div "HMO" at bounding box center [842, 286] width 42 height 24
click at [770, 358] on span "Off exchange" at bounding box center [867, 354] width 49 height 13
click at [770, 466] on button "Save changes" at bounding box center [977, 598] width 78 height 25
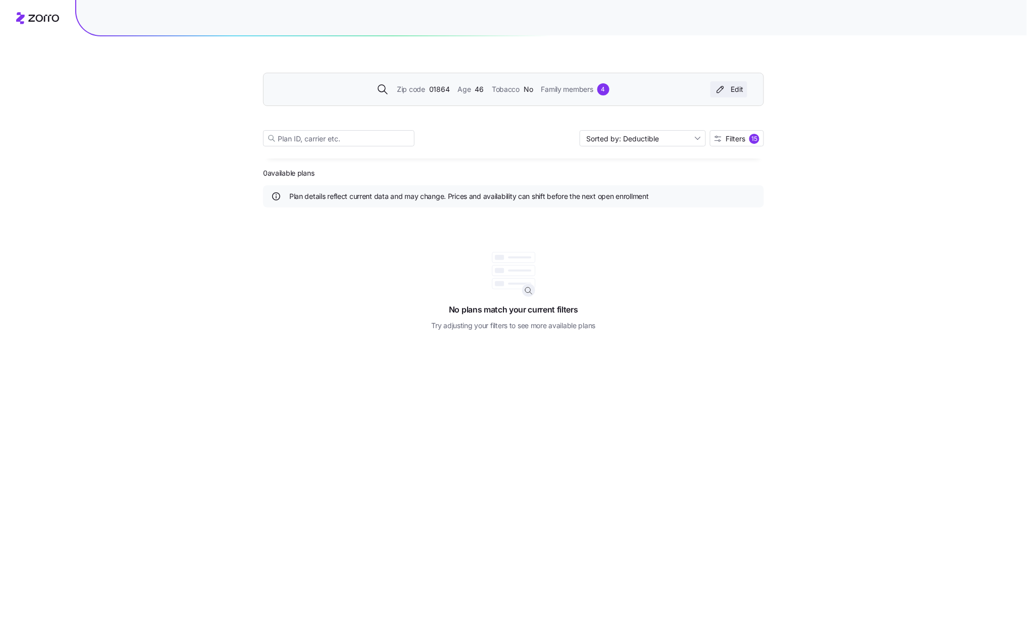
click at [737, 85] on div "Edit" at bounding box center [728, 89] width 29 height 10
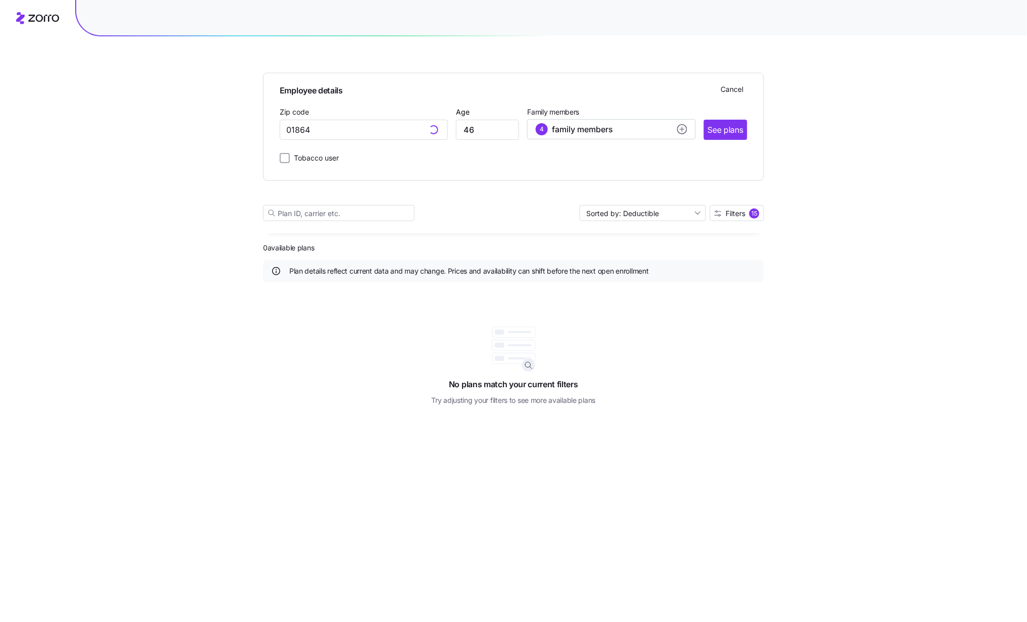
type input "01864, [GEOGRAPHIC_DATA], [GEOGRAPHIC_DATA]"
click at [734, 125] on span "See plans" at bounding box center [725, 130] width 35 height 13
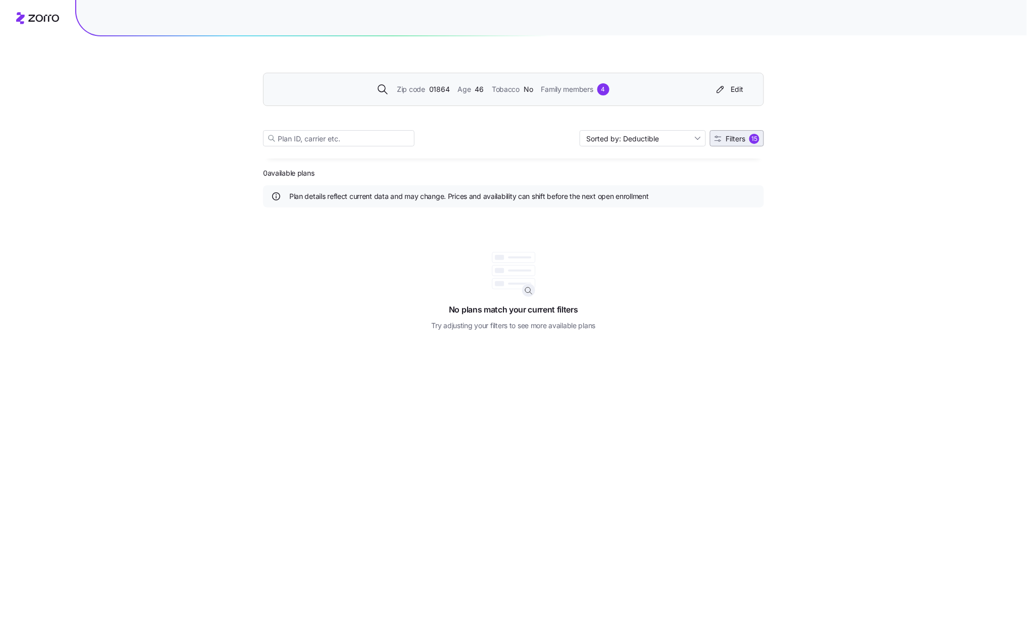
click at [743, 140] on span "Filters" at bounding box center [735, 138] width 20 height 7
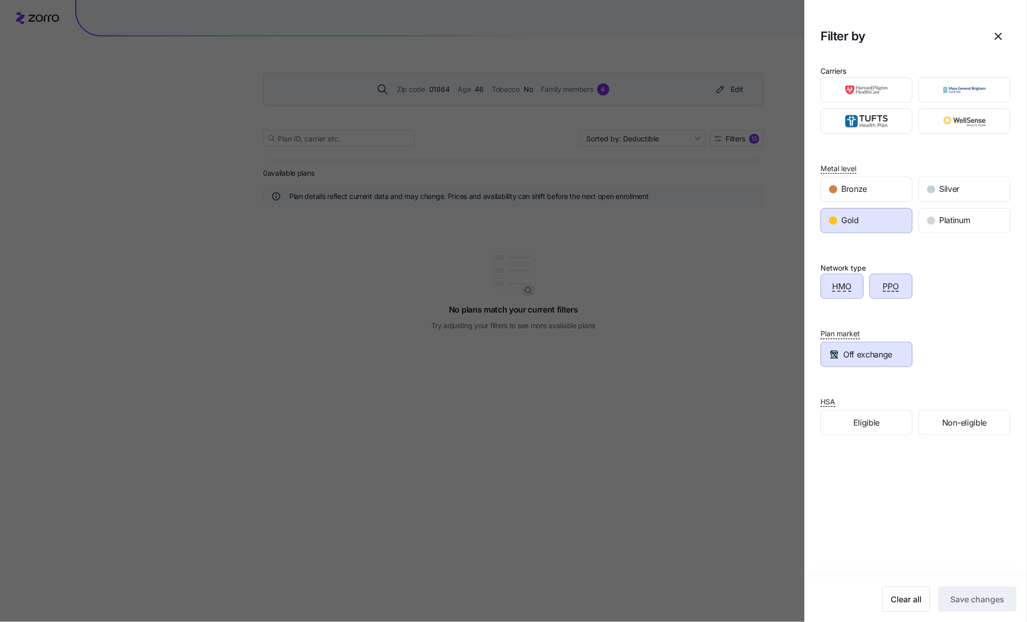
click at [770, 223] on span "Gold" at bounding box center [850, 220] width 18 height 13
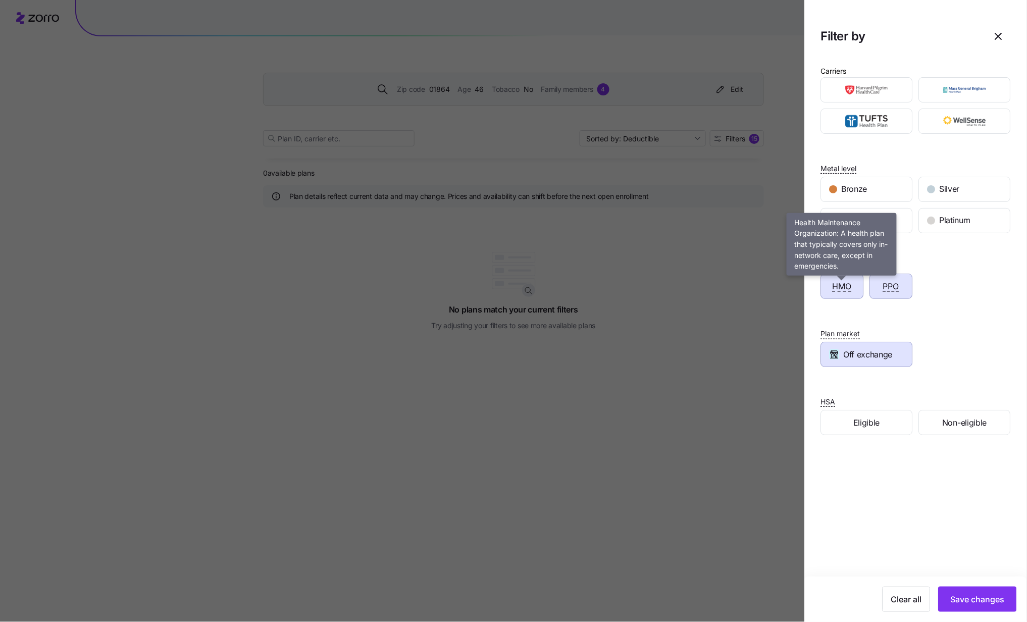
click at [770, 282] on span "HMO" at bounding box center [842, 286] width 19 height 13
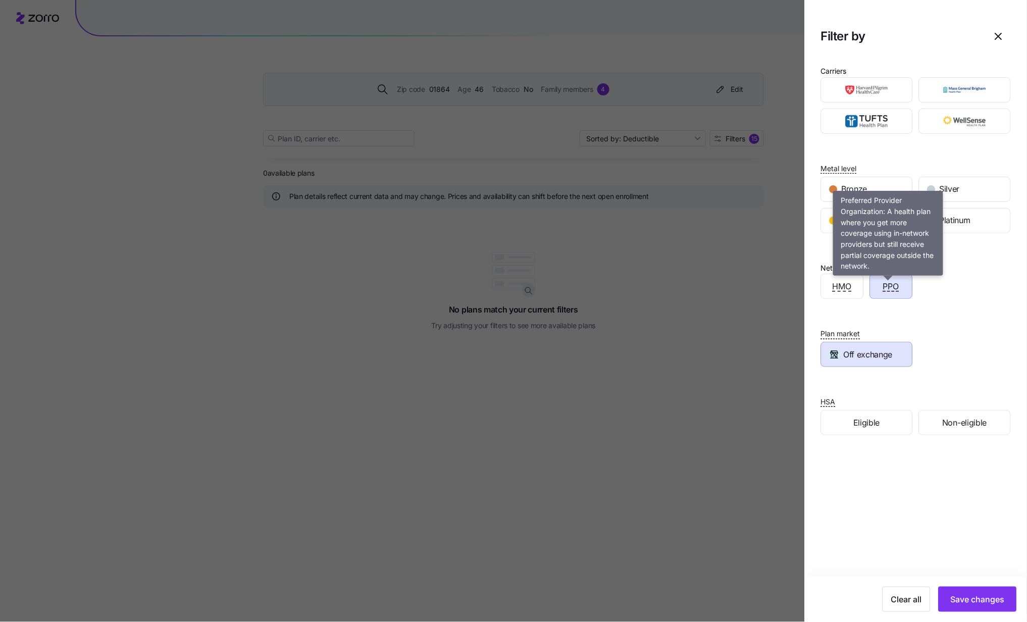
click at [770, 292] on span "PPO" at bounding box center [891, 286] width 16 height 13
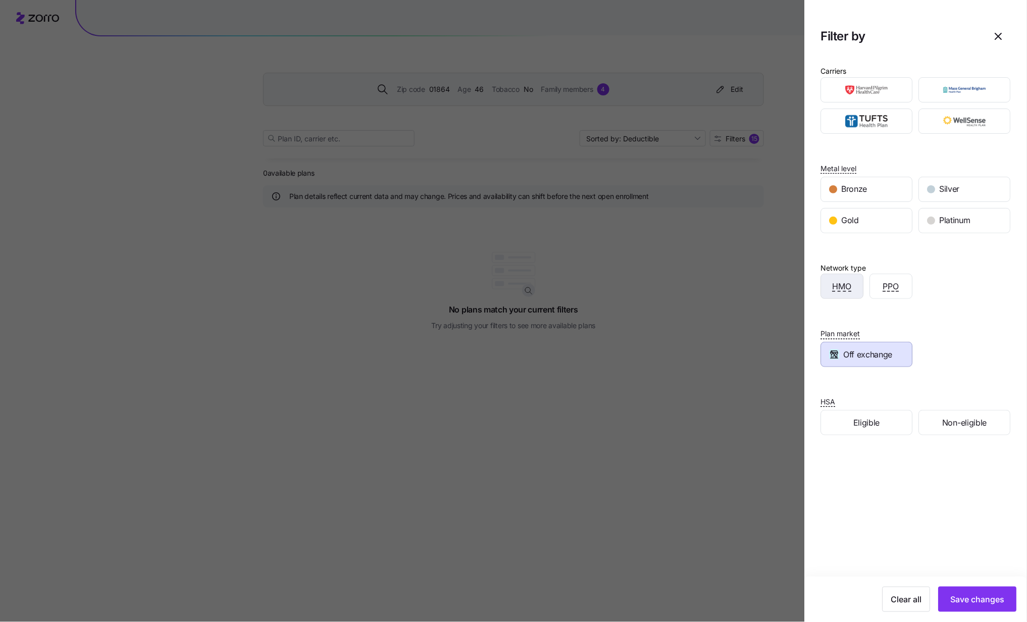
click at [770, 293] on span "HMO" at bounding box center [842, 286] width 19 height 13
click at [770, 91] on img "button" at bounding box center [867, 90] width 74 height 20
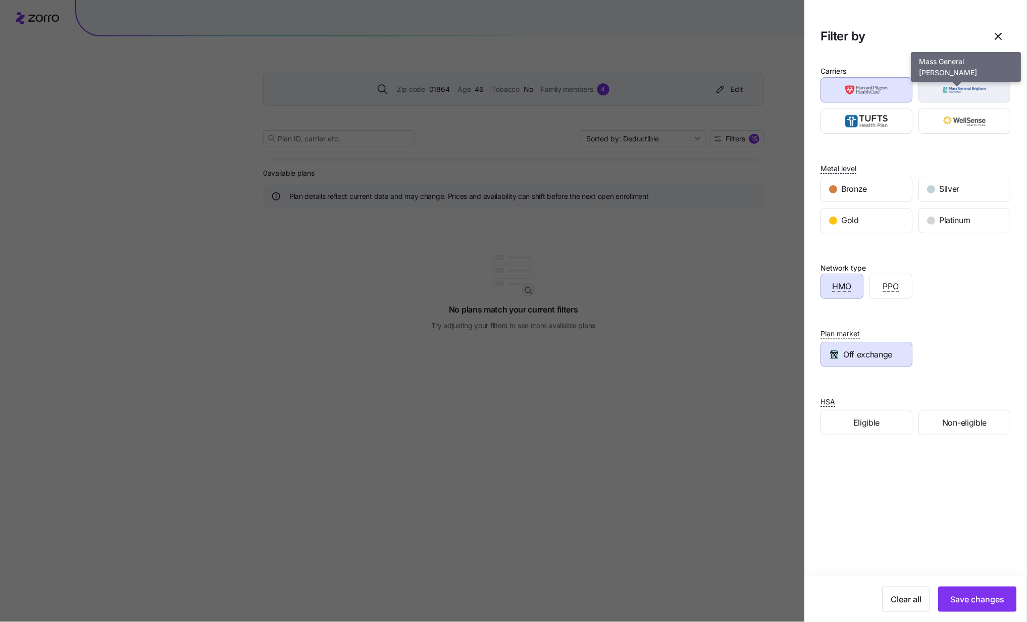
click at [770, 89] on img "button" at bounding box center [965, 90] width 74 height 20
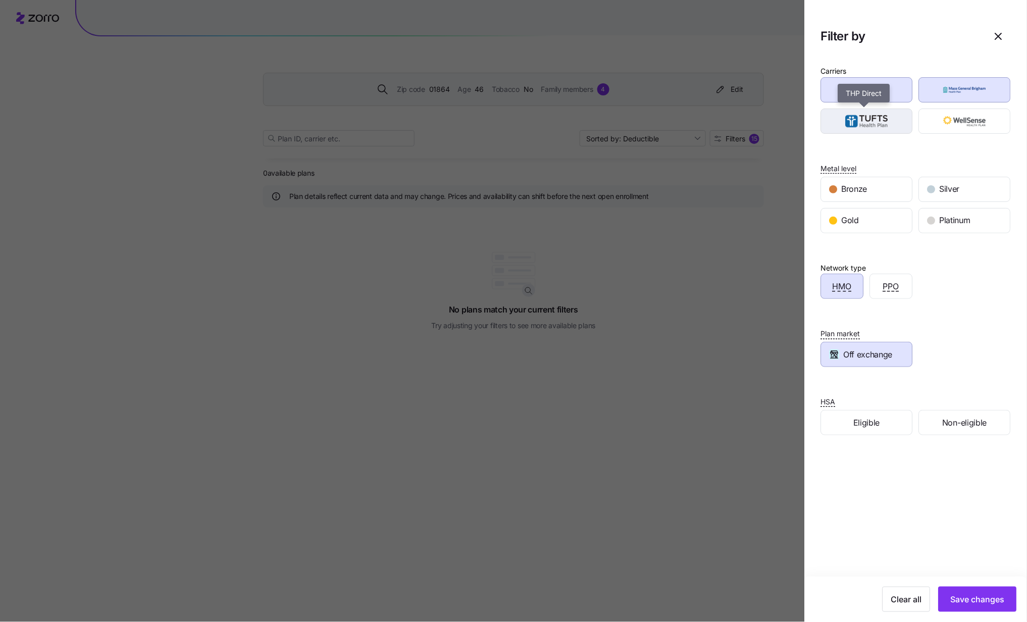
click at [770, 116] on img "button" at bounding box center [867, 121] width 74 height 20
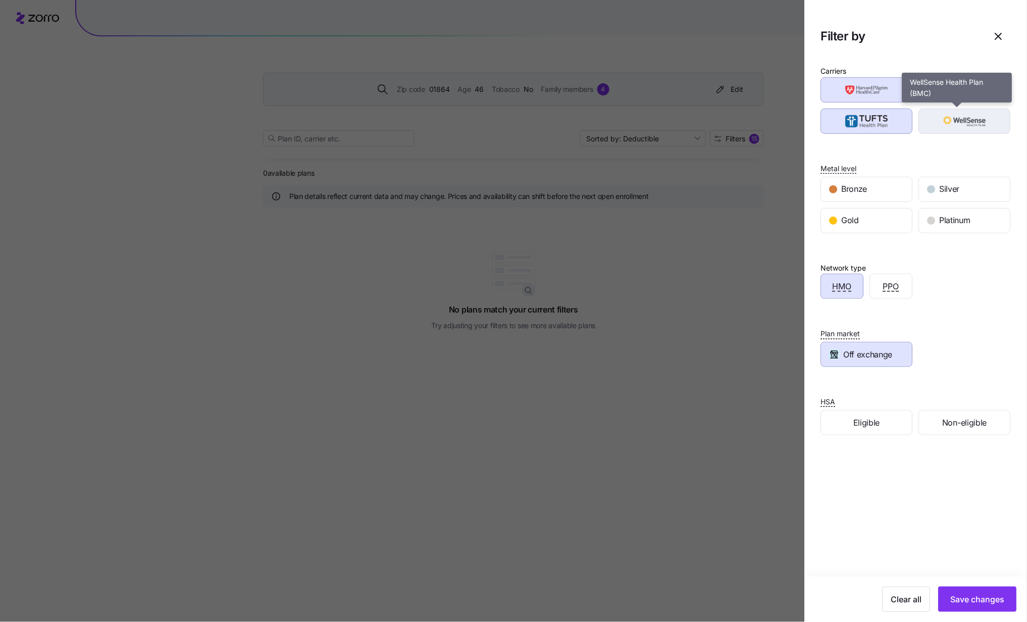
click at [770, 121] on img "button" at bounding box center [965, 121] width 74 height 20
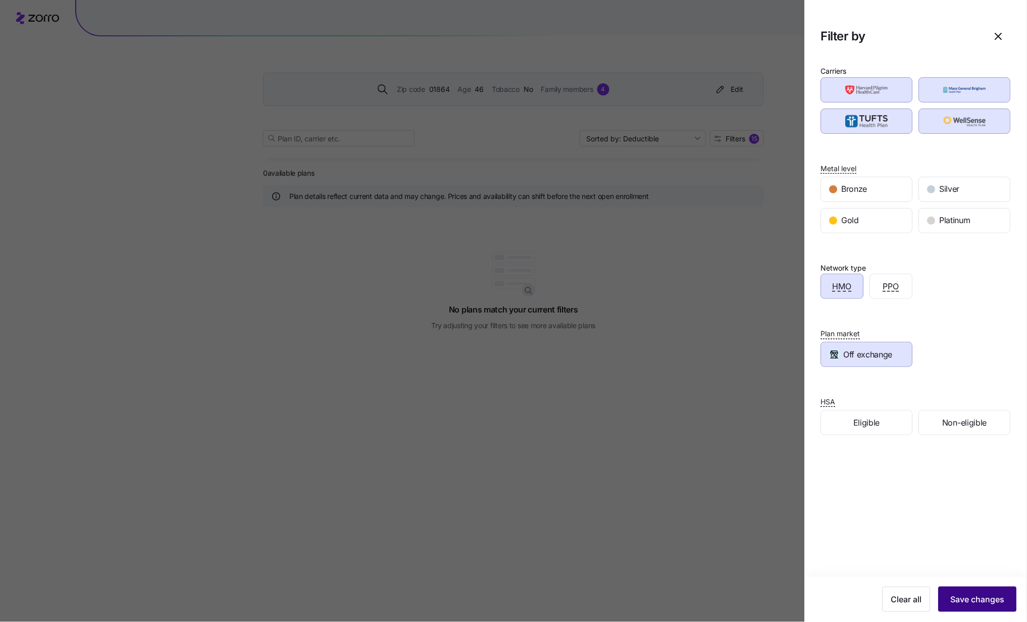
click at [770, 466] on span "Save changes" at bounding box center [977, 599] width 54 height 12
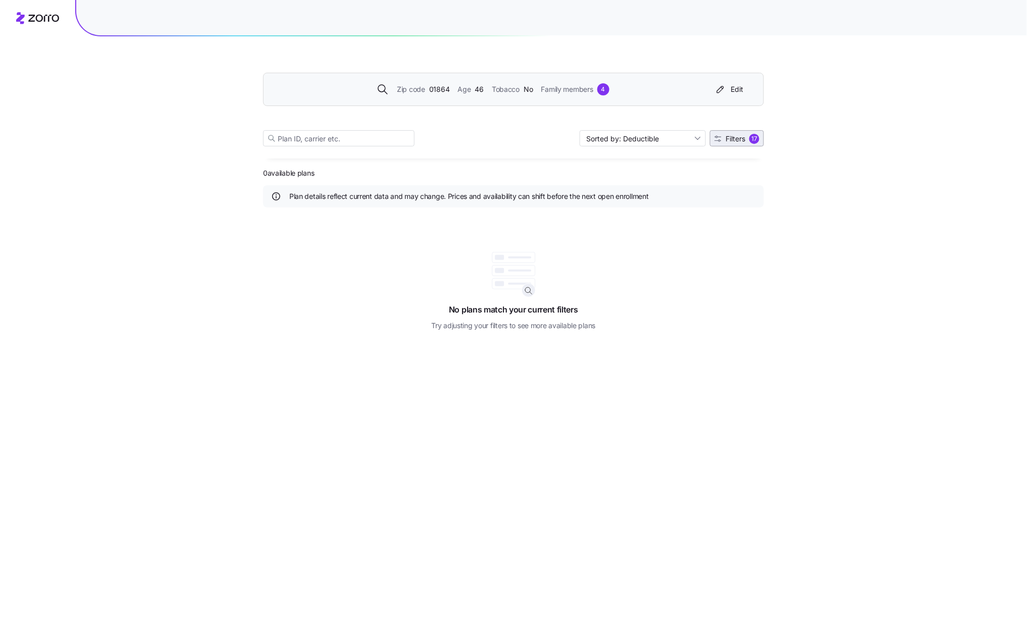
click at [743, 139] on span "Filters" at bounding box center [735, 138] width 20 height 7
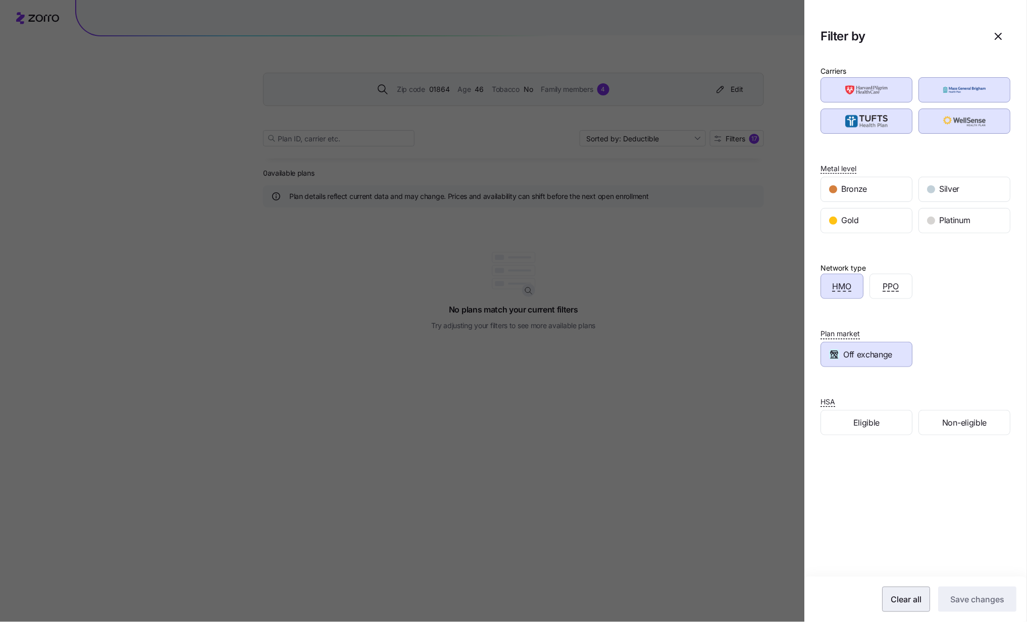
click at [770, 466] on span "Clear all" at bounding box center [906, 599] width 31 height 12
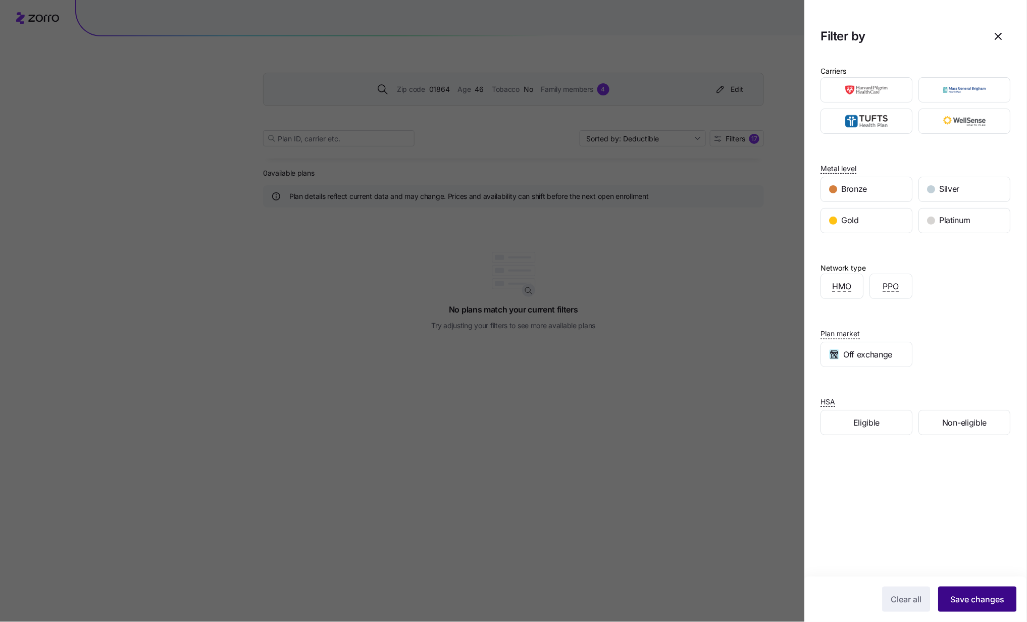
click at [770, 466] on span "Save changes" at bounding box center [977, 599] width 54 height 12
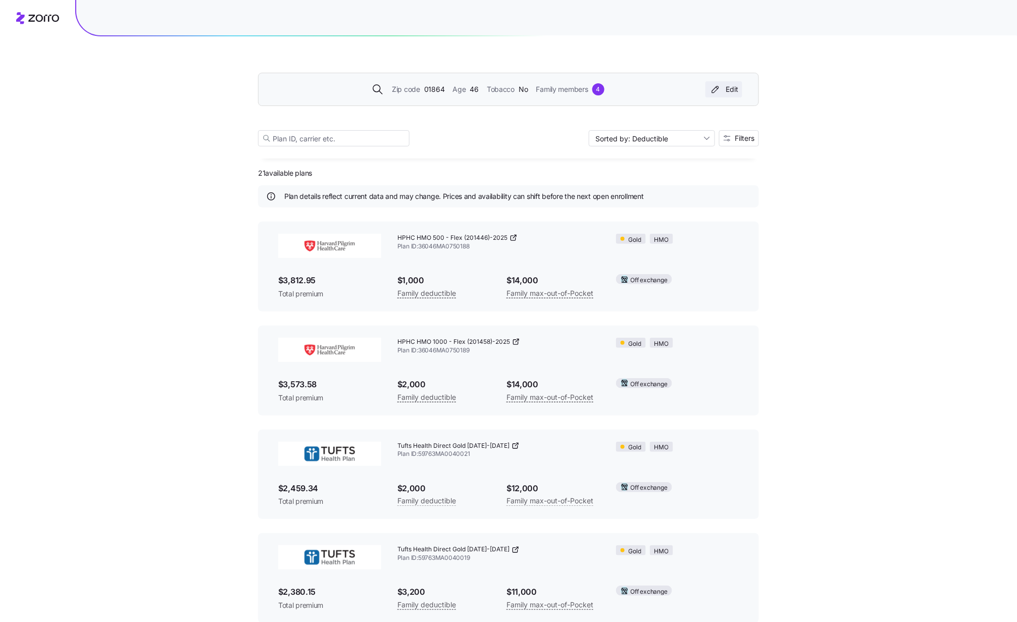
click at [733, 91] on div "Edit" at bounding box center [723, 89] width 29 height 10
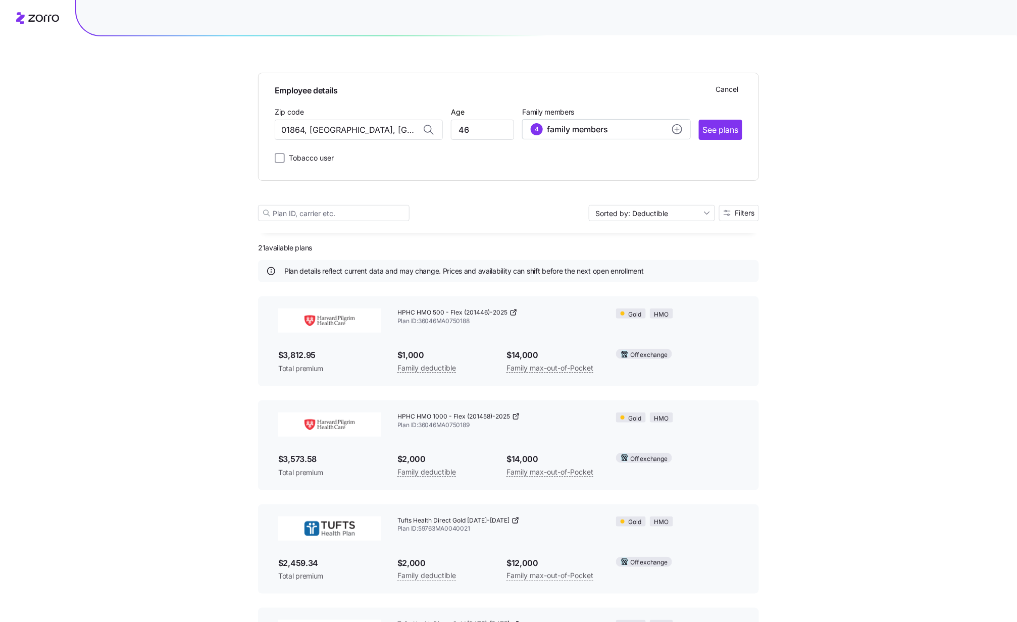
click at [734, 126] on span "See plans" at bounding box center [720, 130] width 35 height 13
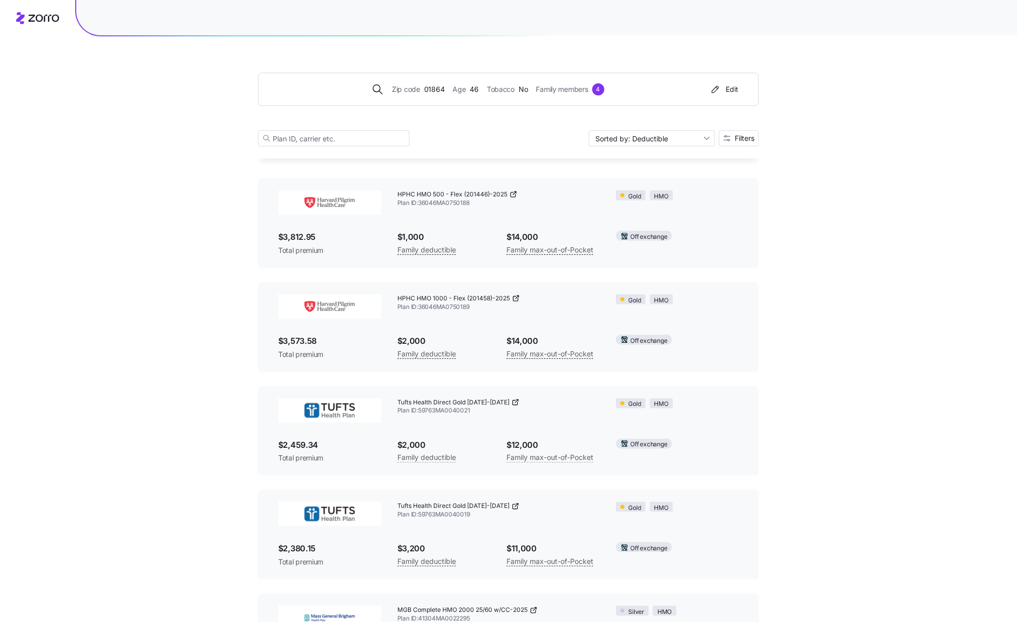
scroll to position [67, 0]
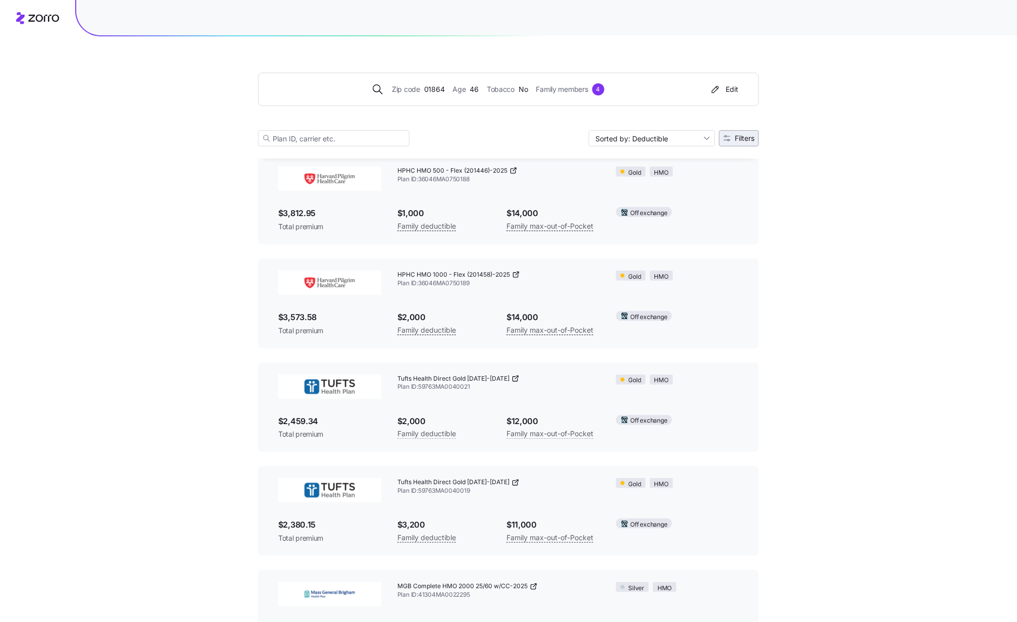
click at [749, 141] on span "Filters" at bounding box center [744, 138] width 20 height 7
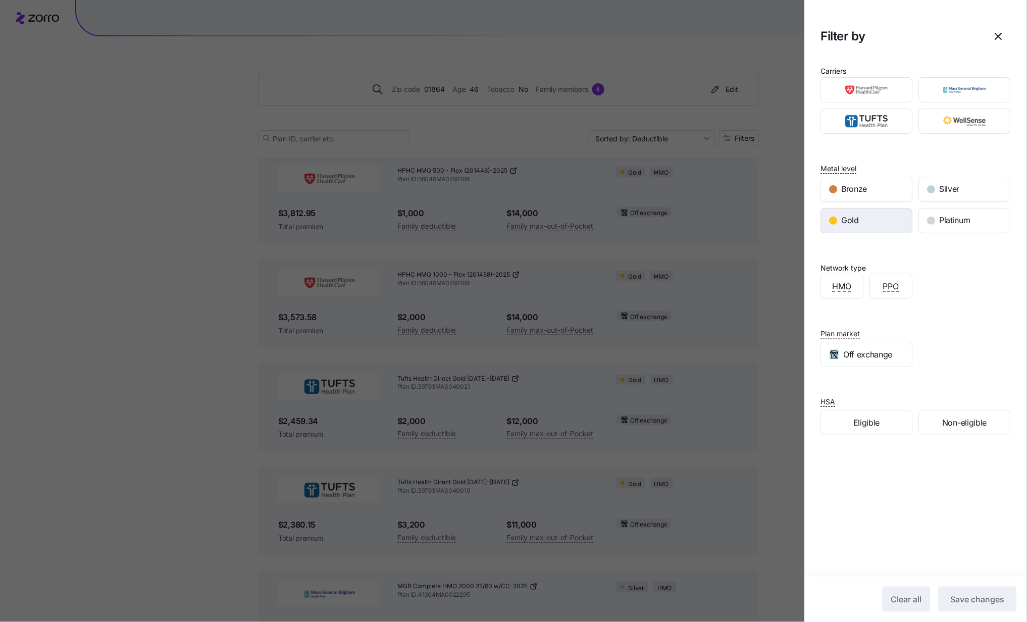
click at [770, 219] on div "Gold" at bounding box center [866, 220] width 91 height 24
click at [770, 466] on span "Save changes" at bounding box center [977, 599] width 54 height 12
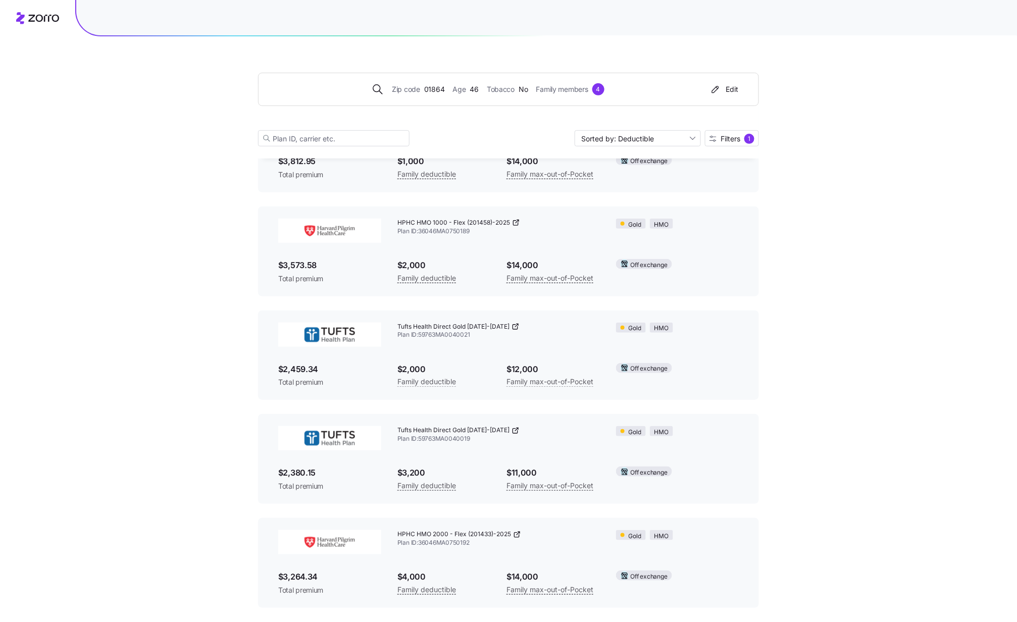
scroll to position [53, 0]
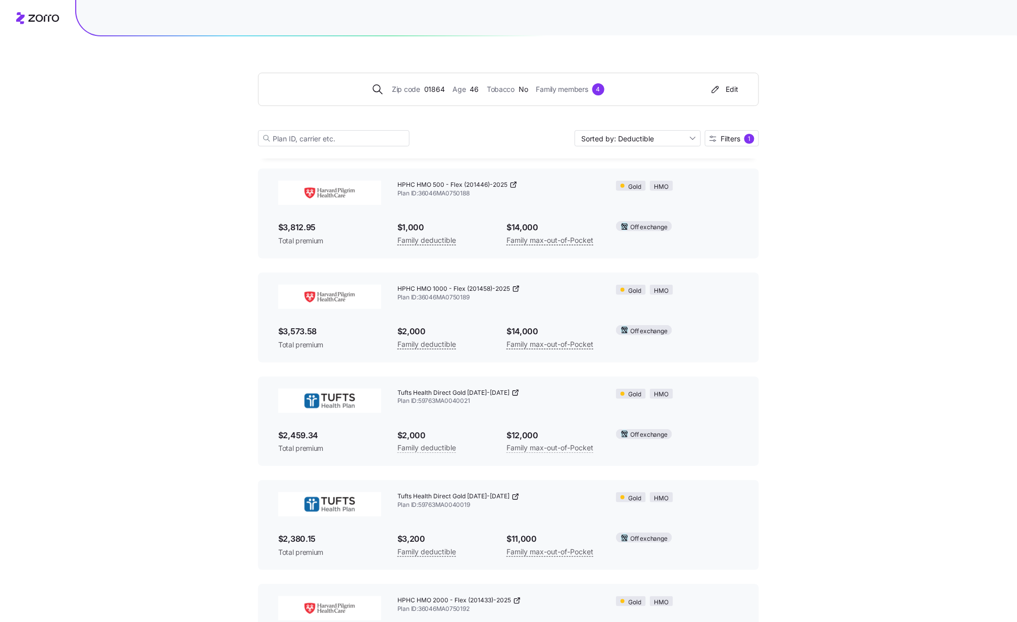
click at [729, 91] on div "Edit" at bounding box center [723, 89] width 29 height 10
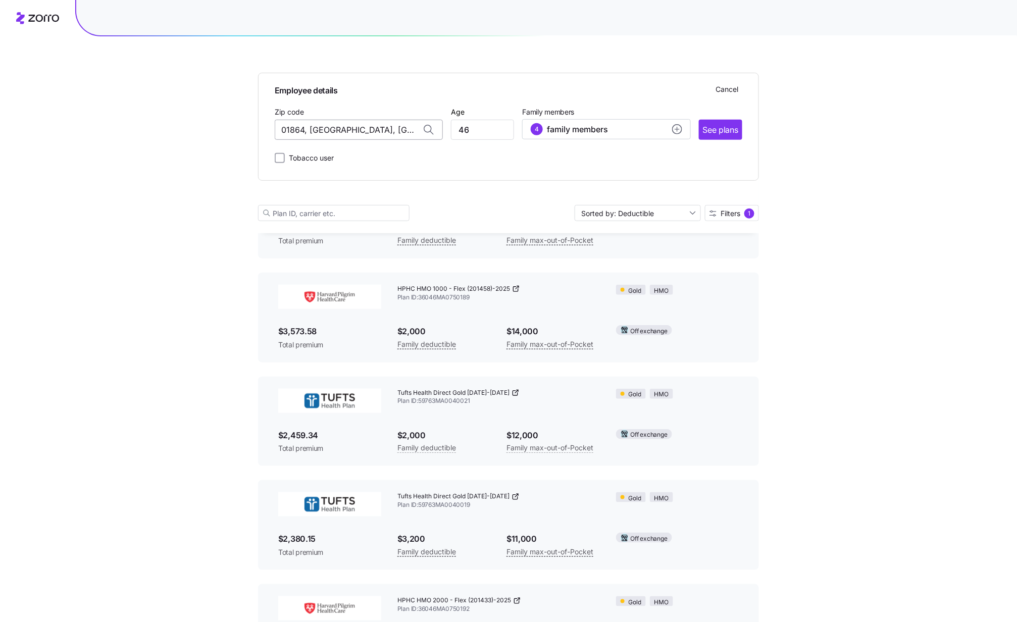
click at [405, 123] on input "01864, [GEOGRAPHIC_DATA], [GEOGRAPHIC_DATA]" at bounding box center [359, 130] width 168 height 20
drag, startPoint x: 404, startPoint y: 126, endPoint x: 170, endPoint y: 114, distance: 234.5
click at [170, 114] on div "Employee details Cancel Zip code 01864, [GEOGRAPHIC_DATA], [GEOGRAPHIC_DATA] Ag…" at bounding box center [508, 273] width 1017 height 802
drag, startPoint x: 291, startPoint y: 128, endPoint x: 307, endPoint y: 136, distance: 18.3
click at [292, 128] on input "0-7728" at bounding box center [359, 130] width 168 height 20
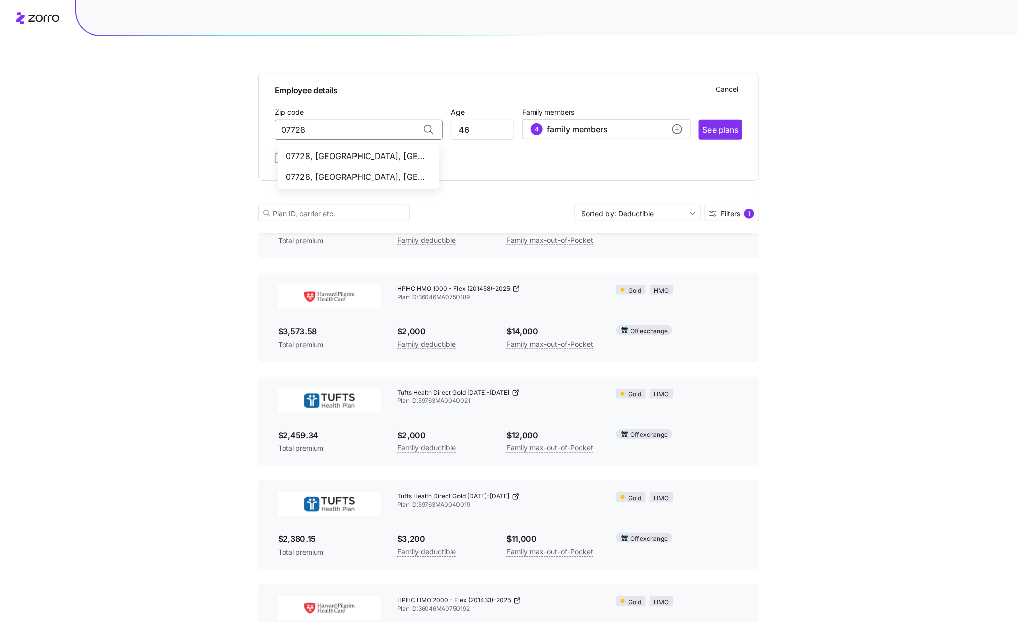
click at [367, 156] on span "07728, [GEOGRAPHIC_DATA], [GEOGRAPHIC_DATA]" at bounding box center [356, 156] width 141 height 13
type input "07728, [GEOGRAPHIC_DATA], [GEOGRAPHIC_DATA]"
click at [469, 131] on input "46" at bounding box center [482, 130] width 63 height 20
type input "4"
type input "51"
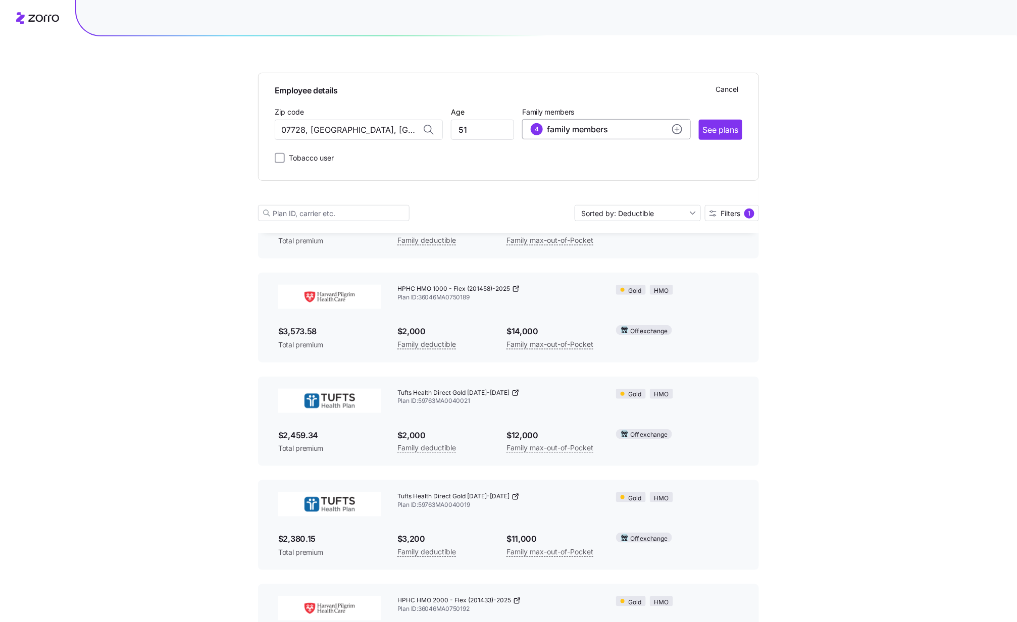
click at [675, 129] on icon "add icon" at bounding box center [677, 129] width 10 height 10
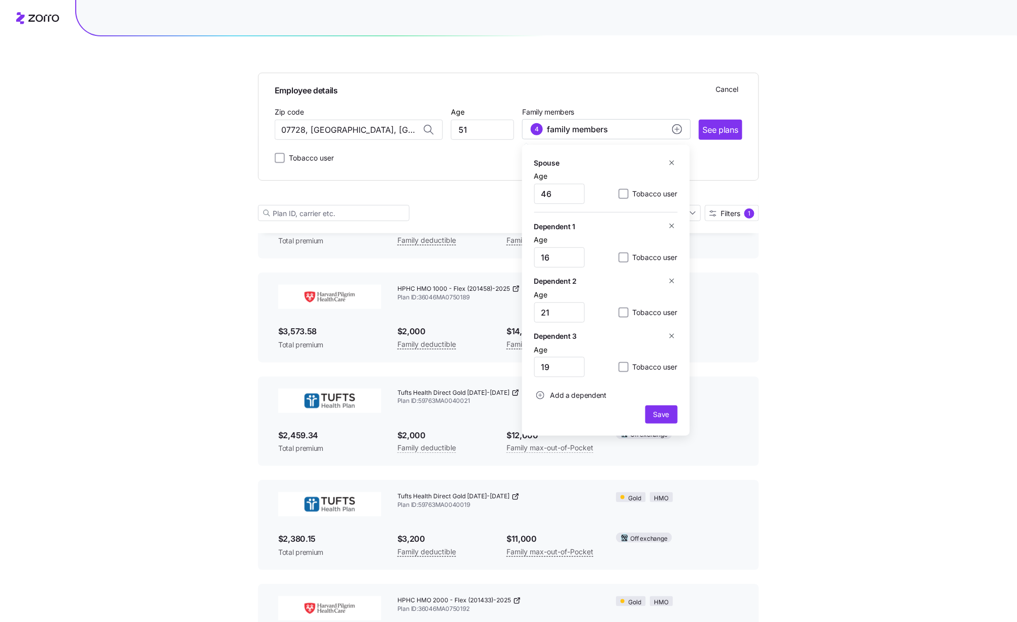
click at [671, 229] on icon "button" at bounding box center [672, 226] width 8 height 8
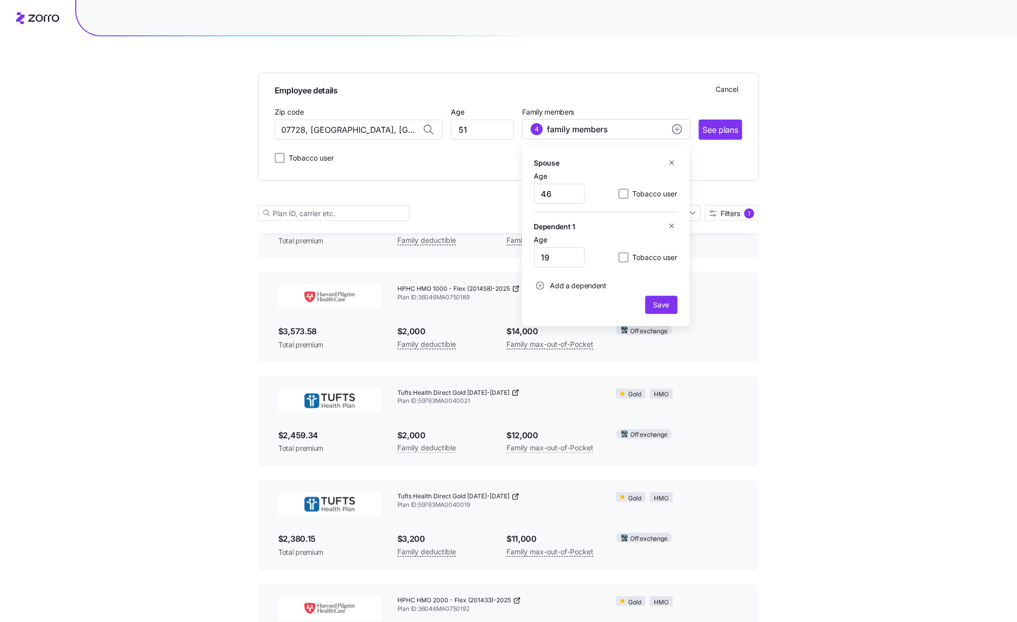
click at [671, 229] on icon "button" at bounding box center [672, 226] width 8 height 8
drag, startPoint x: 541, startPoint y: 189, endPoint x: 520, endPoint y: 188, distance: 21.2
click at [520, 188] on div "Employee details Cancel Zip code 07728, [GEOGRAPHIC_DATA], [GEOGRAPHIC_DATA] Ag…" at bounding box center [508, 134] width 501 height 197
type input "51"
click at [670, 251] on span "Save" at bounding box center [661, 250] width 24 height 10
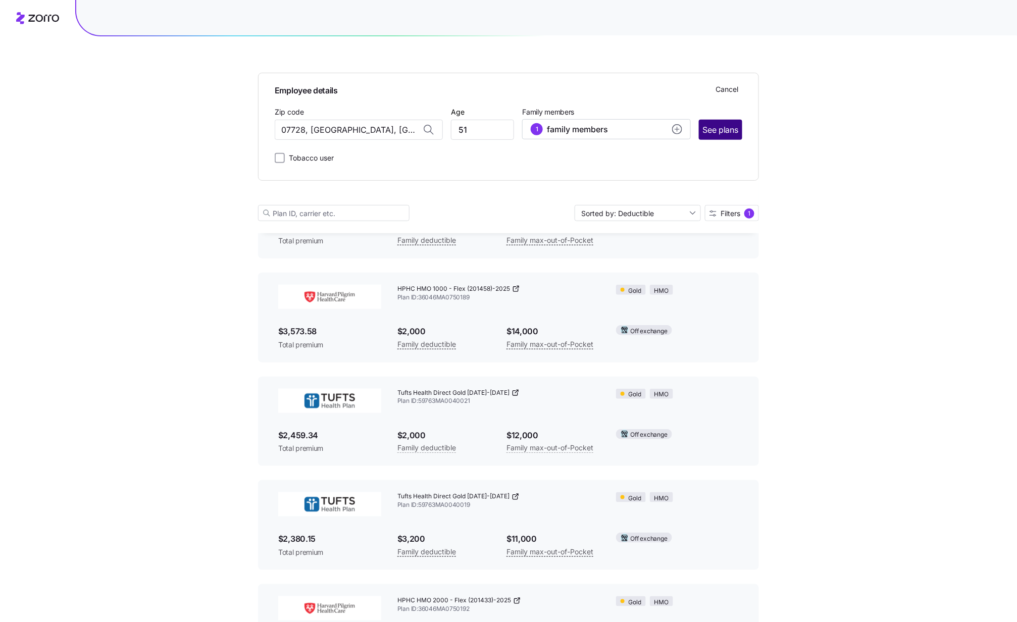
click at [724, 132] on span "See plans" at bounding box center [720, 130] width 35 height 13
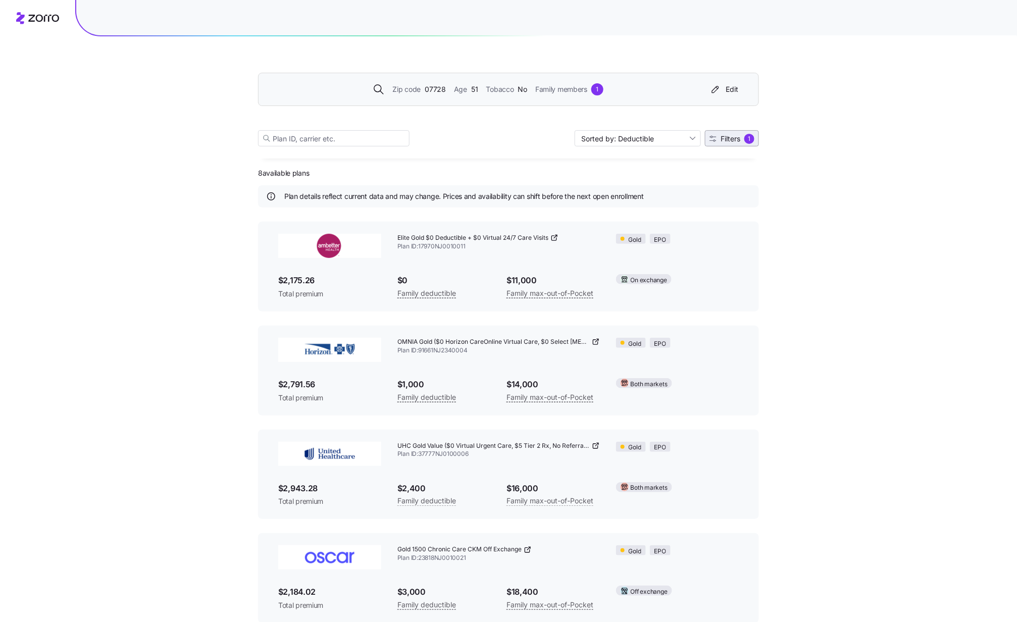
click at [747, 138] on div "1" at bounding box center [749, 139] width 10 height 10
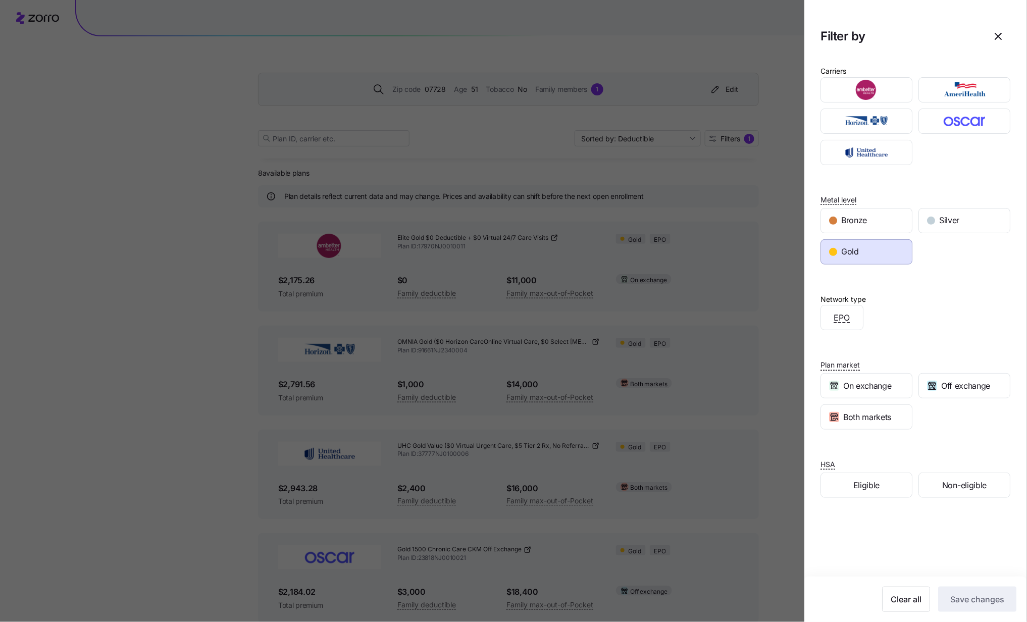
click at [770, 251] on div "Gold" at bounding box center [866, 252] width 91 height 24
click at [770, 419] on span "Both markets" at bounding box center [867, 417] width 48 height 13
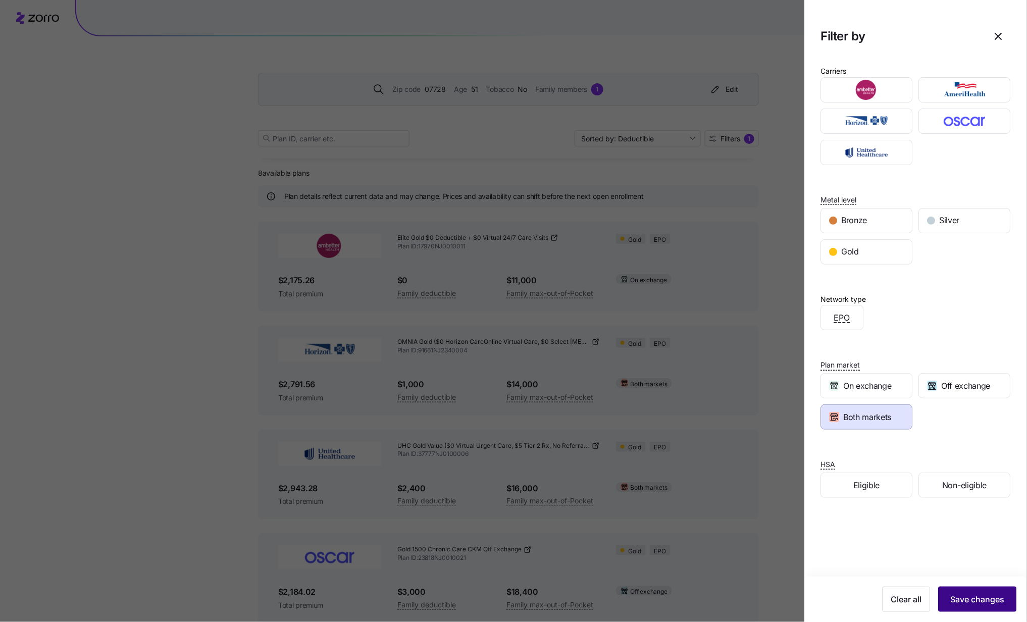
click at [770, 466] on span "Save changes" at bounding box center [977, 599] width 54 height 12
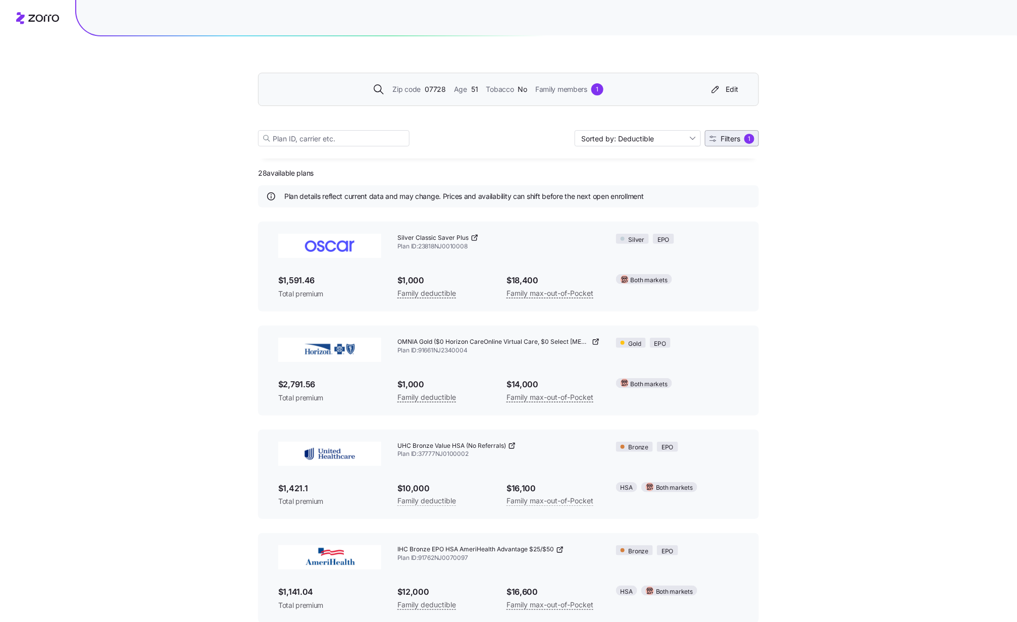
click at [739, 139] on span "Filters" at bounding box center [730, 138] width 20 height 7
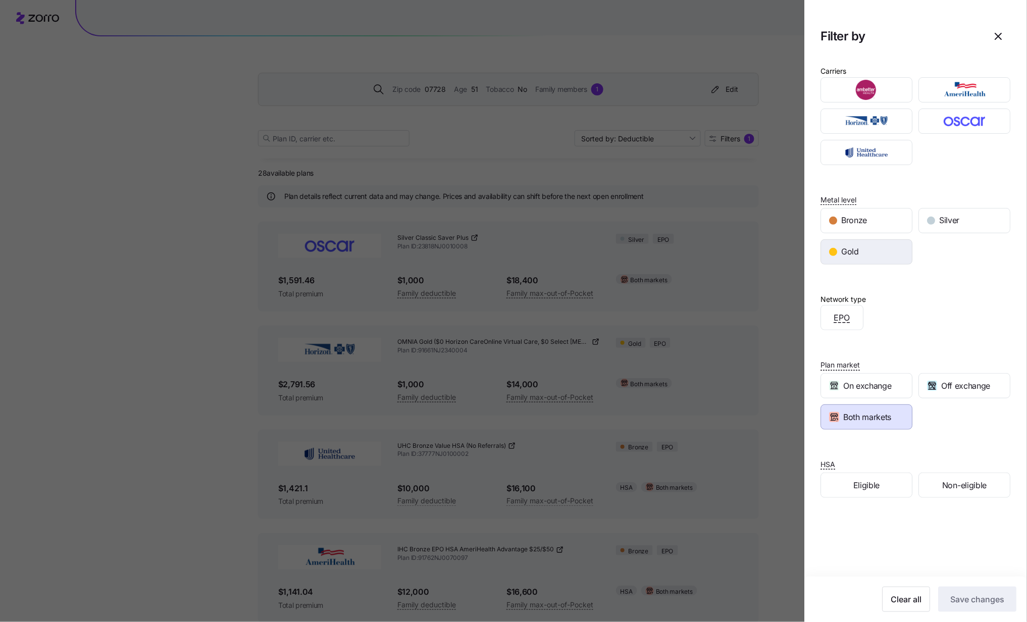
click at [770, 255] on span "Gold" at bounding box center [850, 251] width 18 height 13
click at [770, 466] on button "Save changes" at bounding box center [977, 598] width 78 height 25
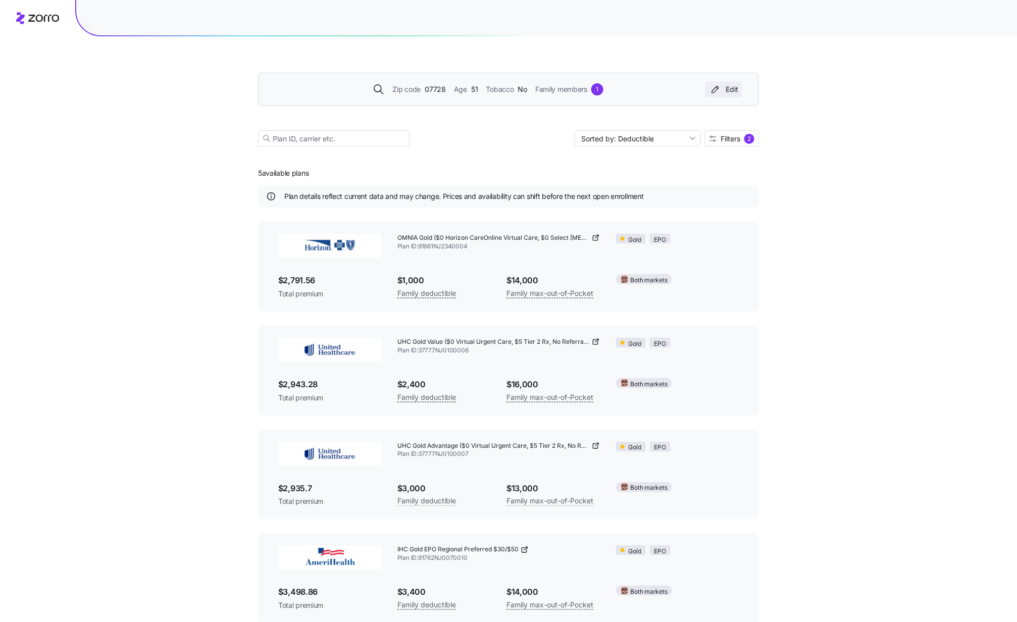
click at [730, 91] on div "Edit" at bounding box center [723, 89] width 29 height 10
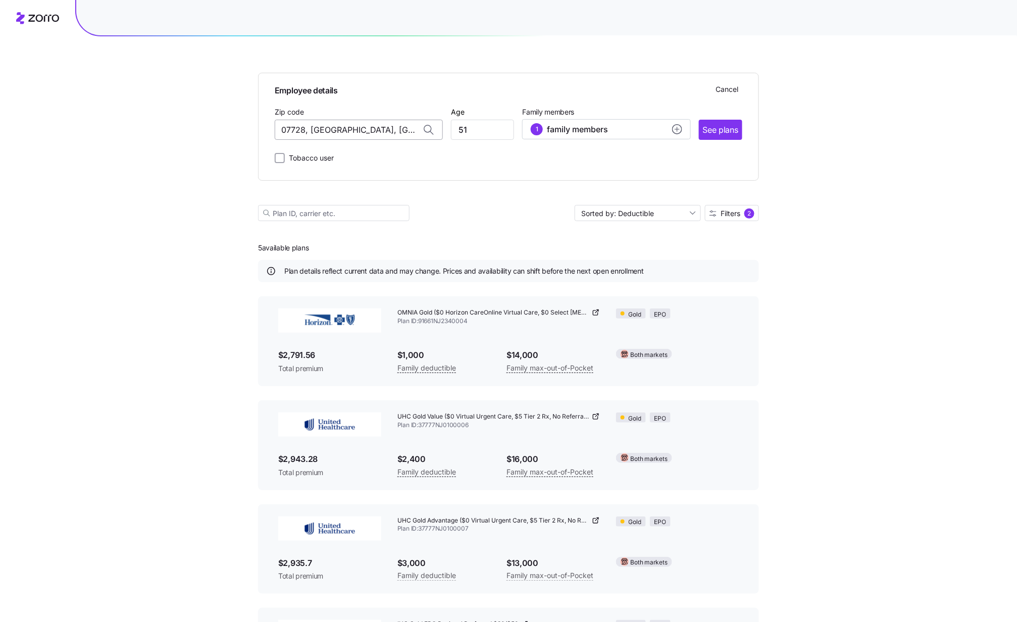
click at [406, 126] on input "07728, [GEOGRAPHIC_DATA], [GEOGRAPHIC_DATA]" at bounding box center [359, 130] width 168 height 20
type input "0"
type input "`"
click at [382, 156] on span "11763, [GEOGRAPHIC_DATA], [GEOGRAPHIC_DATA]" at bounding box center [356, 156] width 141 height 13
type input "11763, [GEOGRAPHIC_DATA], [GEOGRAPHIC_DATA]"
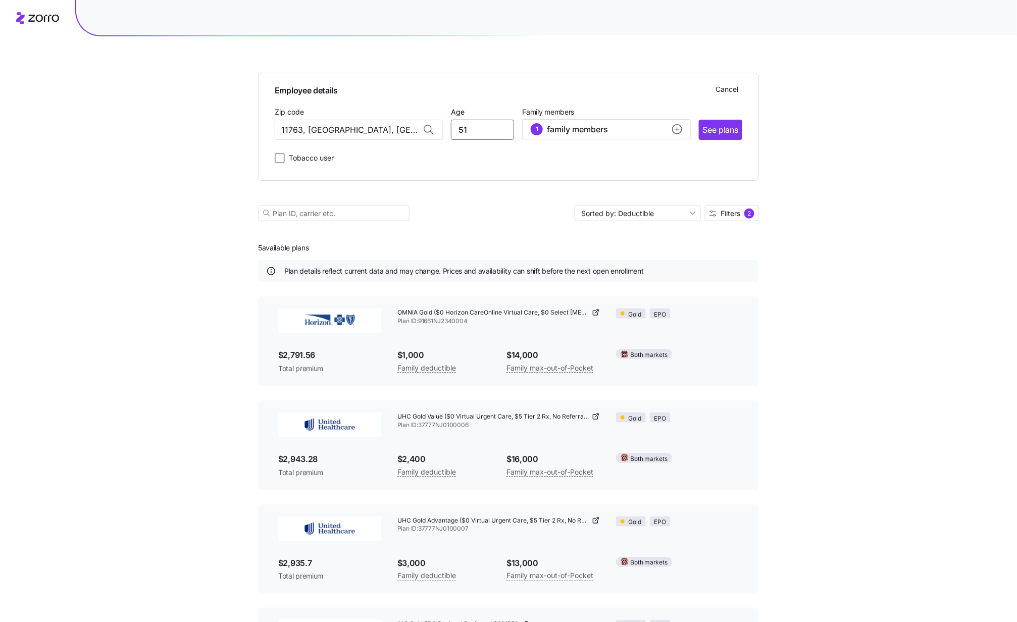
click at [485, 132] on input "51" at bounding box center [482, 130] width 63 height 20
type input "5"
type input "64"
click at [675, 128] on circle "add icon" at bounding box center [676, 129] width 9 height 9
click at [765, 159] on div "Employee details Cancel Zip code 11763, [GEOGRAPHIC_DATA], [GEOGRAPHIC_DATA] Ag…" at bounding box center [508, 401] width 1017 height 802
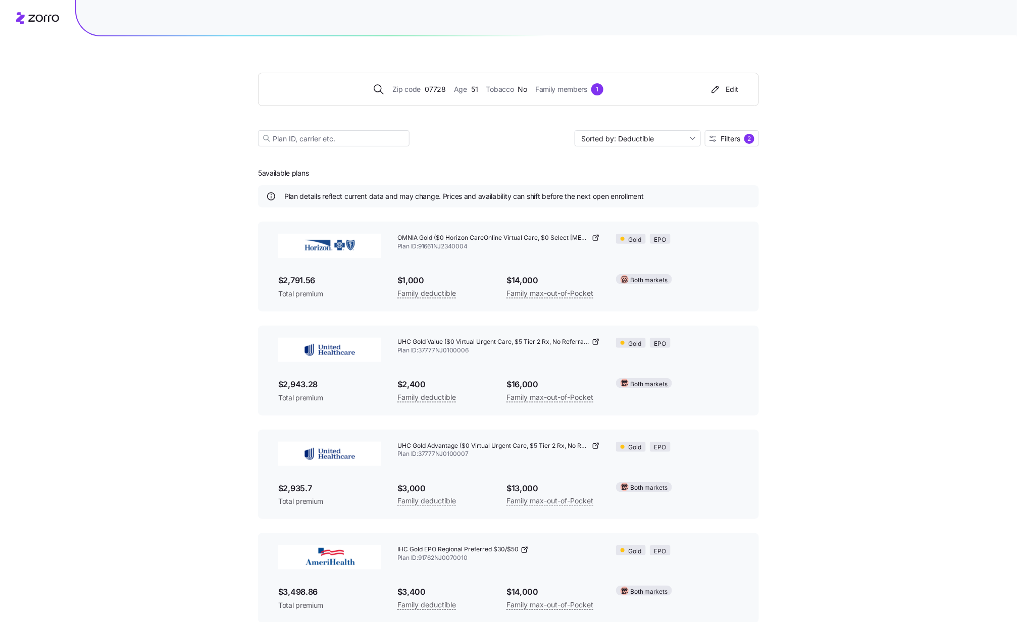
click at [727, 89] on div "Edit" at bounding box center [723, 89] width 29 height 10
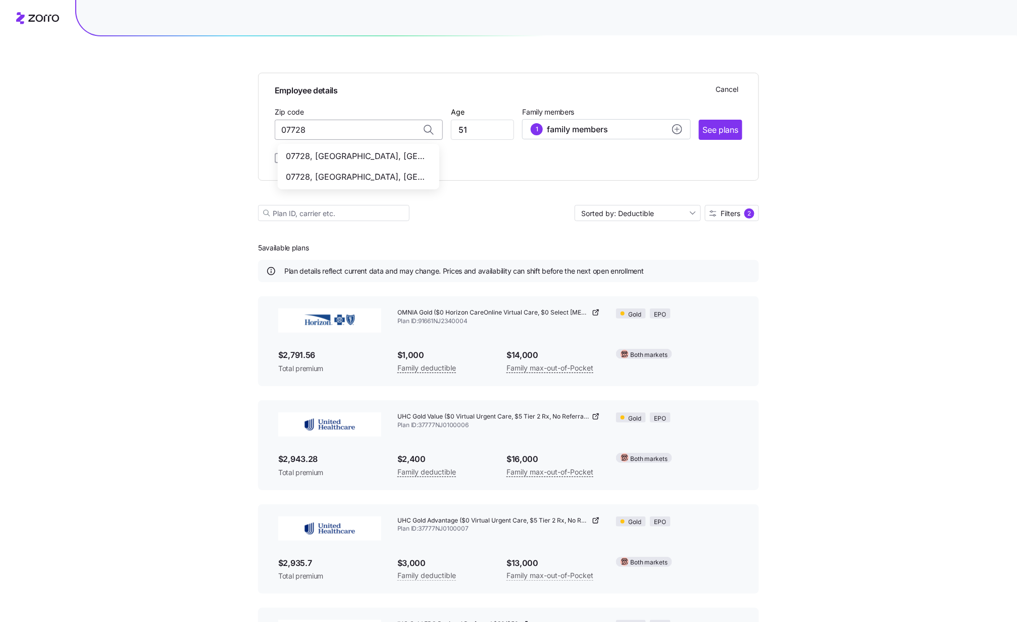
click at [344, 132] on input "07728" at bounding box center [359, 130] width 168 height 20
type input "0"
click at [394, 127] on input "[STREET_ADDRESS]" at bounding box center [359, 130] width 168 height 20
type input "11763, [GEOGRAPHIC_DATA], [GEOGRAPHIC_DATA]"
click at [371, 152] on div "Tobacco user" at bounding box center [508, 156] width 467 height 16
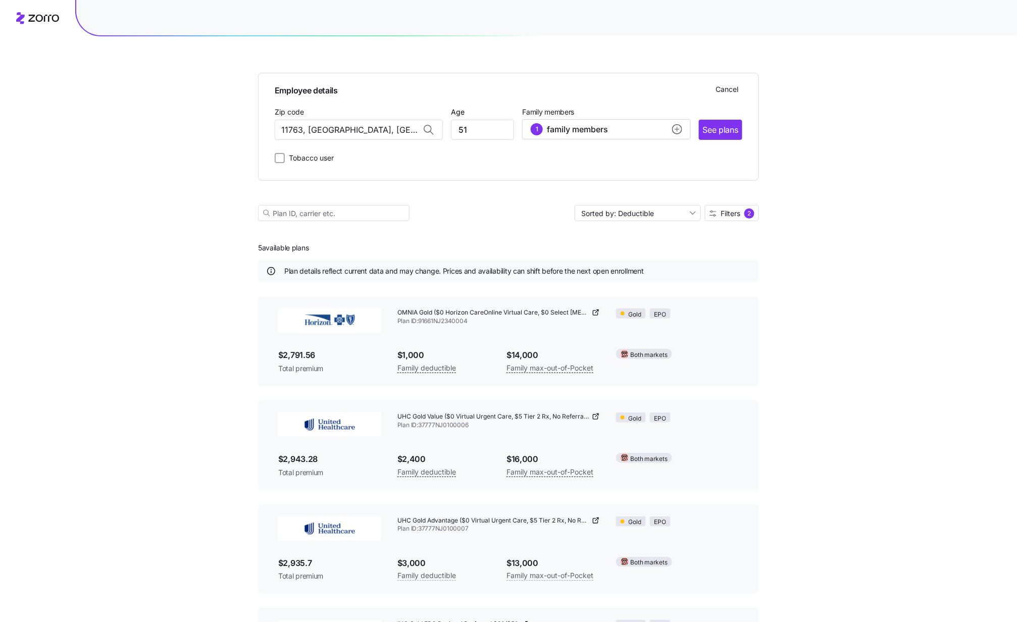
click at [420, 139] on div at bounding box center [428, 129] width 27 height 19
click at [383, 128] on input "11763, [GEOGRAPHIC_DATA], [GEOGRAPHIC_DATA]" at bounding box center [359, 130] width 168 height 20
click at [473, 120] on input "51" at bounding box center [482, 130] width 63 height 20
click at [673, 128] on circle "add icon" at bounding box center [676, 129] width 9 height 9
drag, startPoint x: 663, startPoint y: 251, endPoint x: 669, endPoint y: 235, distance: 17.9
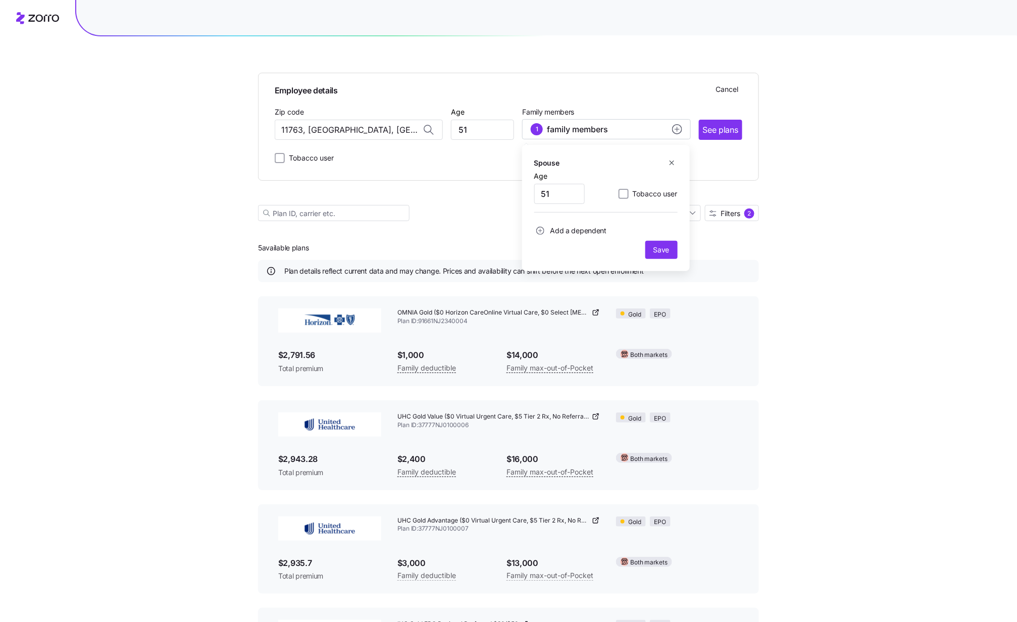
click at [664, 247] on span "Save" at bounding box center [661, 250] width 16 height 10
click at [477, 130] on input "51" at bounding box center [482, 130] width 63 height 20
drag, startPoint x: 477, startPoint y: 130, endPoint x: 416, endPoint y: 123, distance: 61.4
click at [416, 123] on div "Zip code 11763, [GEOGRAPHIC_DATA], [GEOGRAPHIC_DATA] Age [DEMOGRAPHIC_DATA] Fam…" at bounding box center [508, 122] width 467 height 34
type input "64"
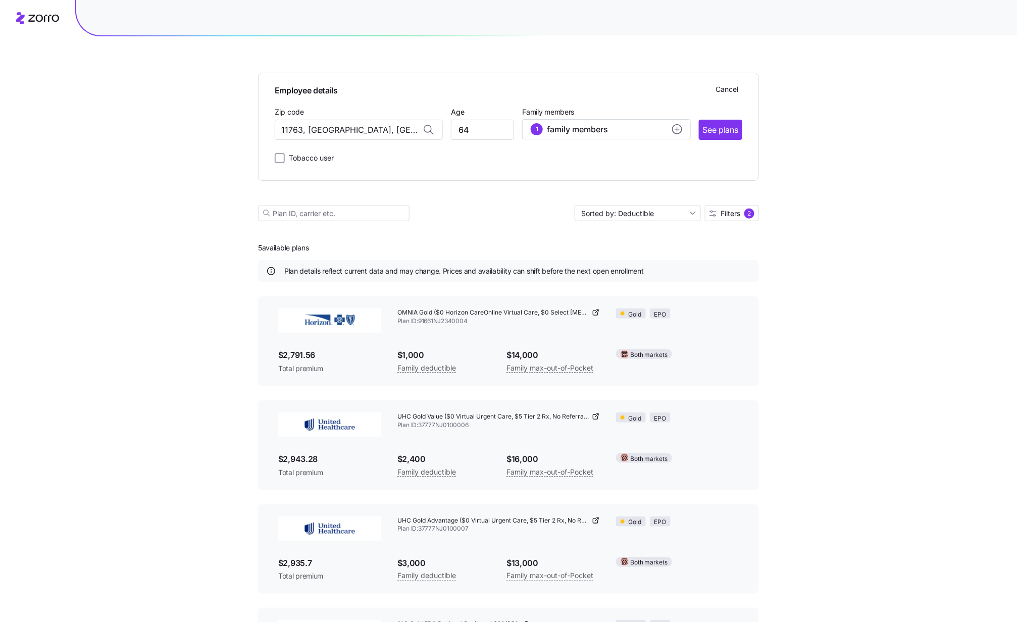
click at [515, 154] on div "Tobacco user" at bounding box center [508, 156] width 467 height 16
click at [673, 127] on circle "add icon" at bounding box center [676, 129] width 9 height 9
click at [570, 193] on input "51" at bounding box center [559, 194] width 50 height 20
type input "62"
click at [659, 247] on span "Save" at bounding box center [661, 250] width 16 height 10
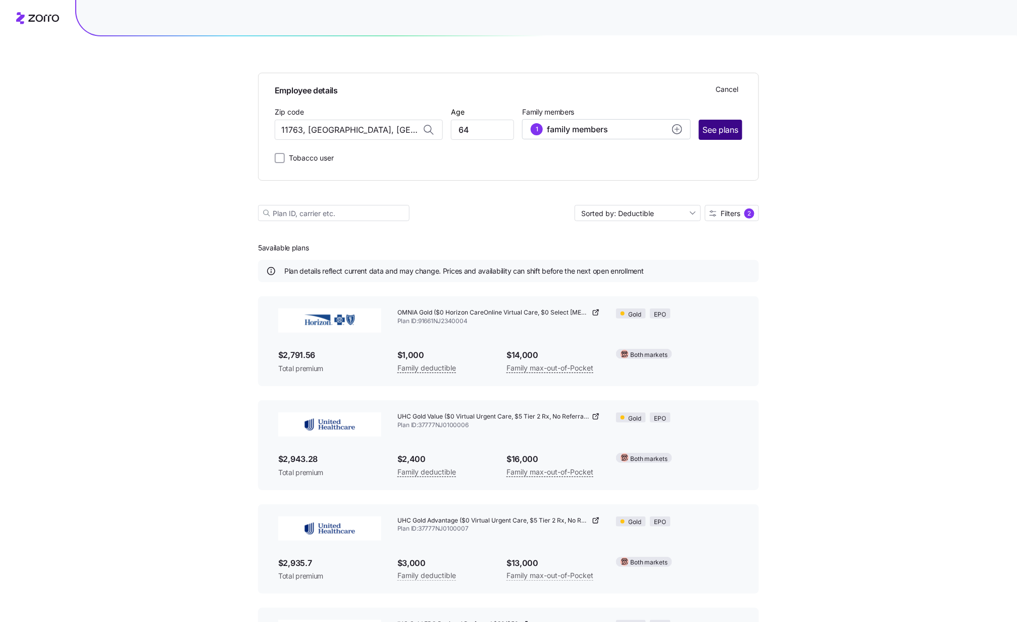
click at [721, 132] on span "See plans" at bounding box center [720, 130] width 35 height 13
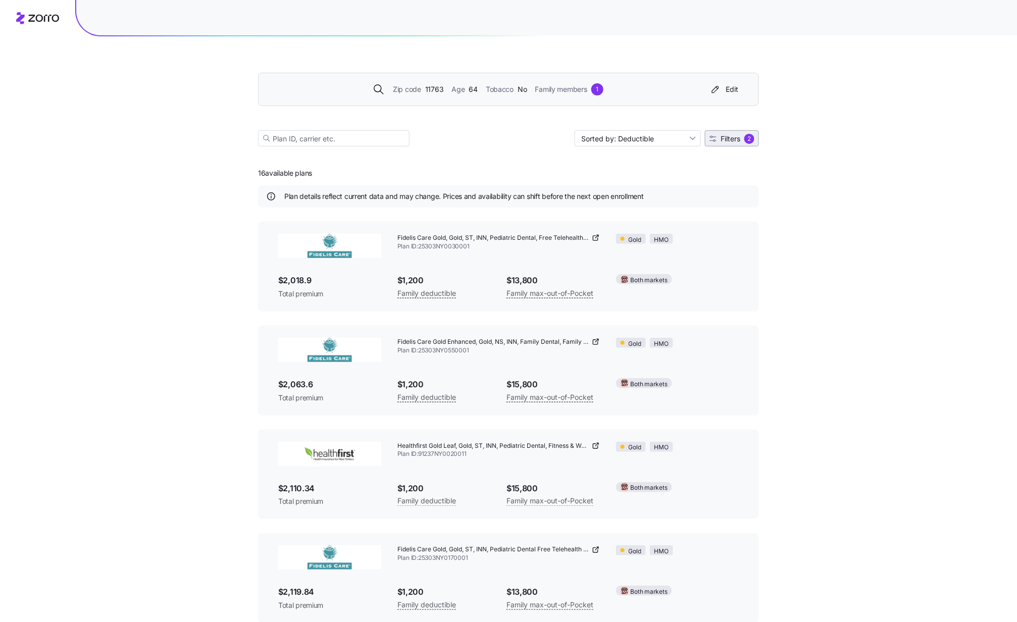
click at [722, 135] on span "Filters" at bounding box center [730, 138] width 20 height 7
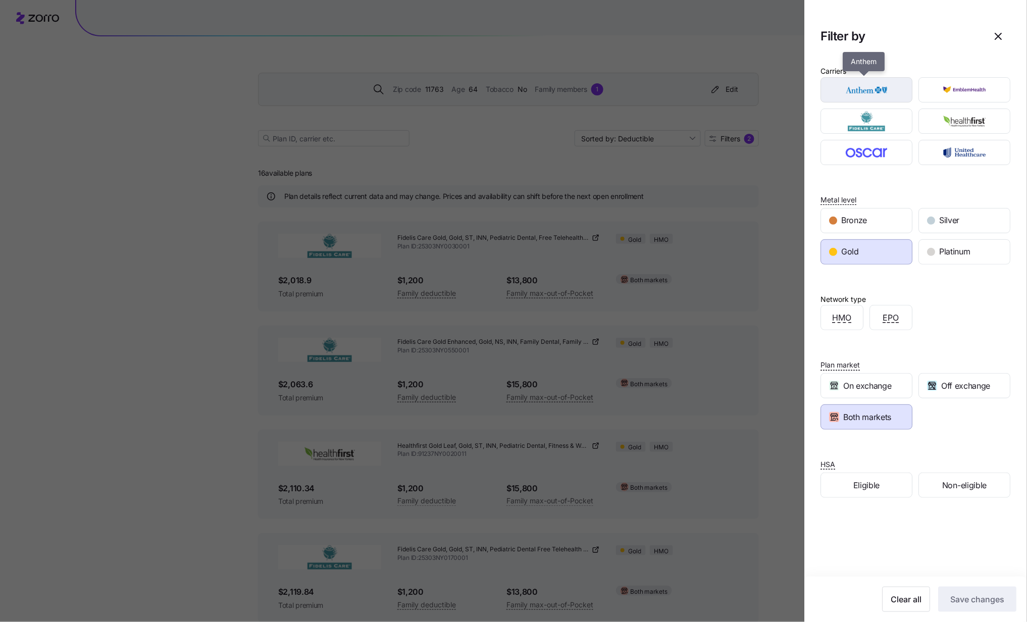
click at [770, 94] on img "button" at bounding box center [867, 90] width 74 height 20
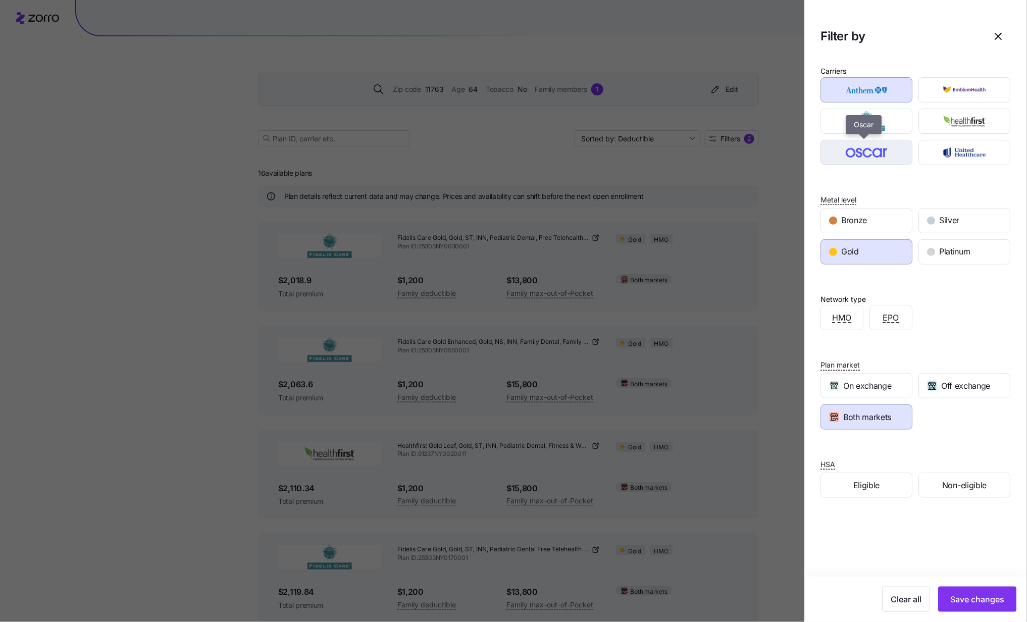
click at [770, 154] on img "button" at bounding box center [867, 152] width 74 height 20
click at [770, 466] on span "Save changes" at bounding box center [977, 599] width 54 height 12
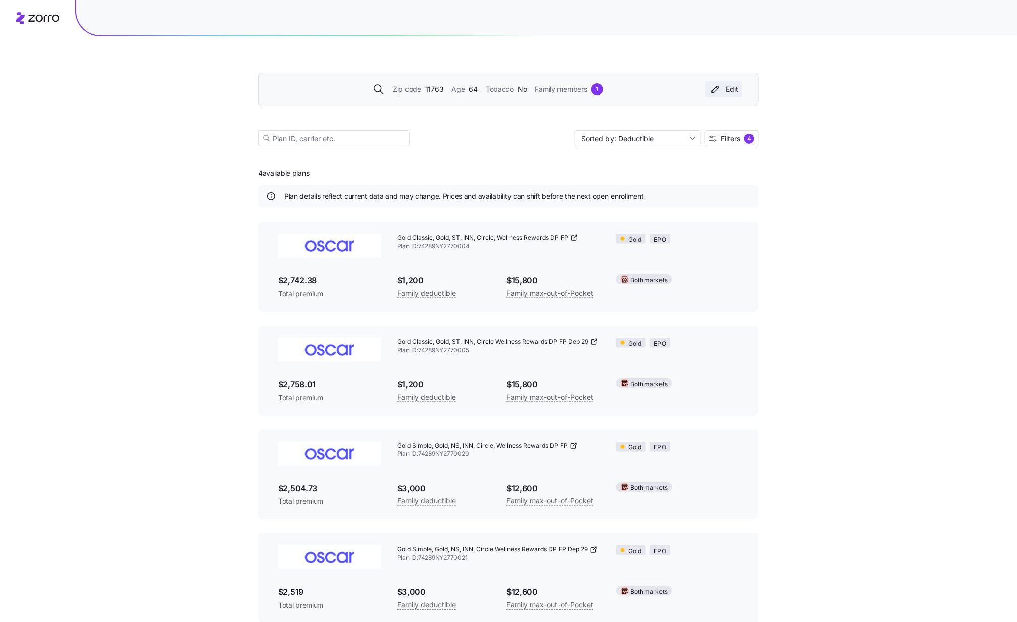
click at [732, 91] on div "Edit" at bounding box center [723, 89] width 29 height 10
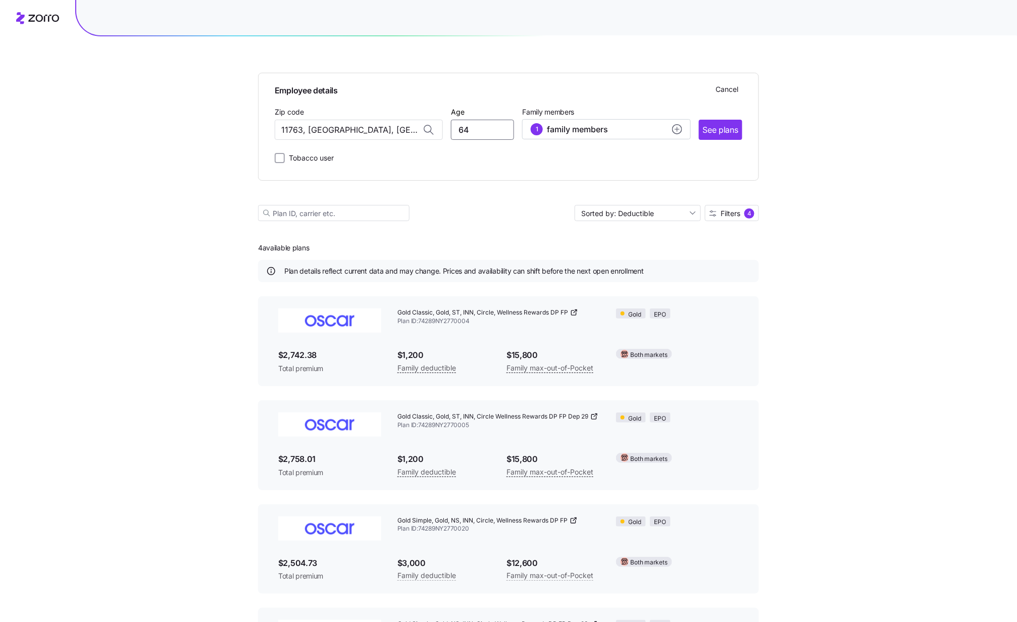
click at [469, 130] on input "64" at bounding box center [482, 130] width 63 height 20
type input "65"
click at [680, 130] on circle "add icon" at bounding box center [676, 129] width 9 height 9
click at [580, 191] on input "62" at bounding box center [559, 194] width 50 height 20
type input "63"
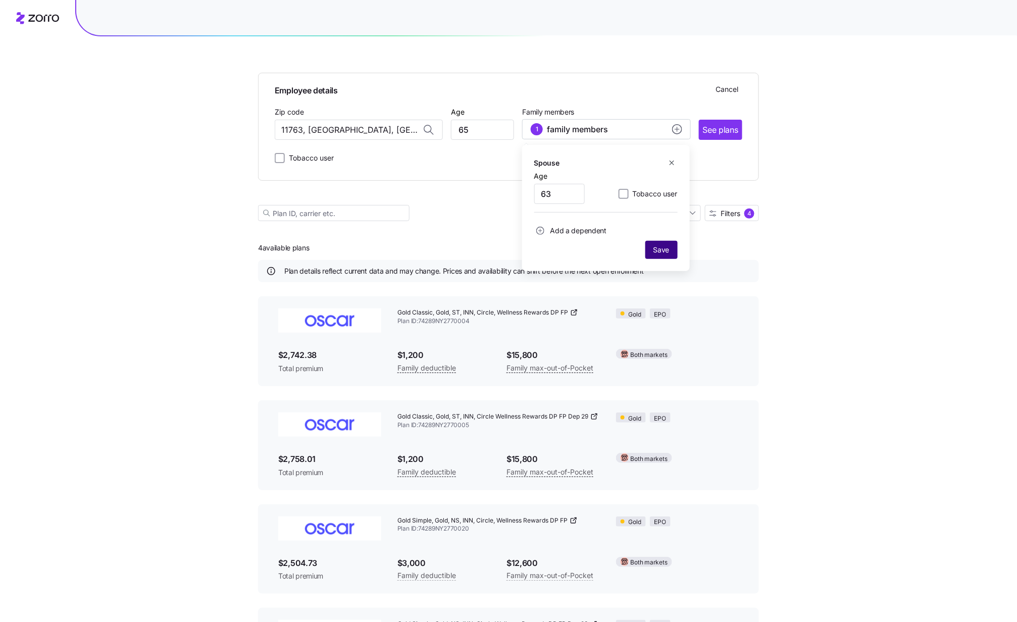
click at [663, 253] on span "Save" at bounding box center [661, 250] width 16 height 10
click at [730, 128] on span "See plans" at bounding box center [720, 130] width 35 height 13
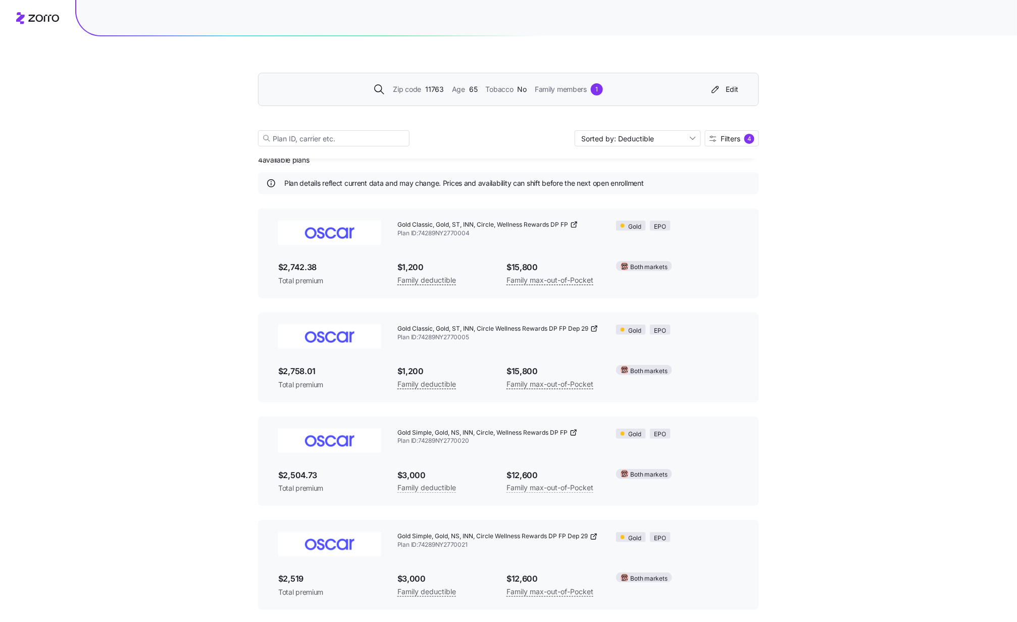
scroll to position [16, 0]
click at [732, 140] on span "Filters" at bounding box center [730, 138] width 20 height 7
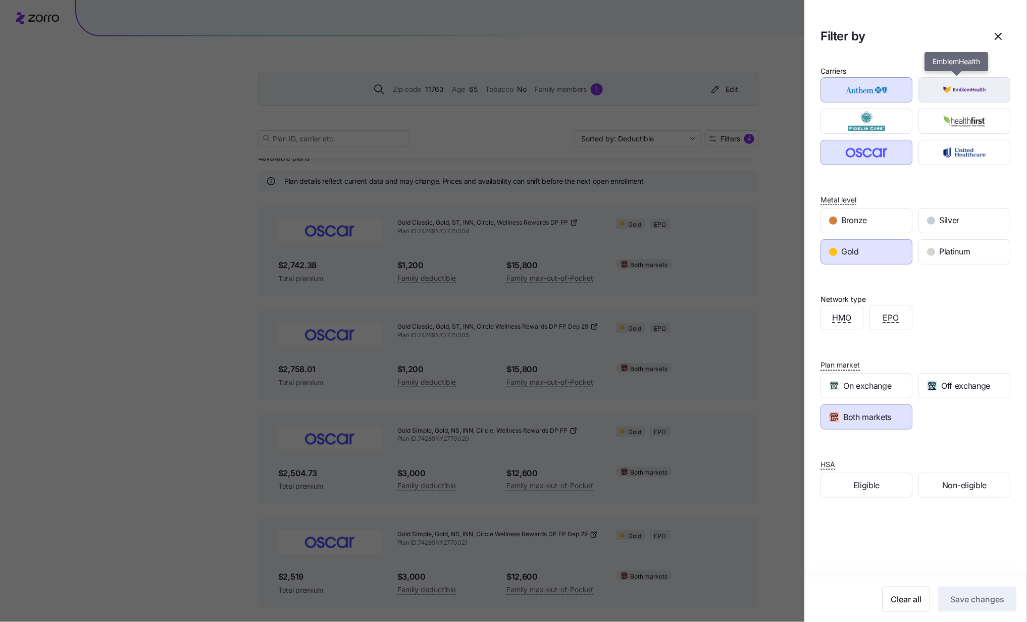
click at [770, 86] on img "button" at bounding box center [965, 90] width 74 height 20
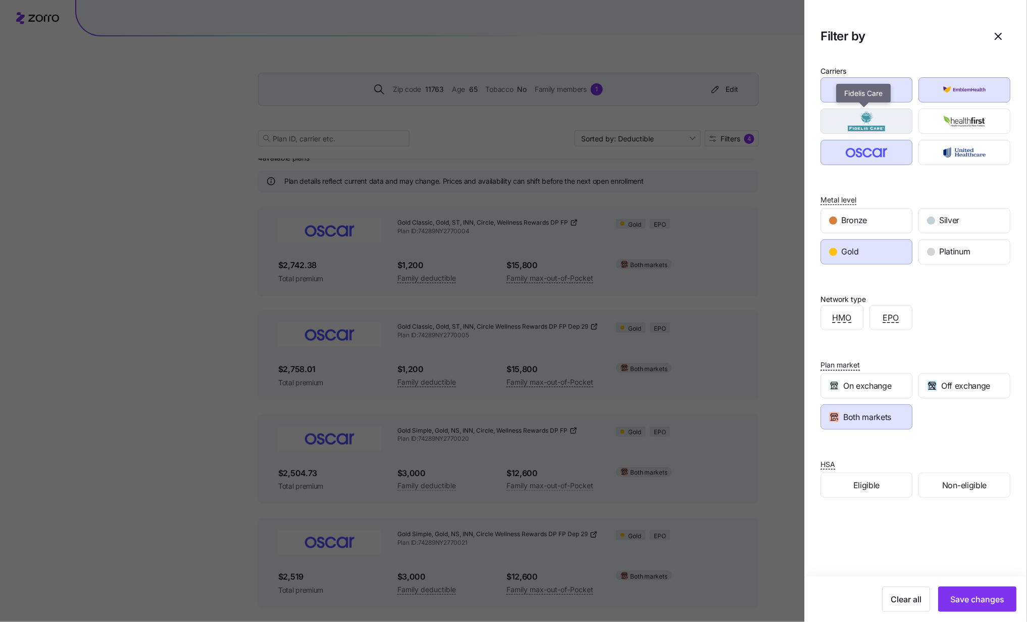
click at [770, 121] on img "button" at bounding box center [867, 121] width 74 height 20
click at [770, 117] on img "button" at bounding box center [965, 121] width 74 height 20
click at [770, 147] on img "button" at bounding box center [965, 152] width 74 height 20
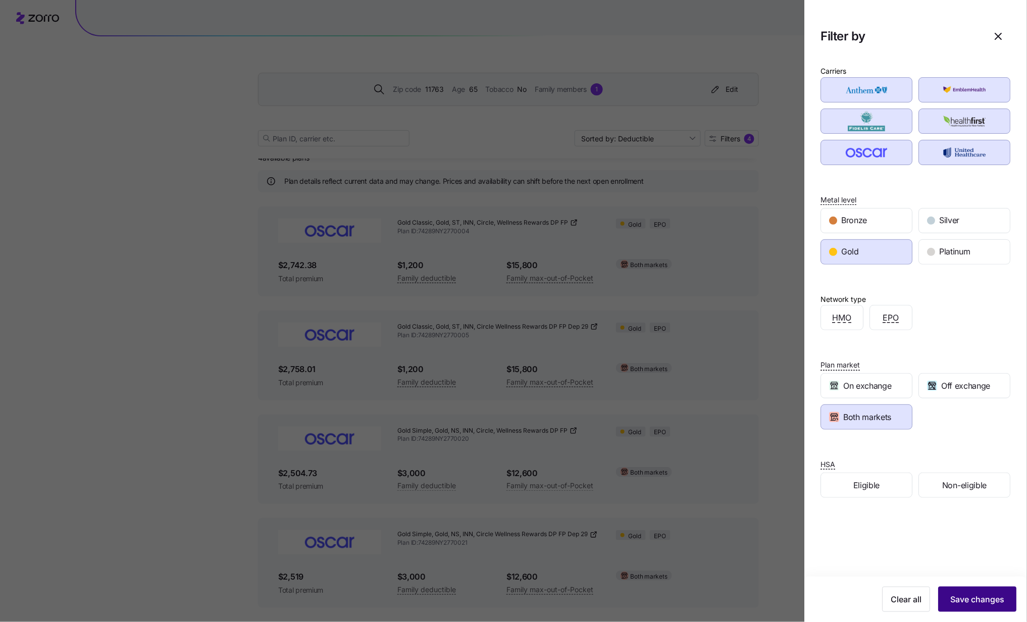
click at [770, 466] on span "Save changes" at bounding box center [977, 599] width 54 height 12
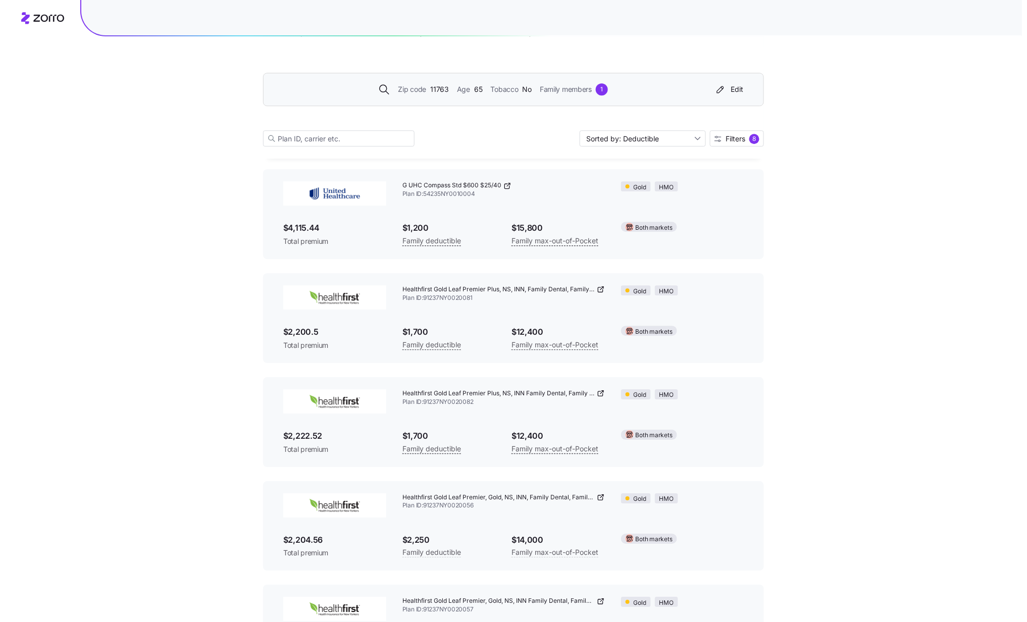
scroll to position [995, 0]
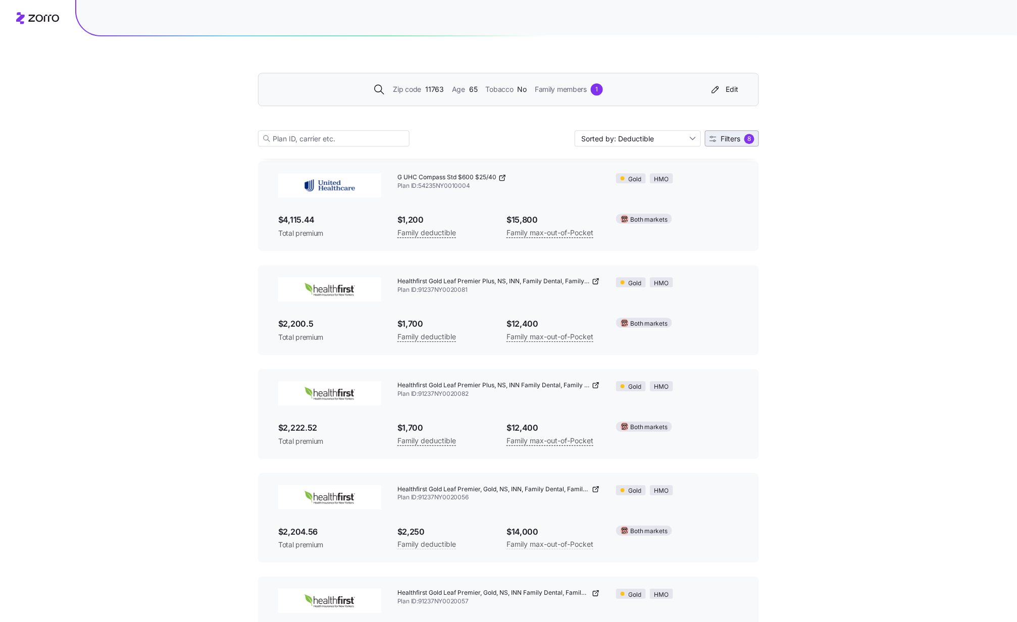
click at [733, 140] on span "Filters" at bounding box center [730, 138] width 20 height 7
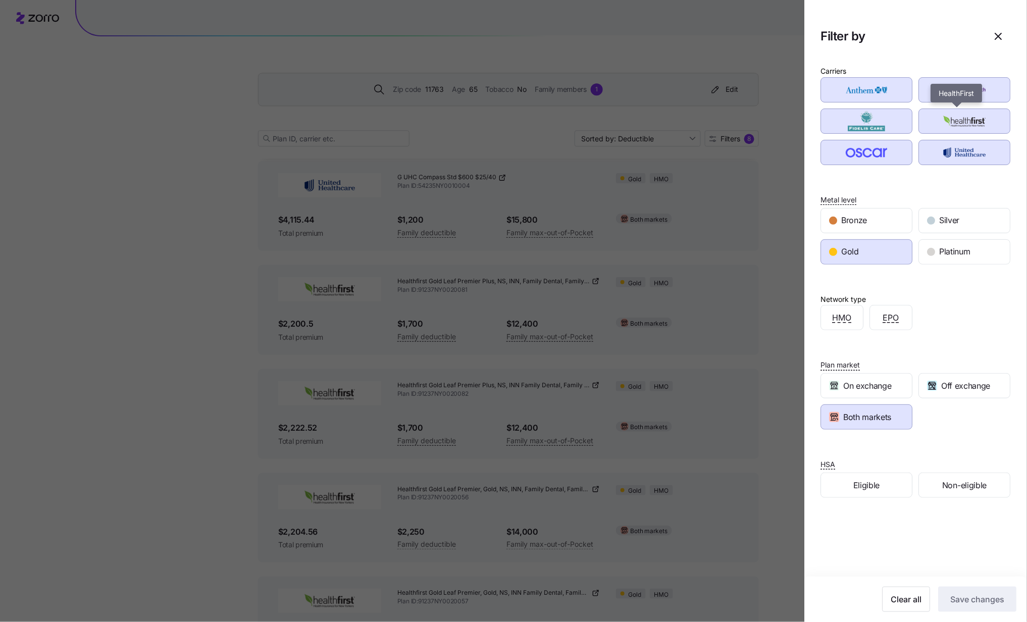
click at [770, 117] on img "button" at bounding box center [965, 121] width 74 height 20
click at [770, 466] on span "Save changes" at bounding box center [977, 599] width 54 height 12
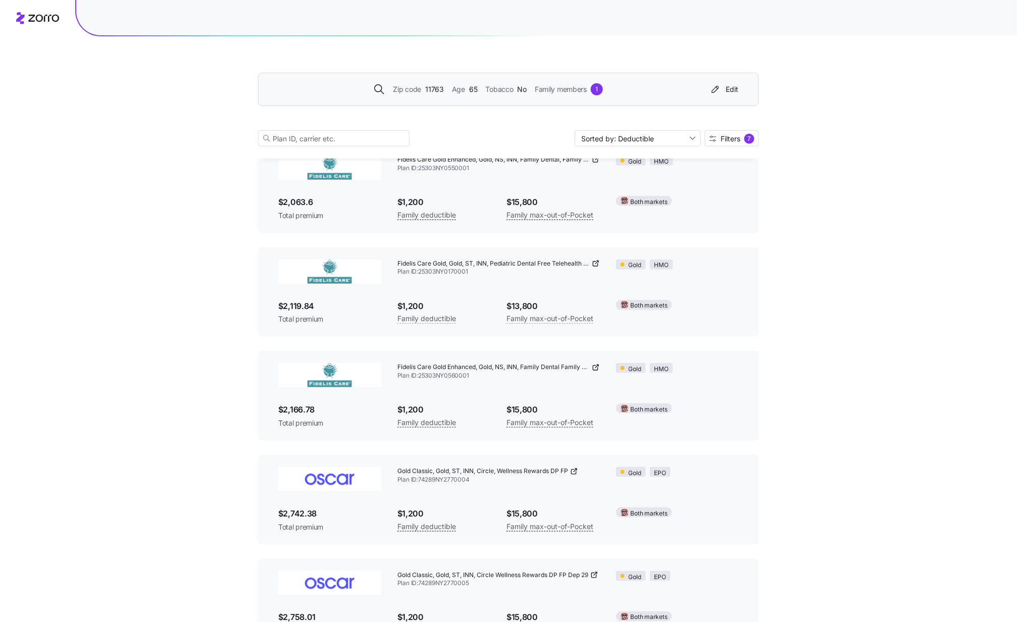
scroll to position [0, 0]
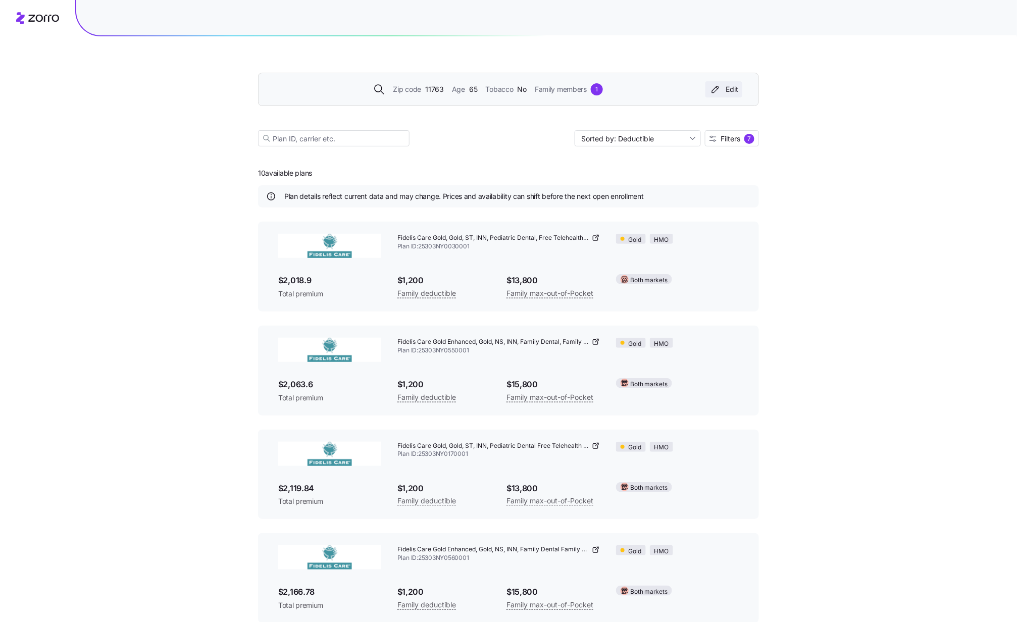
click at [732, 88] on div "Edit" at bounding box center [723, 89] width 29 height 10
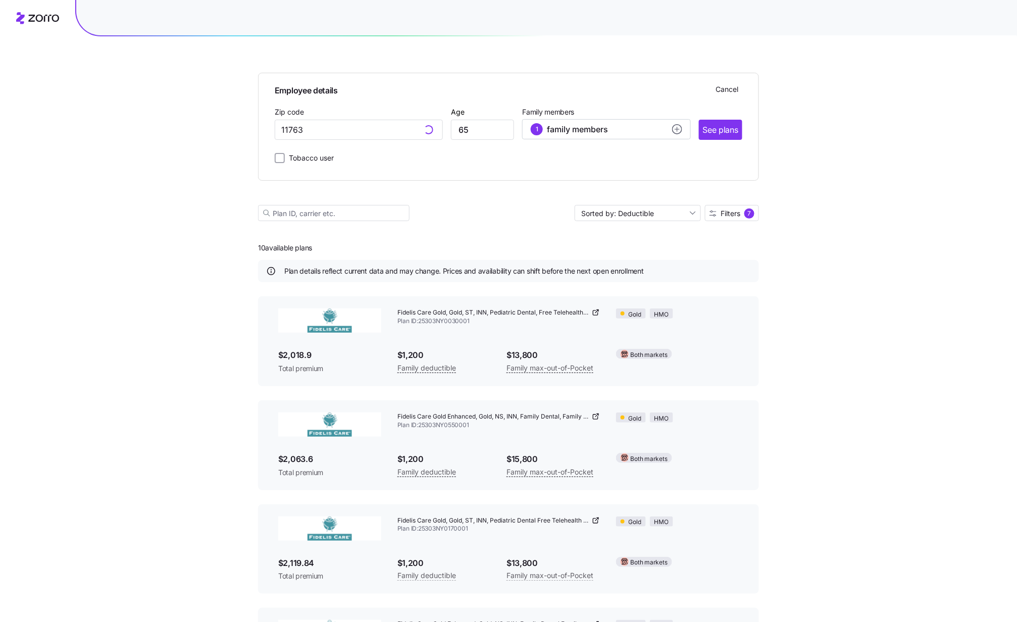
type input "11763, [GEOGRAPHIC_DATA], [GEOGRAPHIC_DATA]"
click at [719, 130] on span "See plans" at bounding box center [720, 130] width 35 height 13
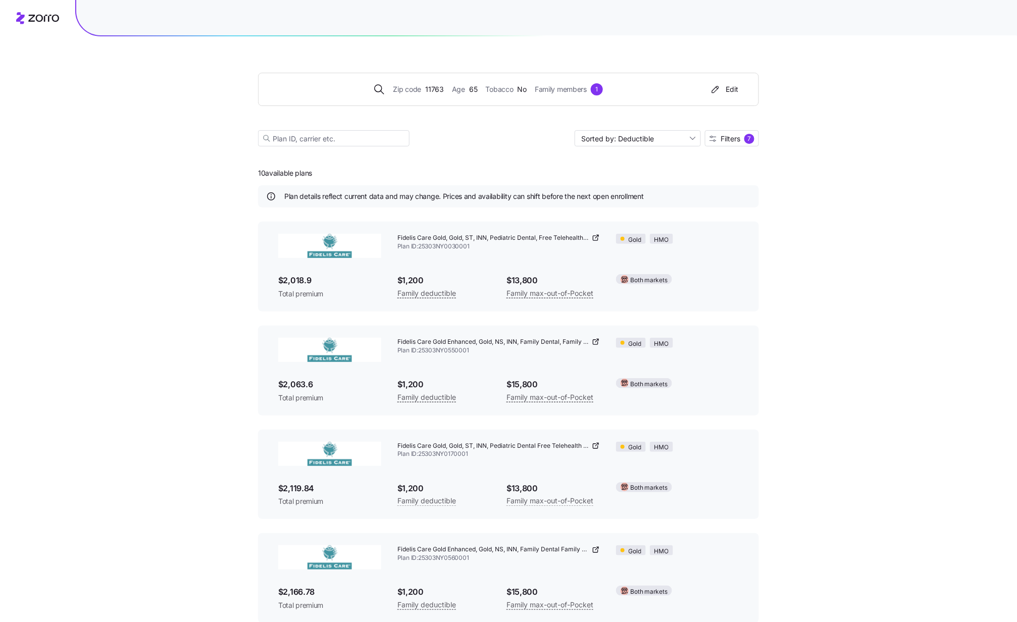
click at [729, 91] on div "Edit" at bounding box center [723, 89] width 29 height 10
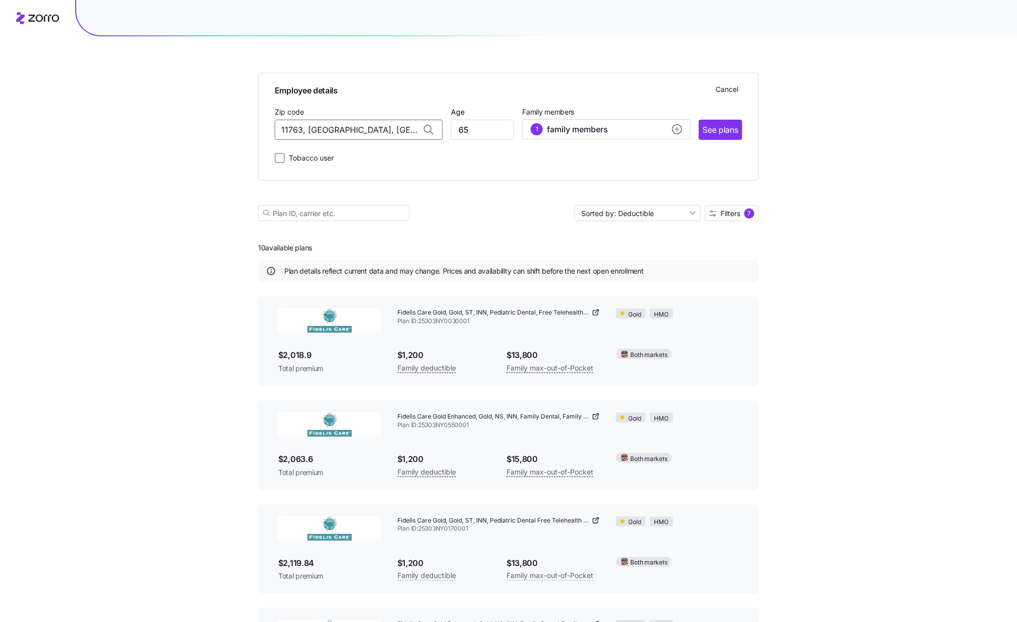
drag, startPoint x: 336, startPoint y: 120, endPoint x: 190, endPoint y: 114, distance: 146.0
click at [356, 156] on span "21769, [US_STATE][GEOGRAPHIC_DATA], [GEOGRAPHIC_DATA]" at bounding box center [356, 156] width 141 height 13
type input "21769, [US_STATE][GEOGRAPHIC_DATA], [GEOGRAPHIC_DATA]"
click at [487, 128] on input "65" at bounding box center [482, 130] width 63 height 20
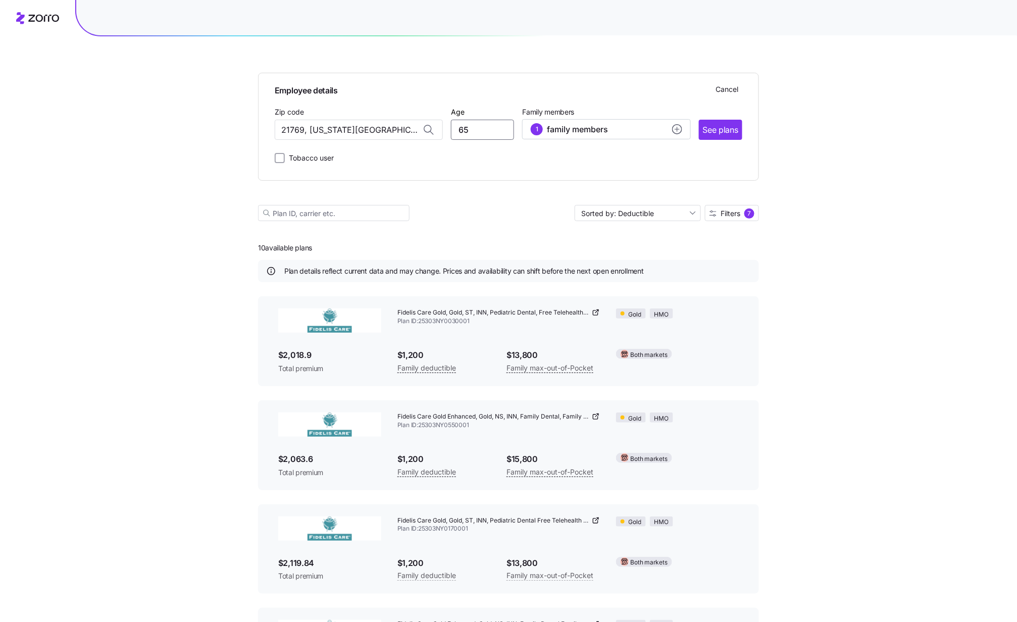
type input "6"
type input "37"
click at [673, 128] on circle "add icon" at bounding box center [676, 129] width 9 height 9
click at [674, 158] on button "button" at bounding box center [671, 162] width 11 height 11
click at [701, 159] on div "Tobacco user" at bounding box center [508, 156] width 467 height 16
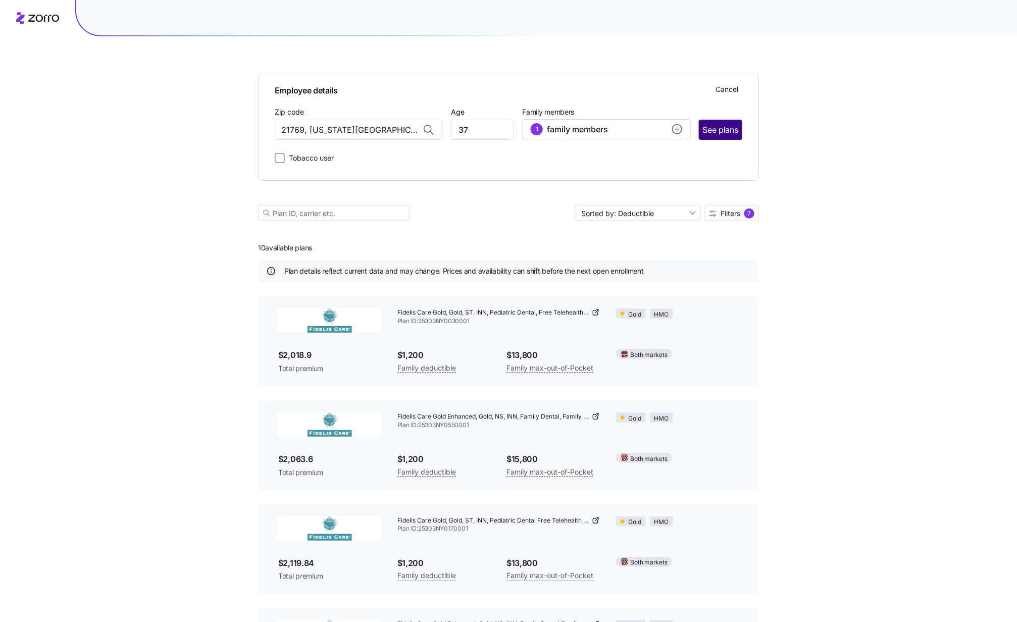
click at [719, 128] on span "See plans" at bounding box center [720, 130] width 35 height 13
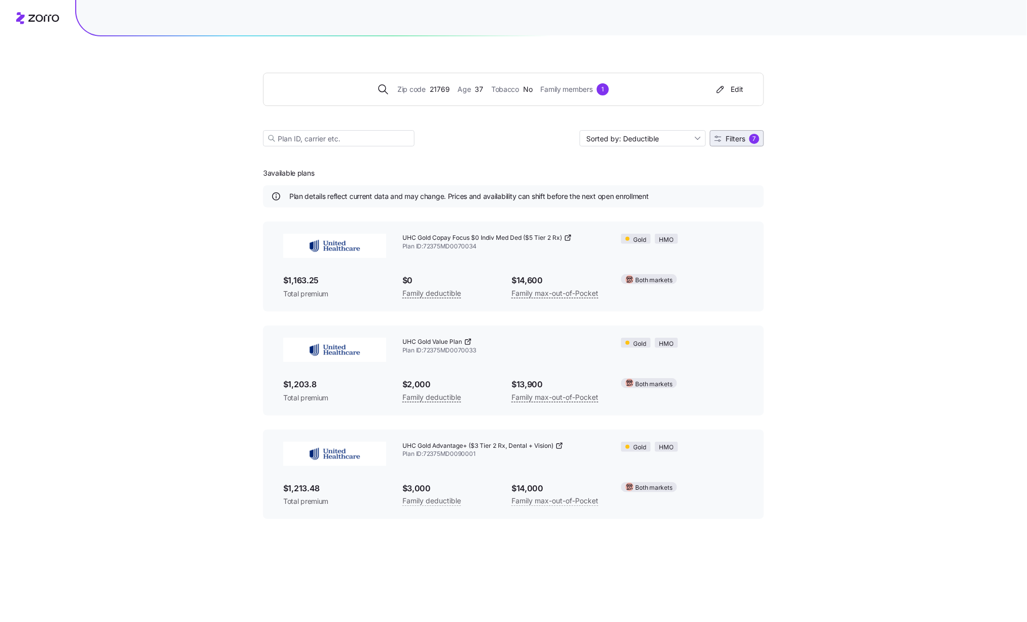
click at [734, 138] on span "Filters" at bounding box center [735, 138] width 20 height 7
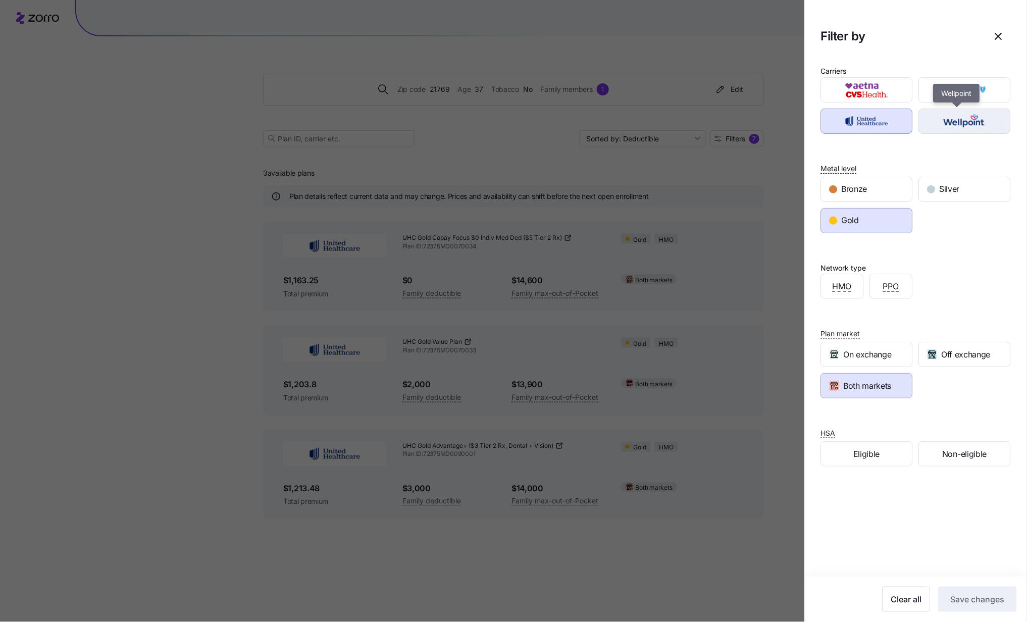
click at [770, 122] on img "button" at bounding box center [965, 121] width 74 height 20
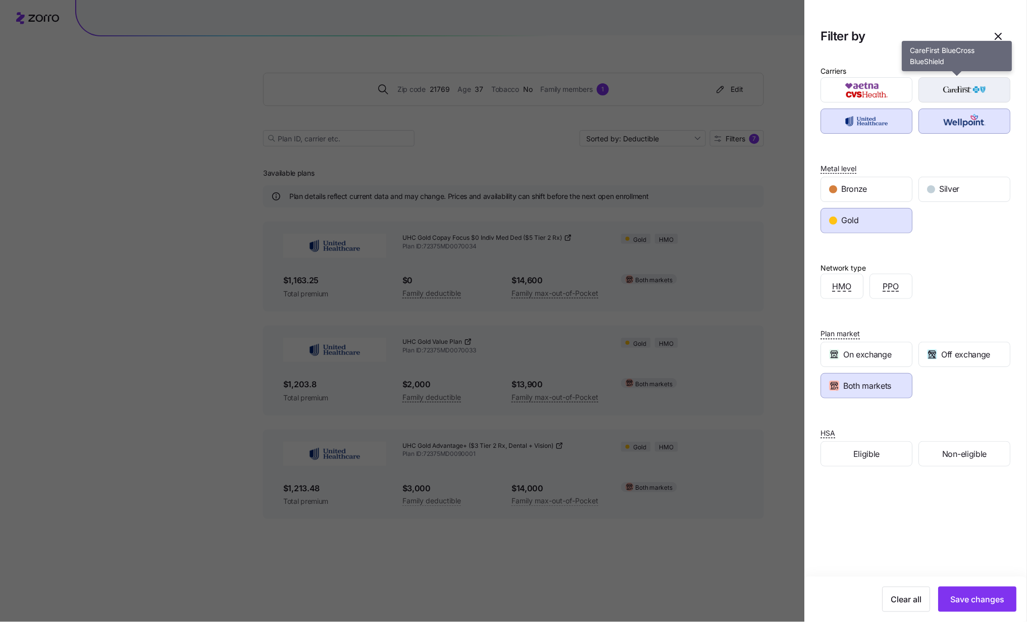
click at [770, 86] on img "button" at bounding box center [965, 90] width 74 height 20
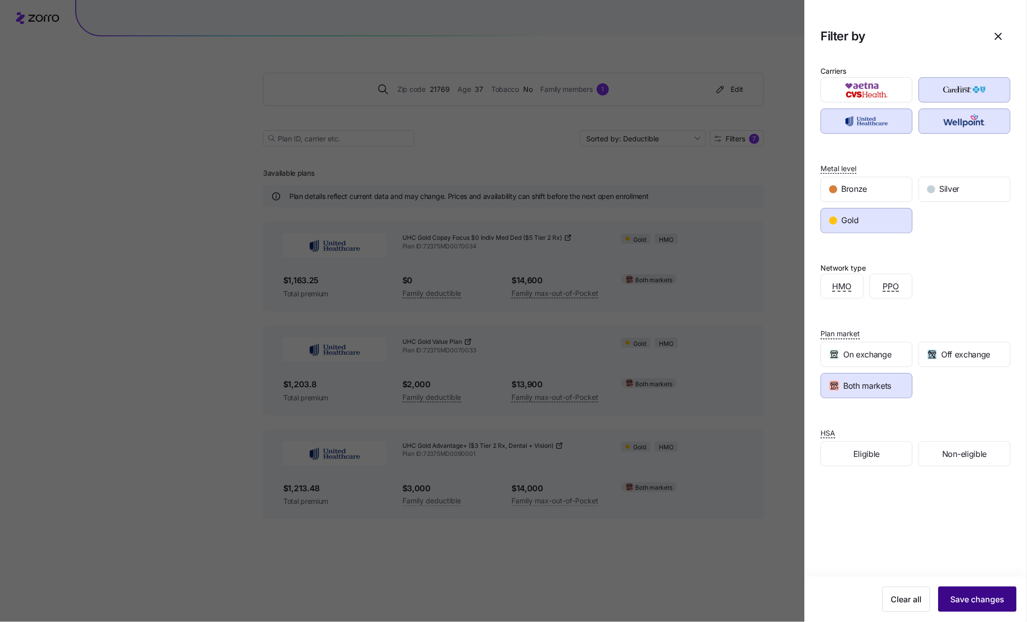
click at [770, 466] on span "Save changes" at bounding box center [977, 599] width 54 height 12
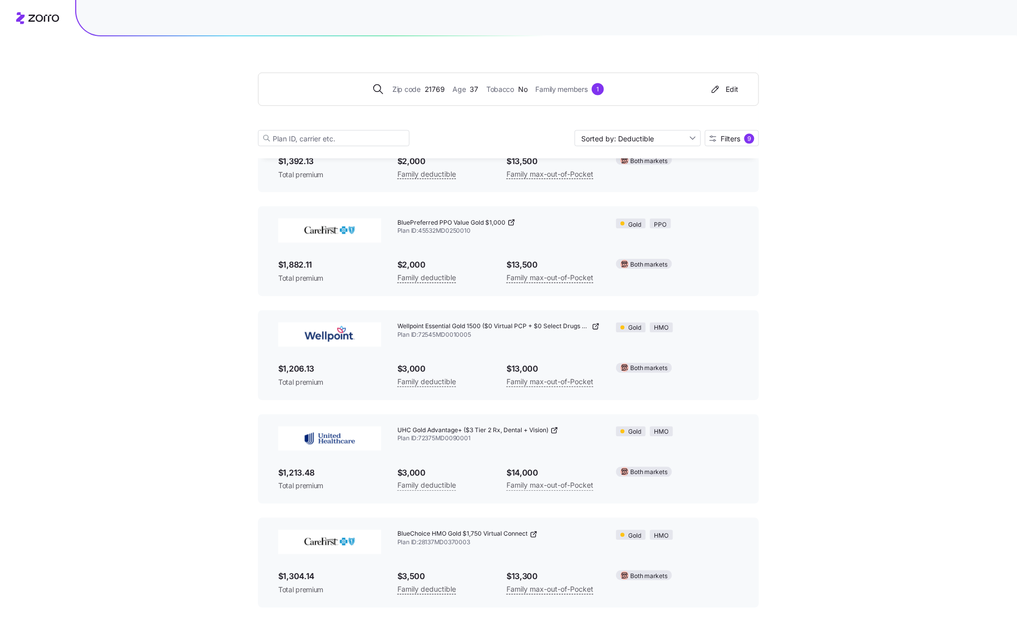
scroll to position [469, 0]
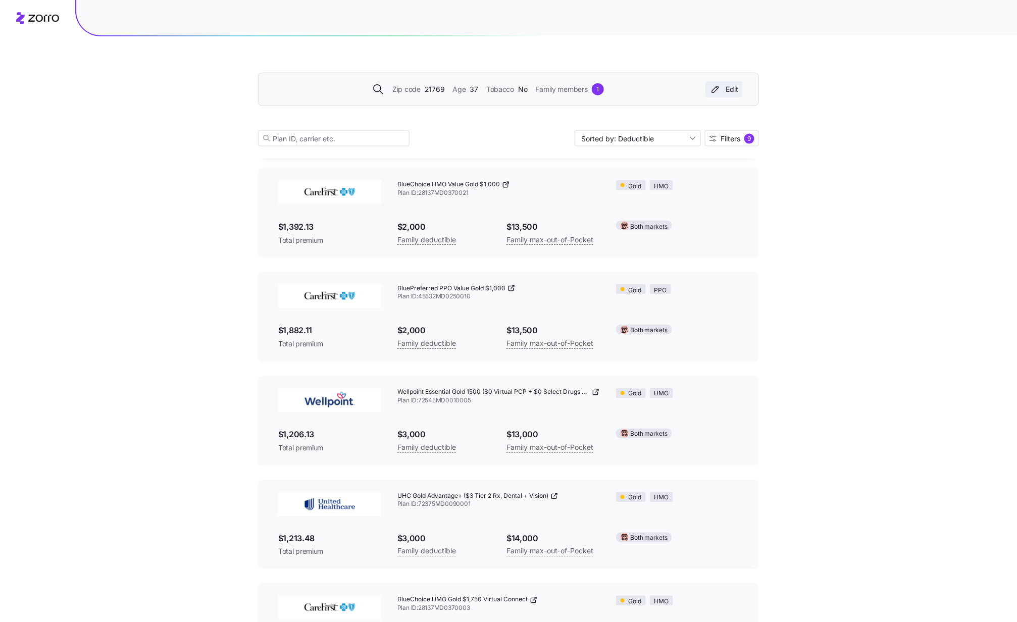
click at [738, 93] on button "Edit" at bounding box center [723, 89] width 37 height 16
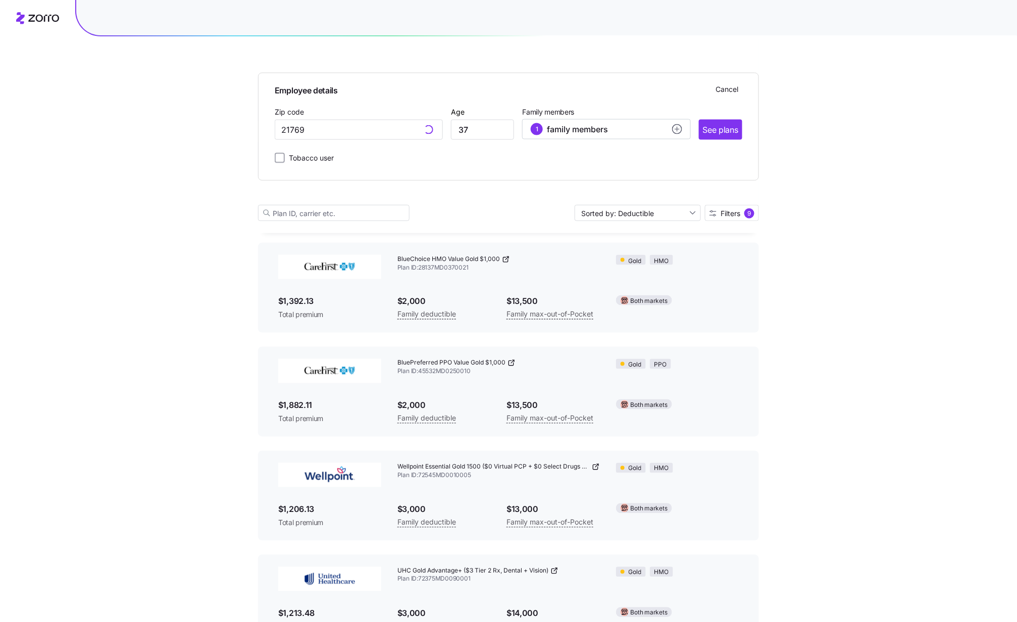
scroll to position [544, 0]
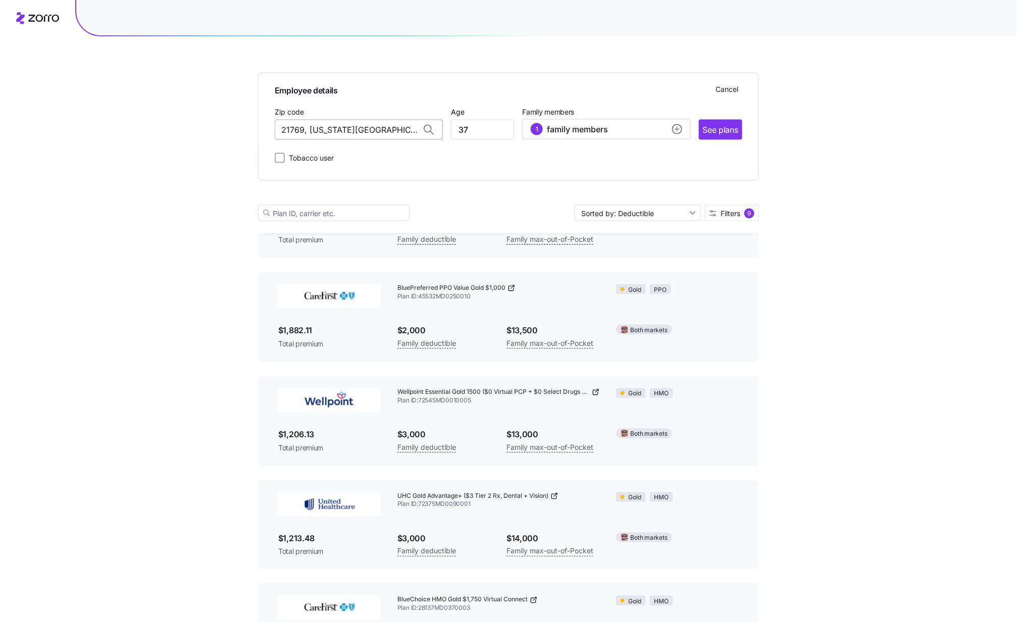
click at [408, 127] on input "21769, [US_STATE][GEOGRAPHIC_DATA], [GEOGRAPHIC_DATA]" at bounding box center [359, 130] width 168 height 20
drag, startPoint x: 408, startPoint y: 133, endPoint x: 247, endPoint y: 112, distance: 163.0
click at [247, 112] on div "Employee details Cancel Zip code 21769, [US_STATE][GEOGRAPHIC_DATA], [GEOGRAPHI…" at bounding box center [508, 64] width 1017 height 1217
click at [326, 153] on span "54406, [GEOGRAPHIC_DATA], [GEOGRAPHIC_DATA]" at bounding box center [356, 156] width 141 height 13
type input "54406, [GEOGRAPHIC_DATA], [GEOGRAPHIC_DATA]"
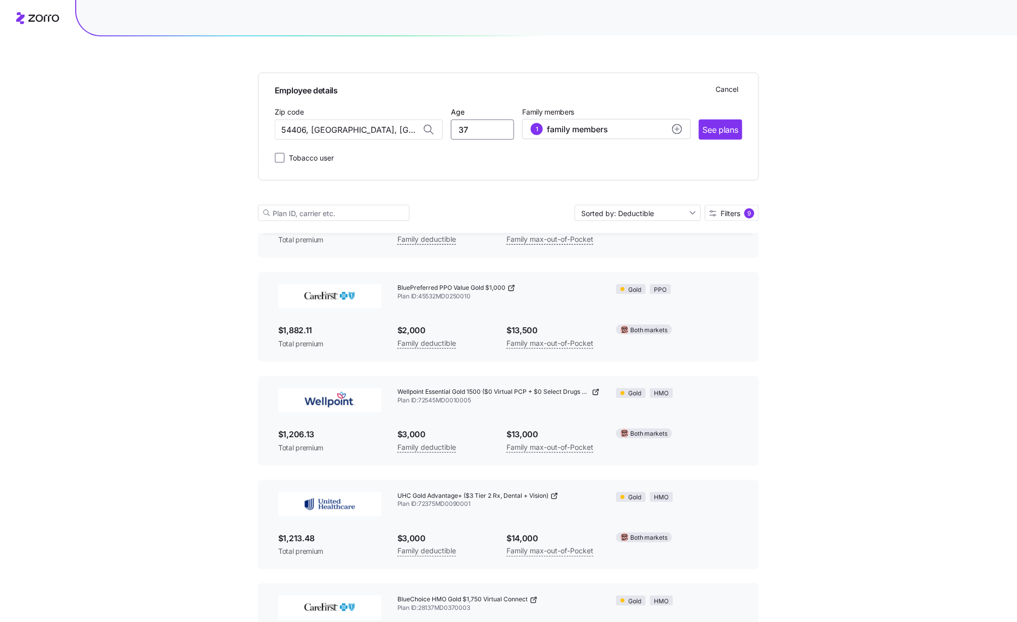
click at [470, 130] on input "37" at bounding box center [482, 130] width 63 height 20
type input "3"
type input "28"
click at [675, 129] on icon "add icon" at bounding box center [677, 129] width 10 height 10
click at [671, 162] on icon "button" at bounding box center [672, 163] width 8 height 8
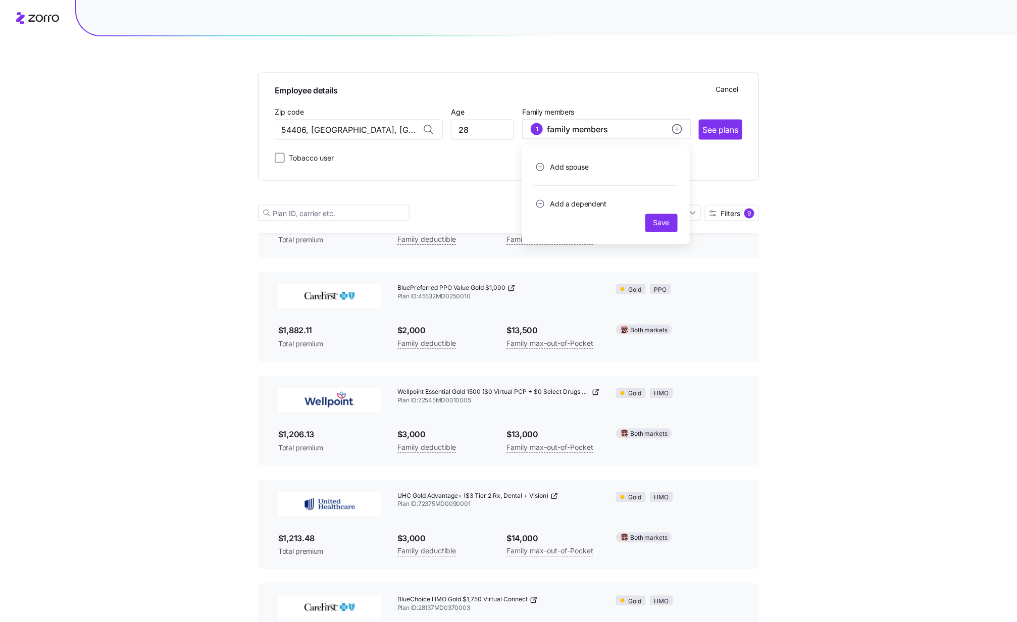
click at [701, 176] on div "Employee details Cancel Zip code 54406, [GEOGRAPHIC_DATA], [GEOGRAPHIC_DATA] Ag…" at bounding box center [508, 127] width 501 height 108
click at [677, 124] on div "1 family members" at bounding box center [605, 129] width 151 height 12
click at [703, 169] on div "Employee details Cancel Zip code 54406, [GEOGRAPHIC_DATA], [GEOGRAPHIC_DATA] Ag…" at bounding box center [508, 127] width 501 height 108
click at [718, 134] on span "See plans" at bounding box center [720, 130] width 35 height 13
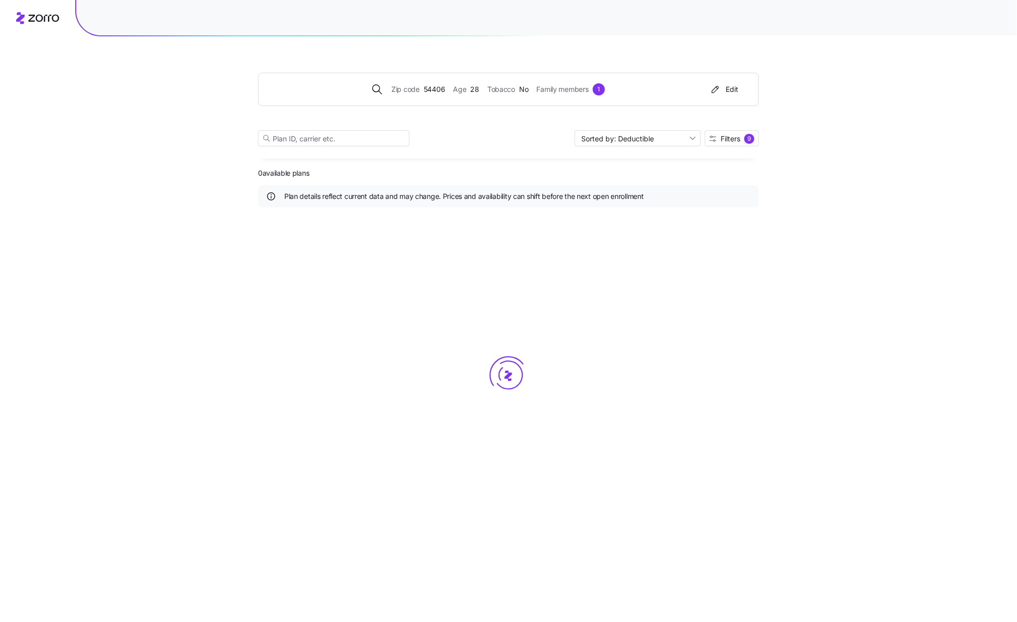
scroll to position [0, 0]
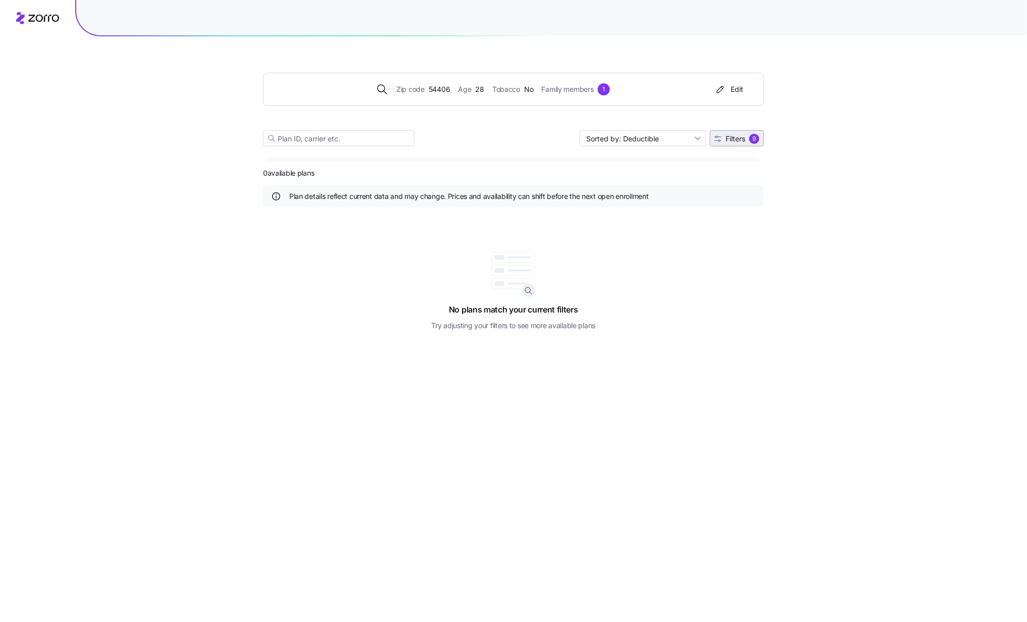
click at [737, 140] on span "Filters" at bounding box center [735, 138] width 20 height 7
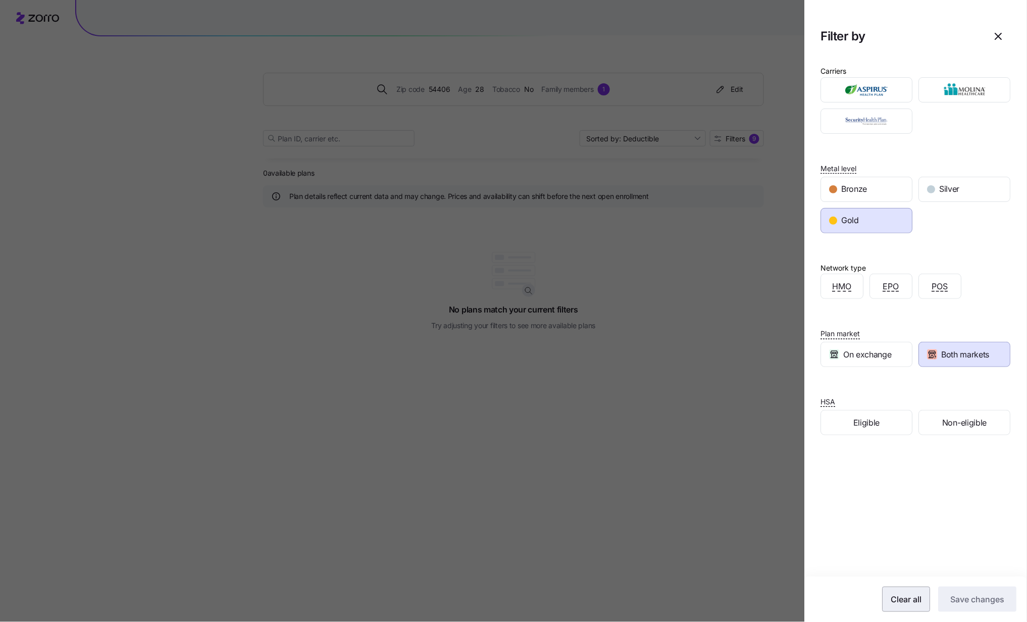
click at [770, 466] on span "Clear all" at bounding box center [906, 599] width 31 height 12
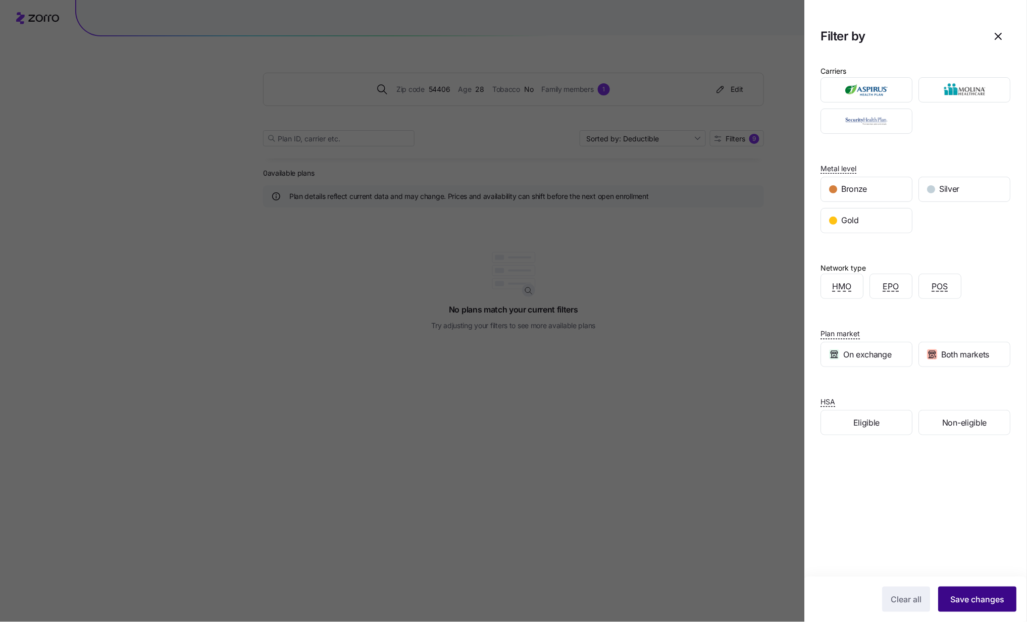
click at [770, 466] on span "Save changes" at bounding box center [977, 599] width 54 height 12
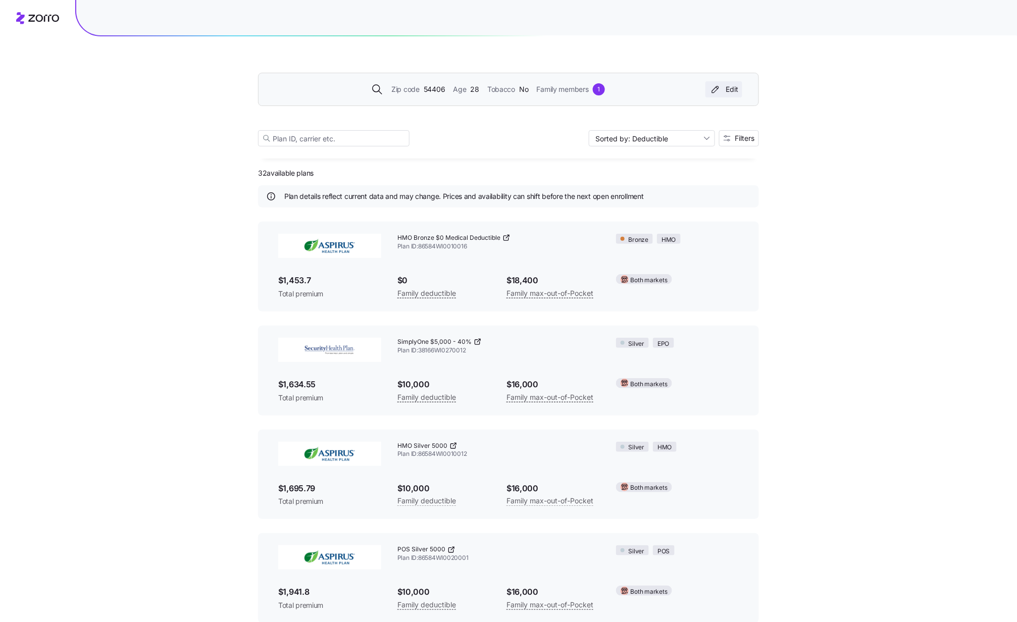
click at [731, 88] on div "Edit" at bounding box center [723, 89] width 29 height 10
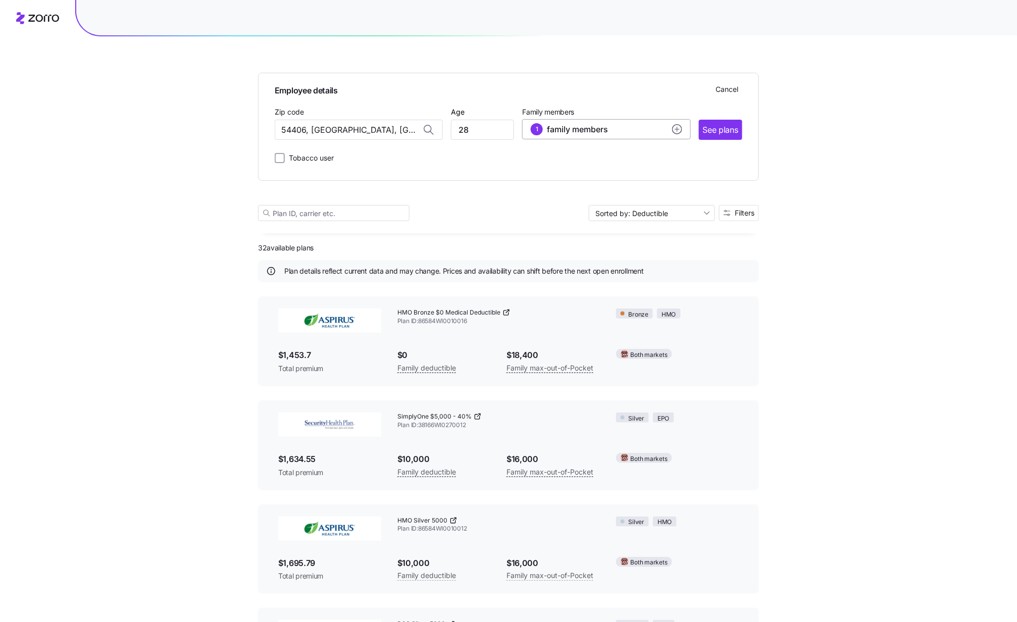
click at [676, 130] on g "add icon" at bounding box center [677, 129] width 4 height 4
click at [671, 163] on icon "button" at bounding box center [672, 163] width 8 height 8
click at [733, 169] on div "Employee details Cancel Zip code 54406, [GEOGRAPHIC_DATA], [GEOGRAPHIC_DATA] Ag…" at bounding box center [508, 127] width 501 height 108
click at [725, 135] on span "See plans" at bounding box center [720, 130] width 35 height 13
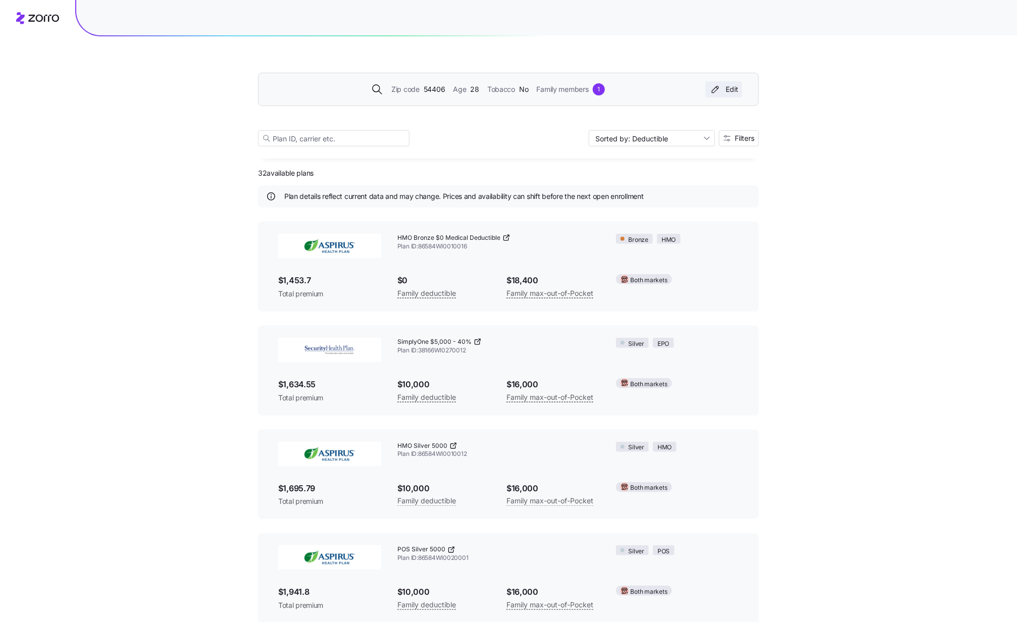
click at [733, 85] on div "Edit" at bounding box center [723, 89] width 29 height 10
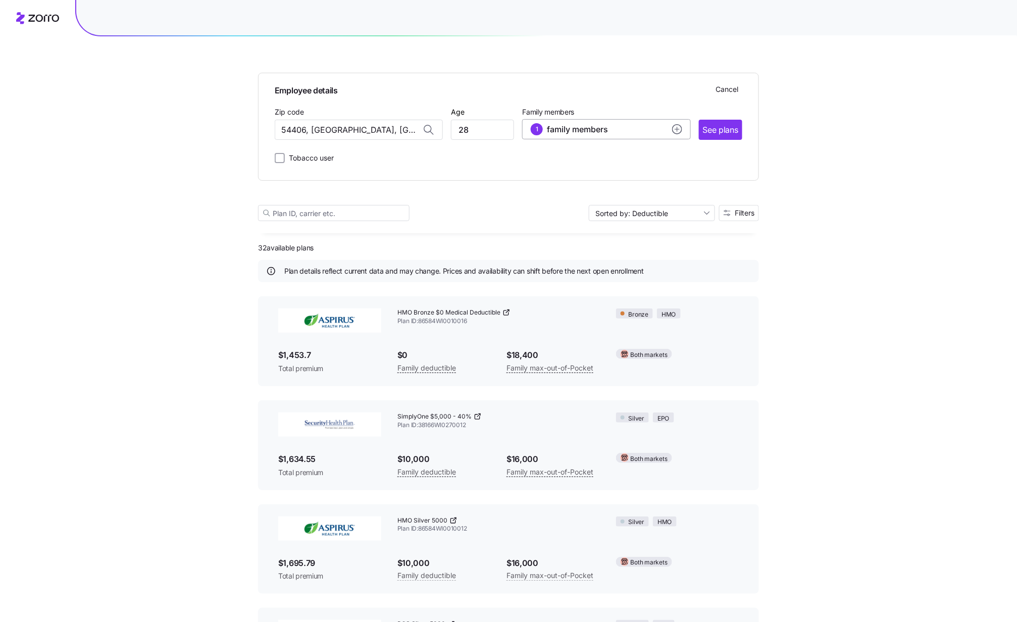
click at [672, 127] on icon "add icon" at bounding box center [677, 129] width 10 height 10
drag, startPoint x: 554, startPoint y: 194, endPoint x: 523, endPoint y: 195, distance: 31.3
click at [523, 195] on div "Spouse Age [DEMOGRAPHIC_DATA] Tobacco user Add a dependent Save" at bounding box center [606, 208] width 168 height 126
type input "28"
click at [661, 250] on span "Save" at bounding box center [661, 250] width 16 height 10
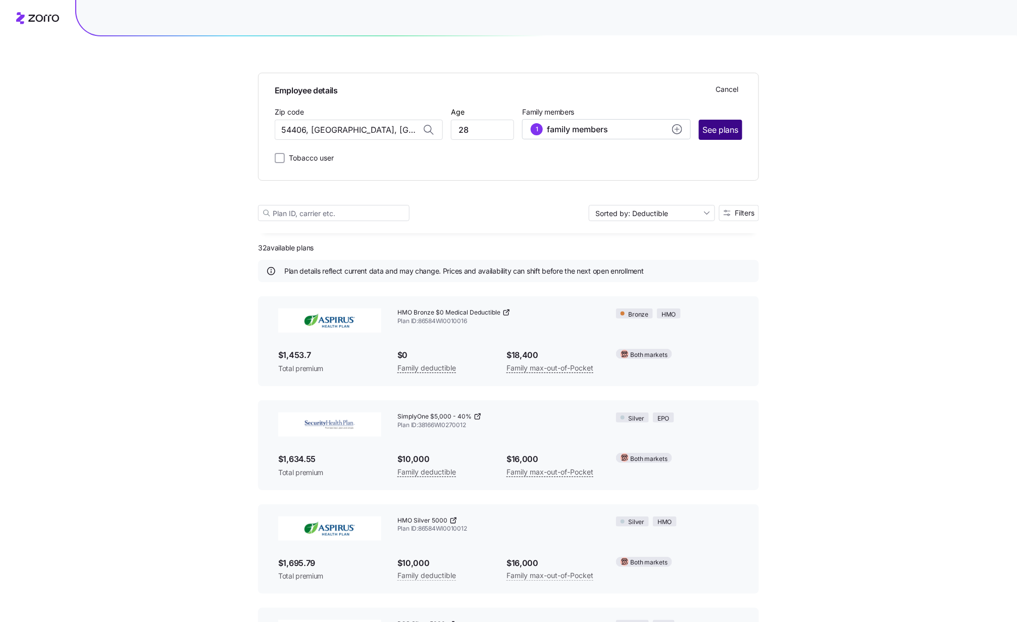
click at [719, 132] on span "See plans" at bounding box center [720, 130] width 35 height 13
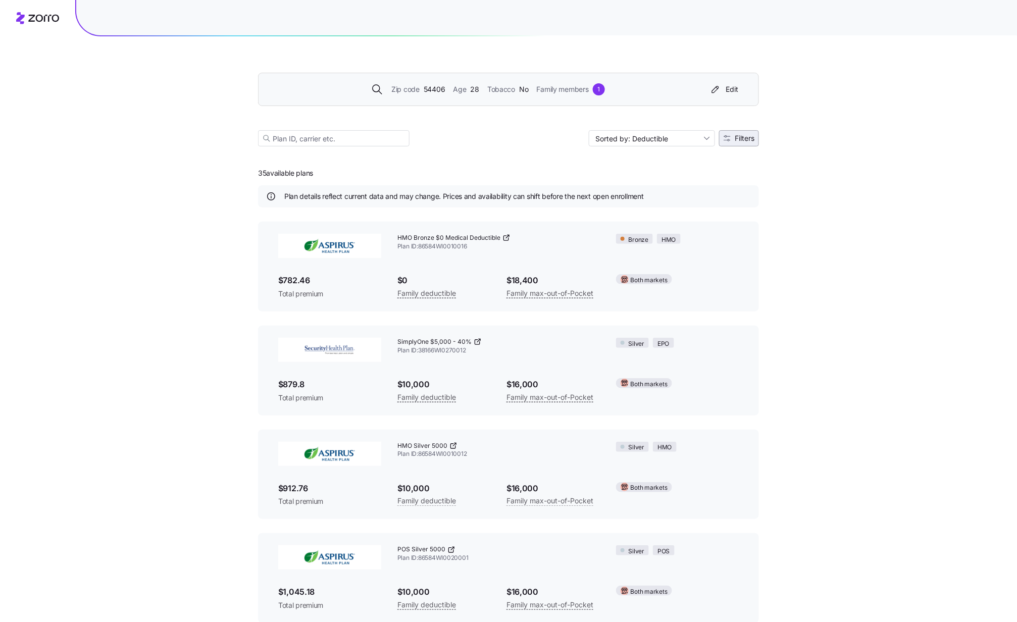
click at [747, 140] on span "Filters" at bounding box center [744, 138] width 20 height 7
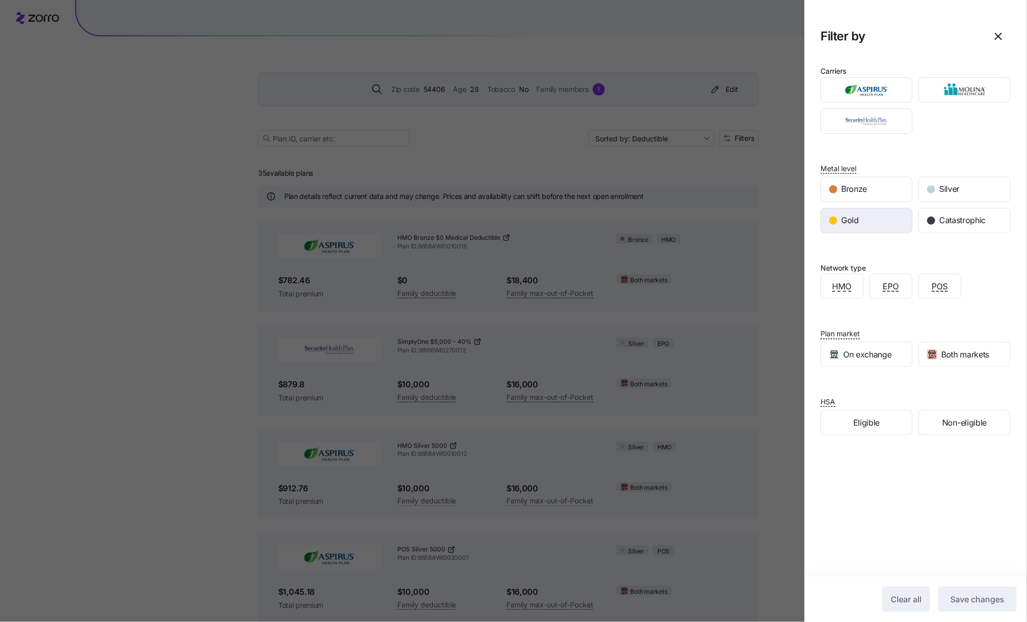
click at [770, 217] on span "Gold" at bounding box center [850, 220] width 18 height 13
click at [770, 356] on span "Both markets" at bounding box center [965, 354] width 48 height 13
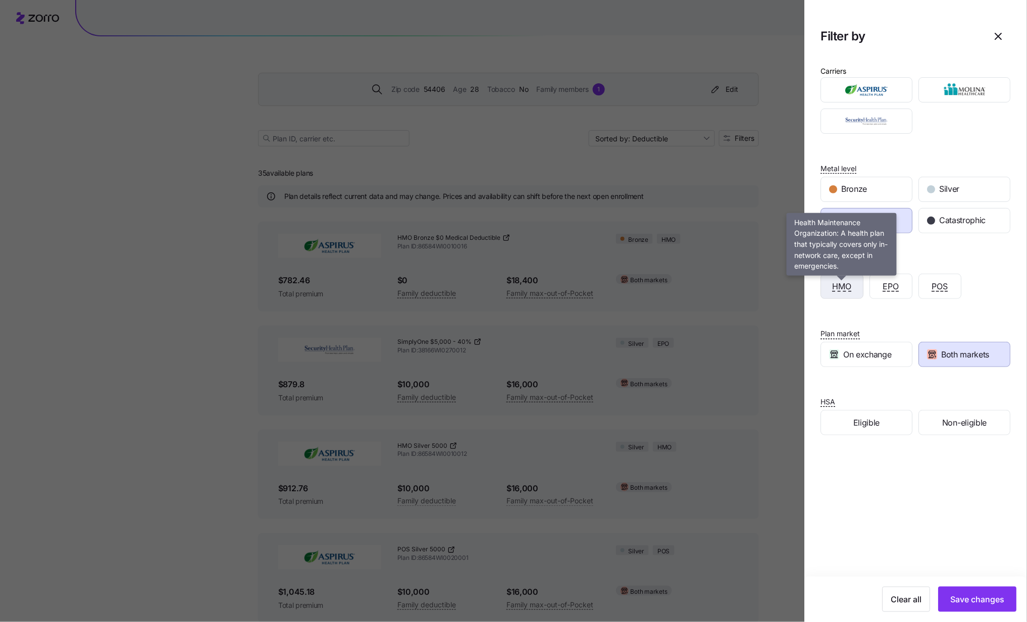
click at [770, 286] on span "HMO" at bounding box center [842, 286] width 19 height 13
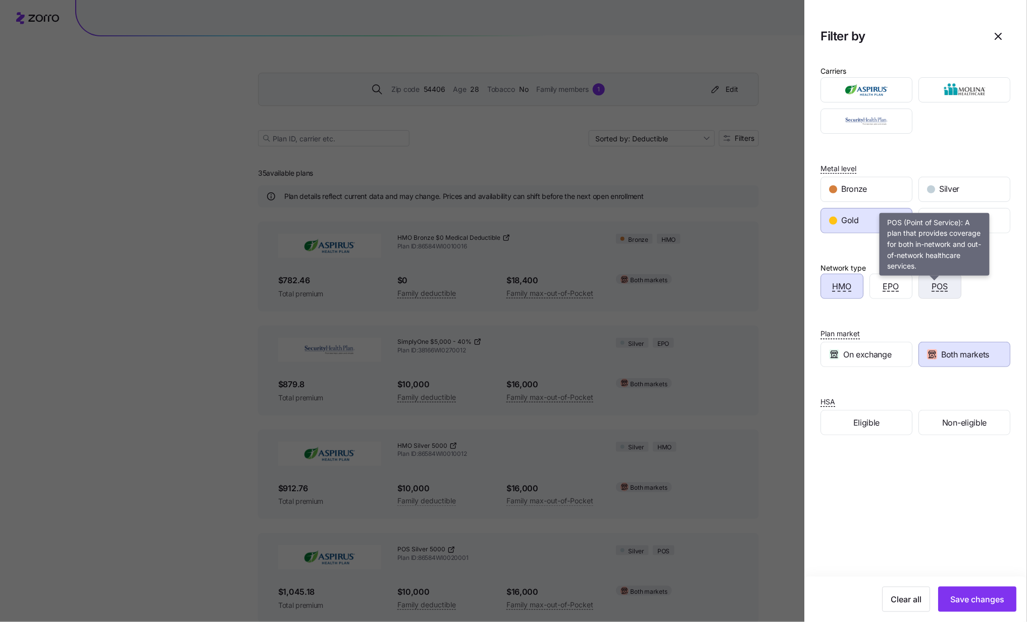
click at [770, 287] on span "POS" at bounding box center [940, 286] width 16 height 13
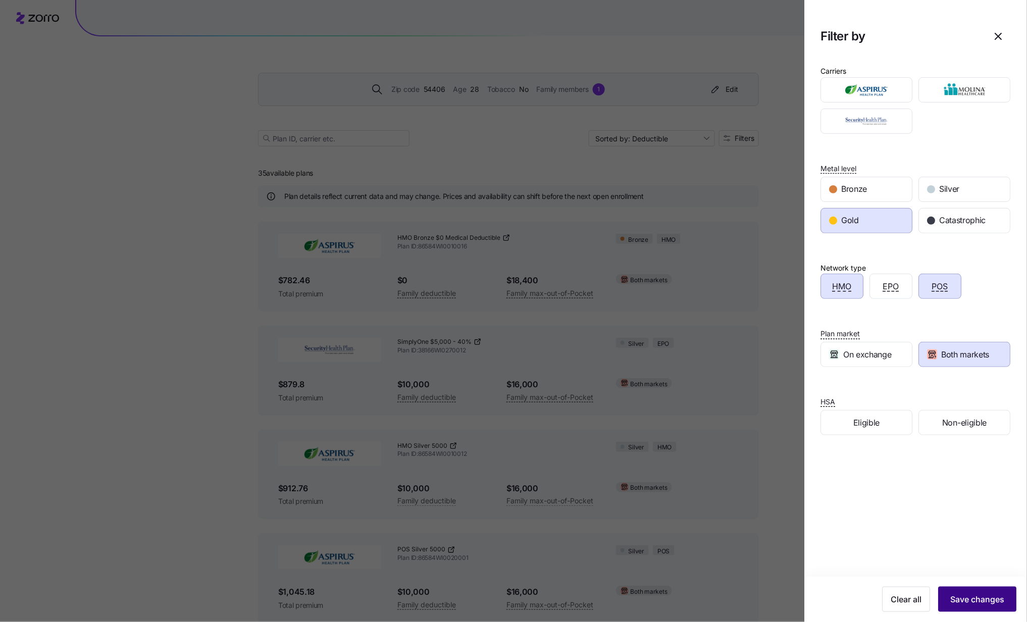
click at [770, 466] on span "Save changes" at bounding box center [977, 599] width 54 height 12
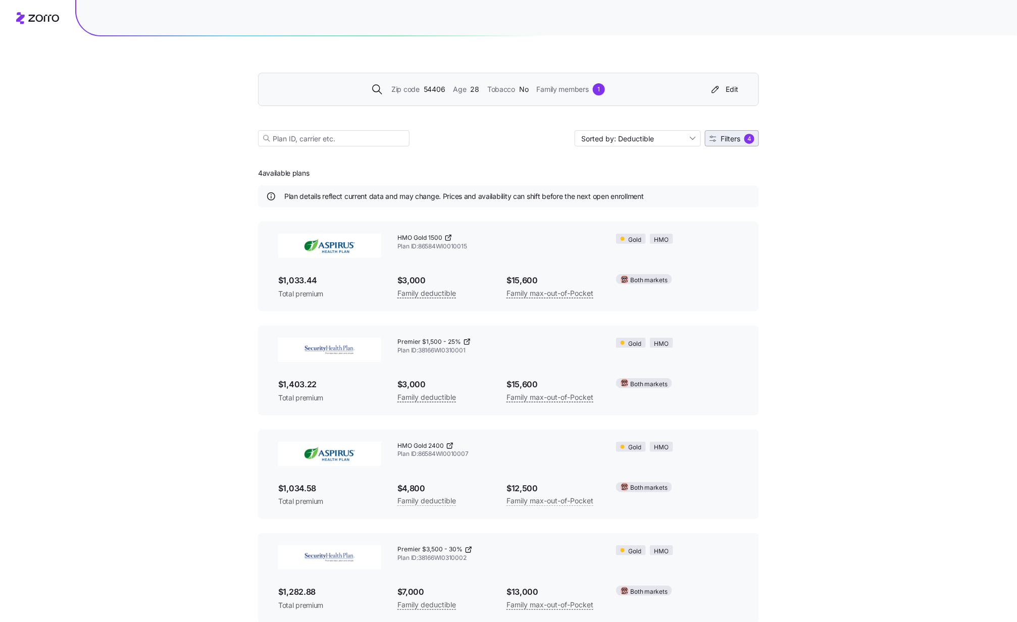
click at [729, 138] on span "Filters" at bounding box center [730, 138] width 20 height 7
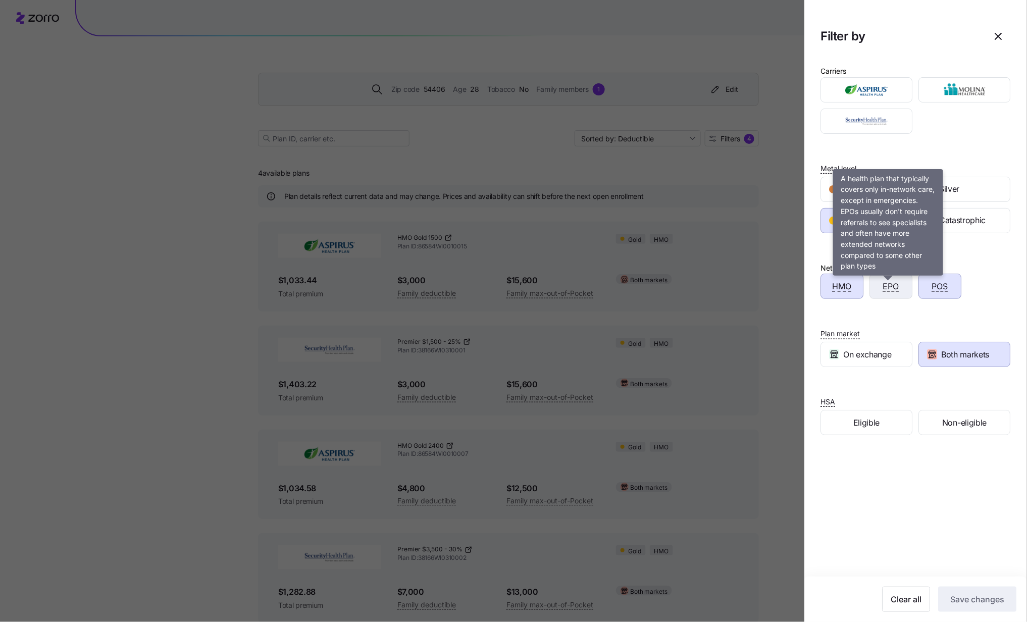
click at [770, 291] on span "EPO" at bounding box center [891, 286] width 16 height 13
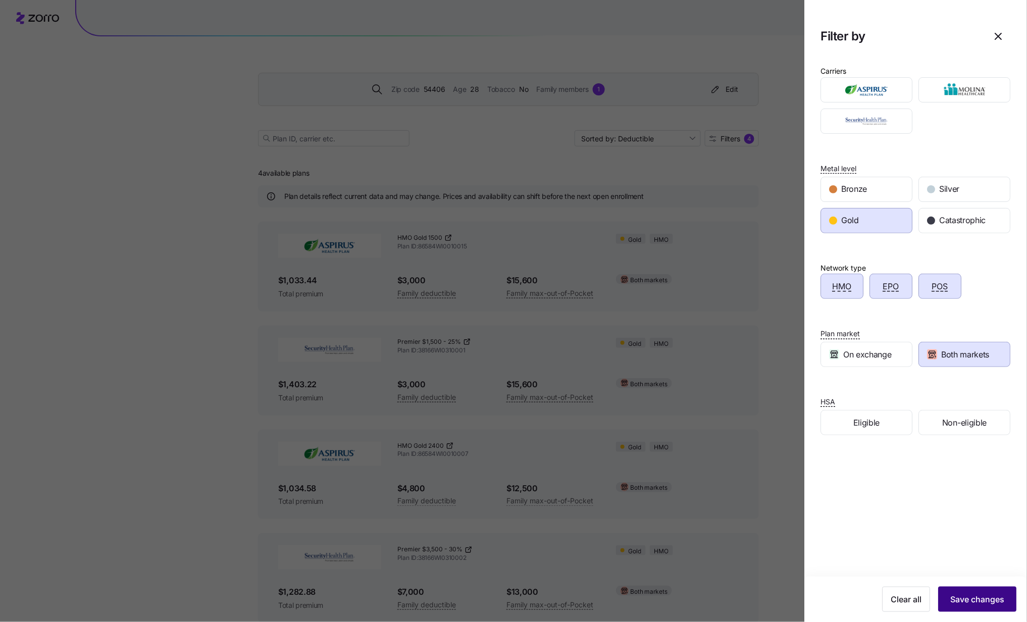
click at [770, 466] on span "Save changes" at bounding box center [977, 599] width 54 height 12
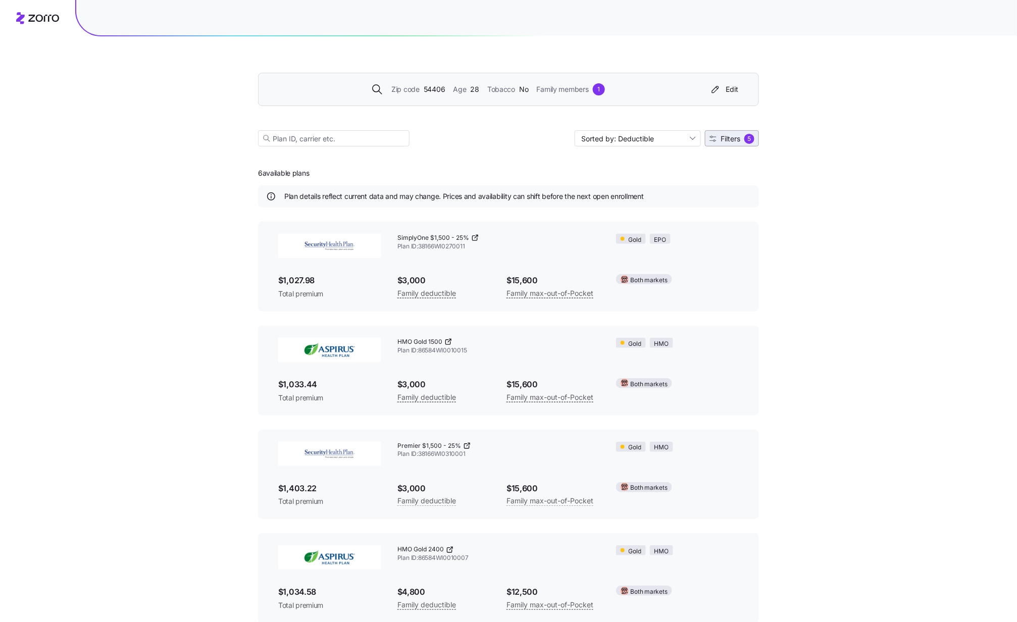
click at [729, 138] on span "Filters" at bounding box center [730, 138] width 20 height 7
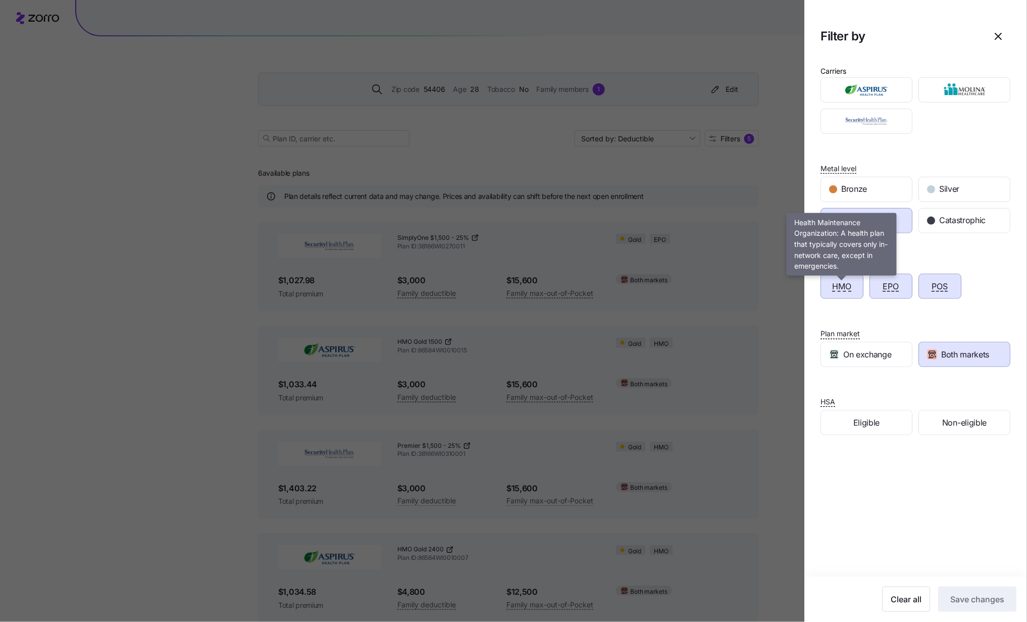
click at [770, 292] on span "HMO" at bounding box center [842, 286] width 19 height 13
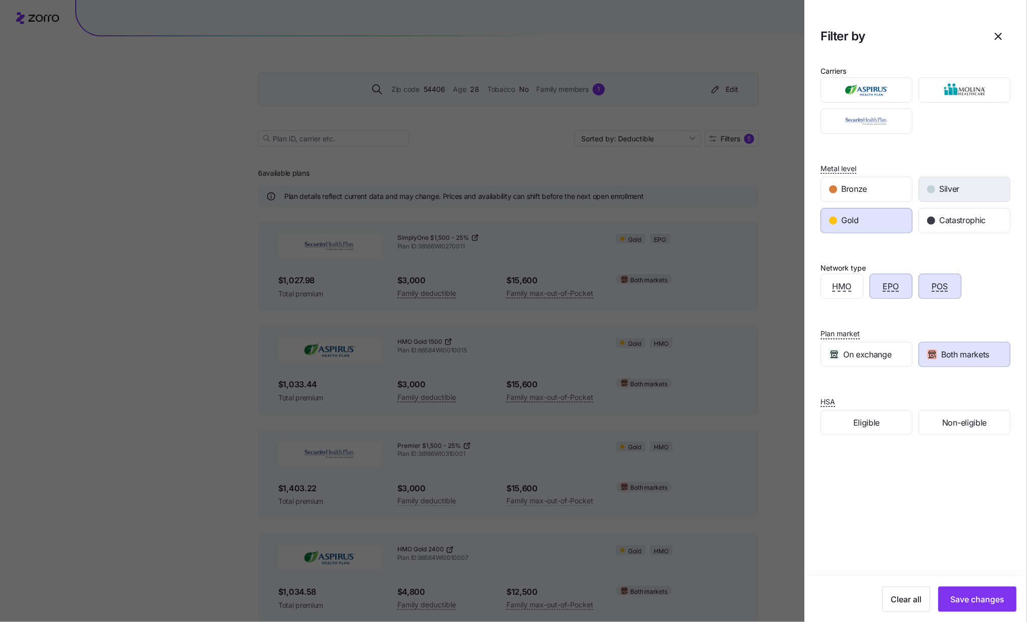
click at [770, 192] on div "Silver" at bounding box center [964, 189] width 91 height 24
click at [770, 95] on img "button" at bounding box center [965, 90] width 74 height 20
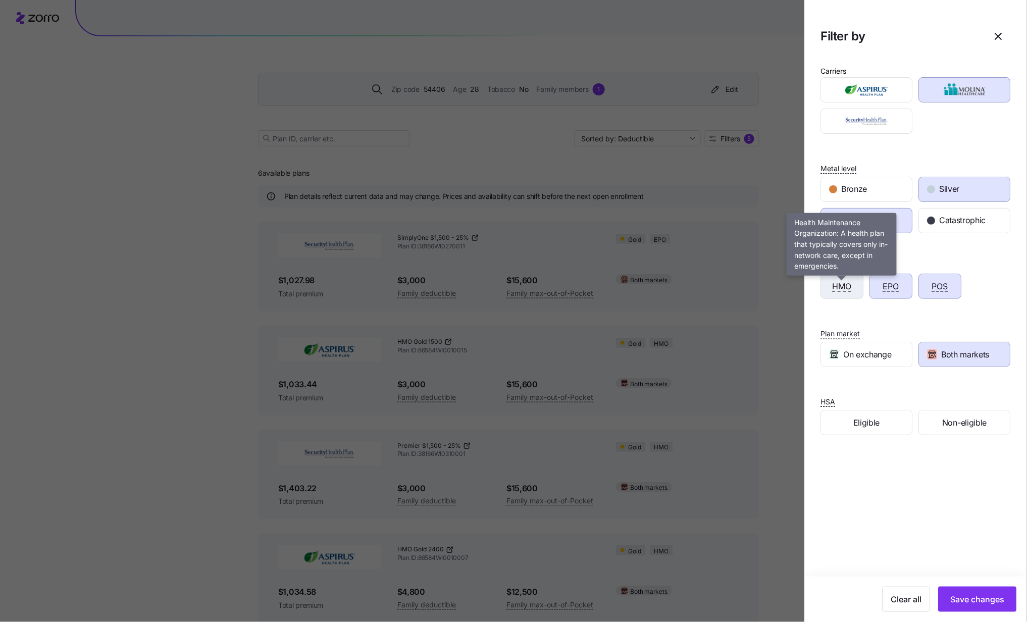
click at [770, 285] on span "HMO" at bounding box center [842, 286] width 19 height 13
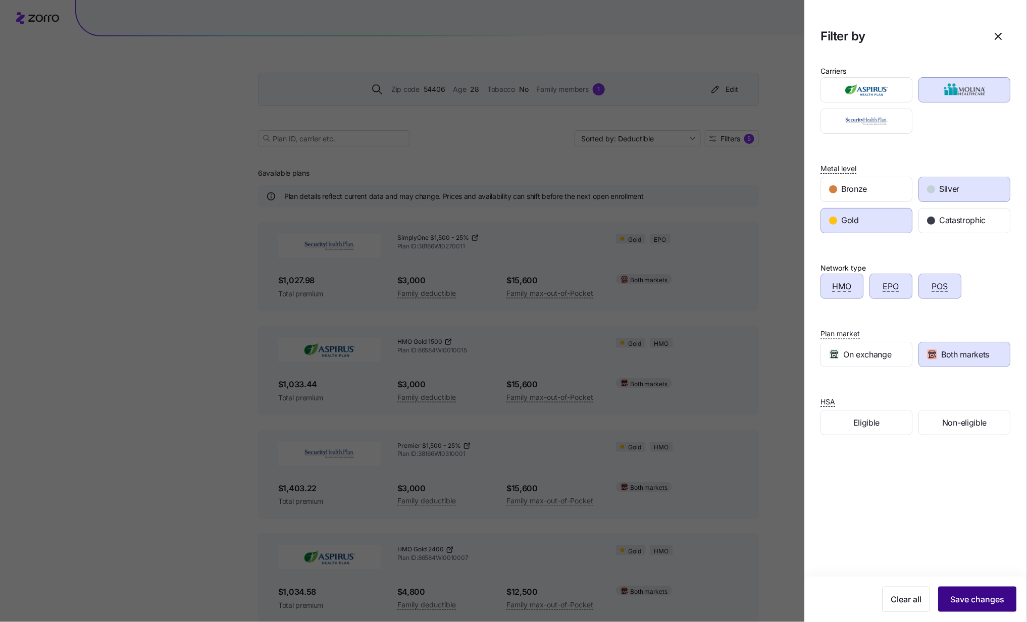
click at [770, 466] on span "Save changes" at bounding box center [977, 599] width 54 height 12
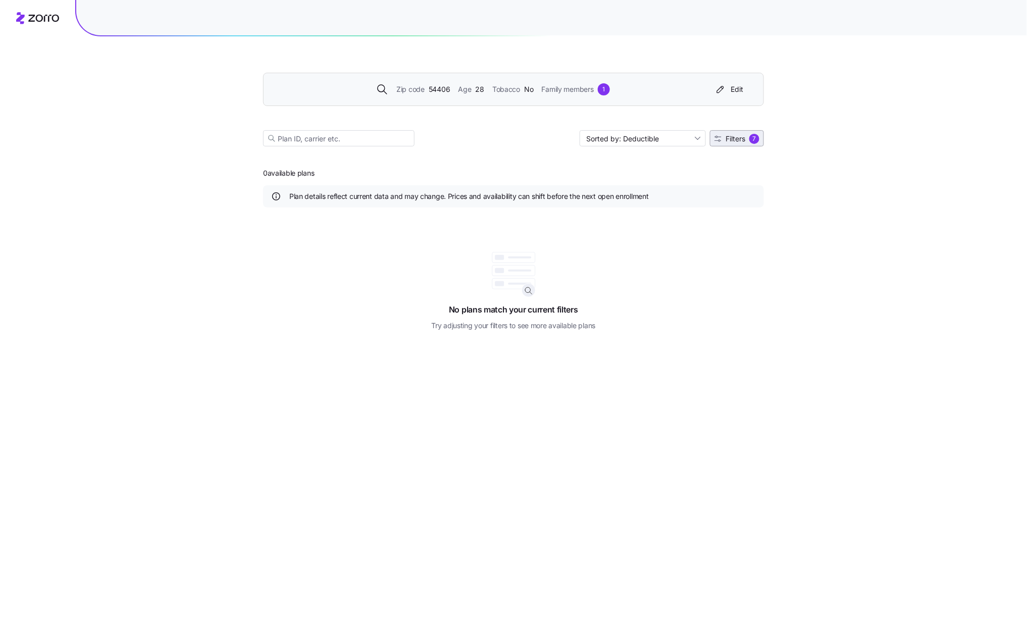
click at [738, 140] on span "Filters" at bounding box center [735, 138] width 20 height 7
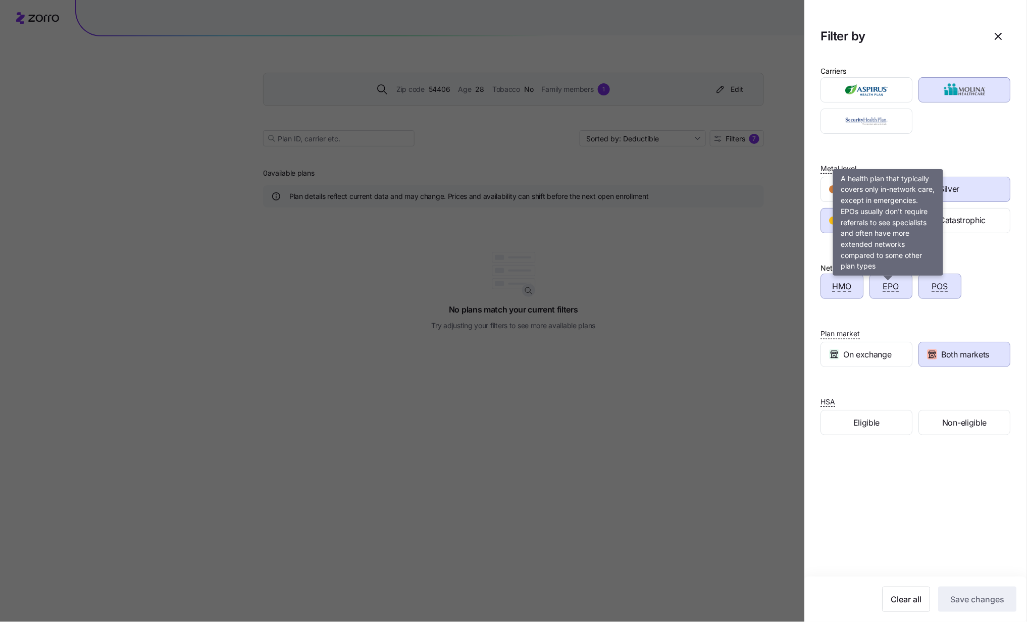
drag, startPoint x: 883, startPoint y: 289, endPoint x: 897, endPoint y: 290, distance: 14.7
click at [770, 289] on span "EPO" at bounding box center [891, 286] width 16 height 13
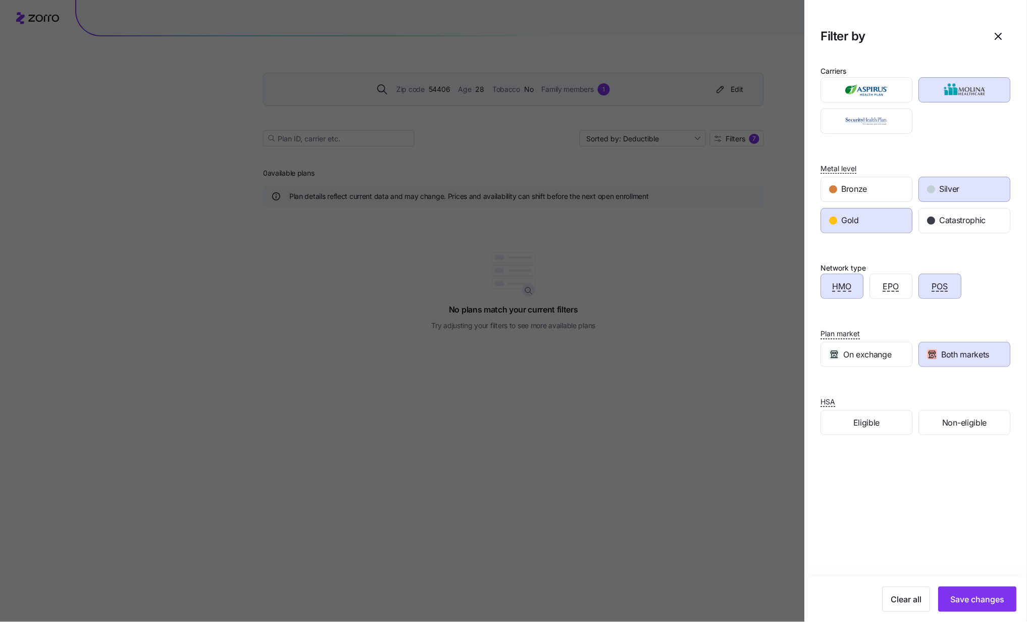
click at [770, 289] on div "POS" at bounding box center [940, 286] width 42 height 24
click at [770, 466] on span "Save changes" at bounding box center [977, 599] width 54 height 12
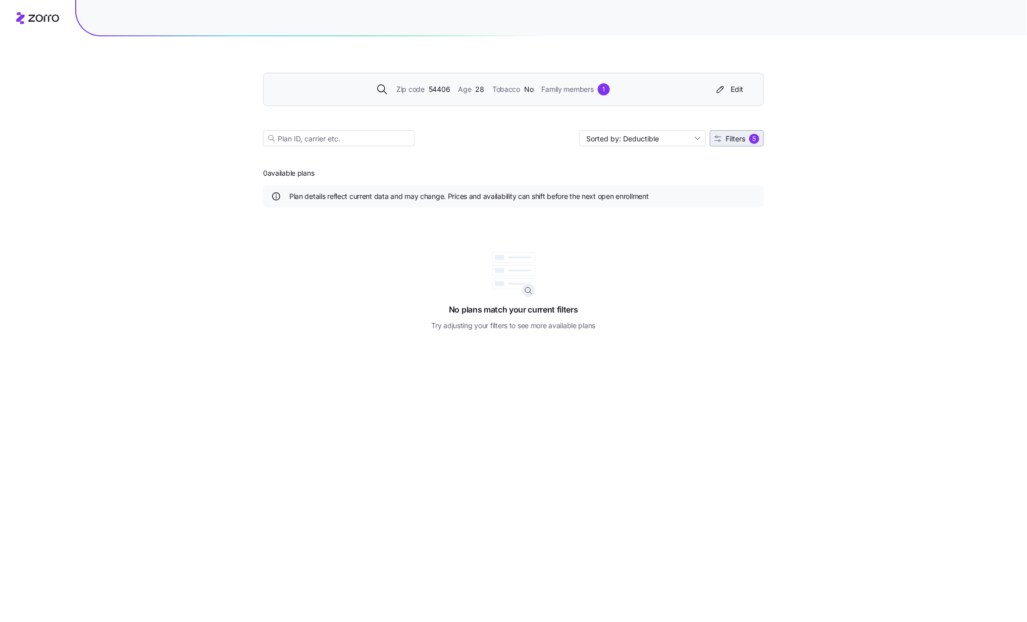
click at [737, 141] on span "Filters" at bounding box center [735, 138] width 20 height 7
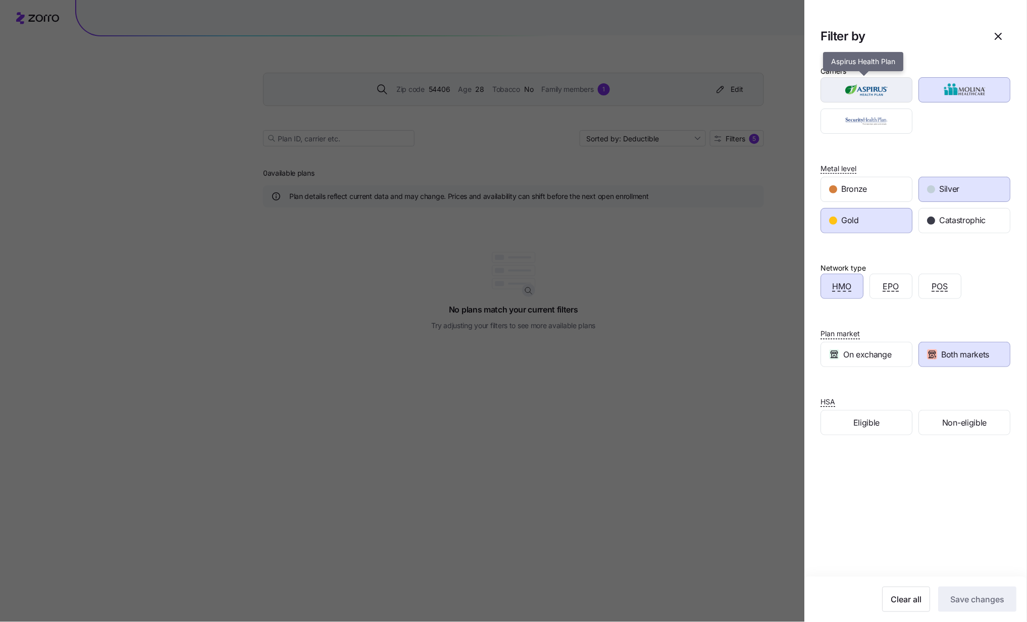
click at [770, 100] on div "button" at bounding box center [866, 90] width 91 height 24
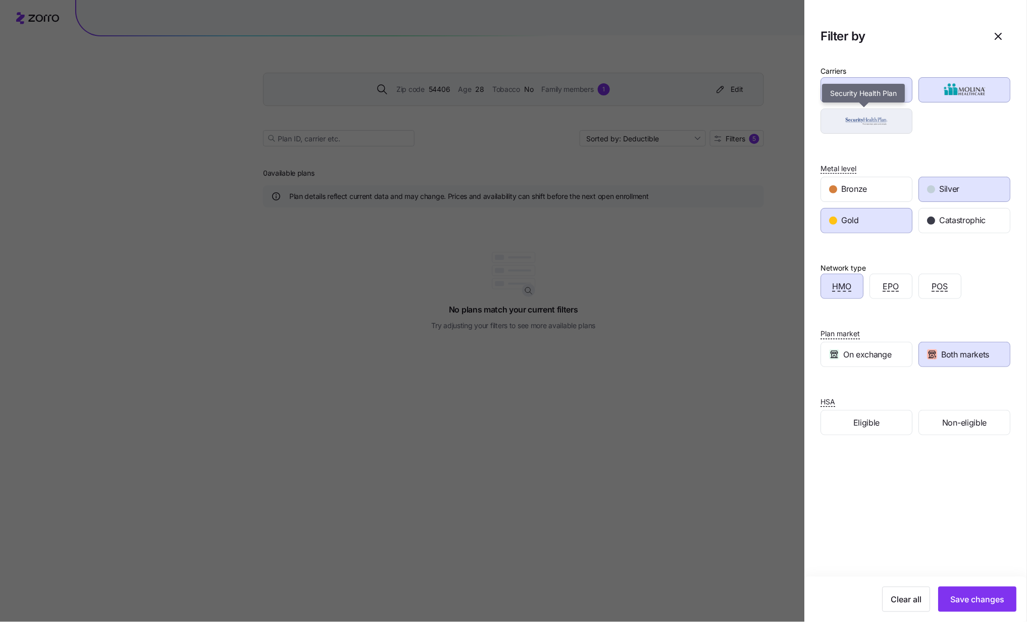
click at [770, 121] on img "button" at bounding box center [867, 121] width 74 height 20
click at [770, 293] on span "EPO" at bounding box center [891, 286] width 16 height 13
click at [770, 297] on div "POS" at bounding box center [940, 286] width 42 height 24
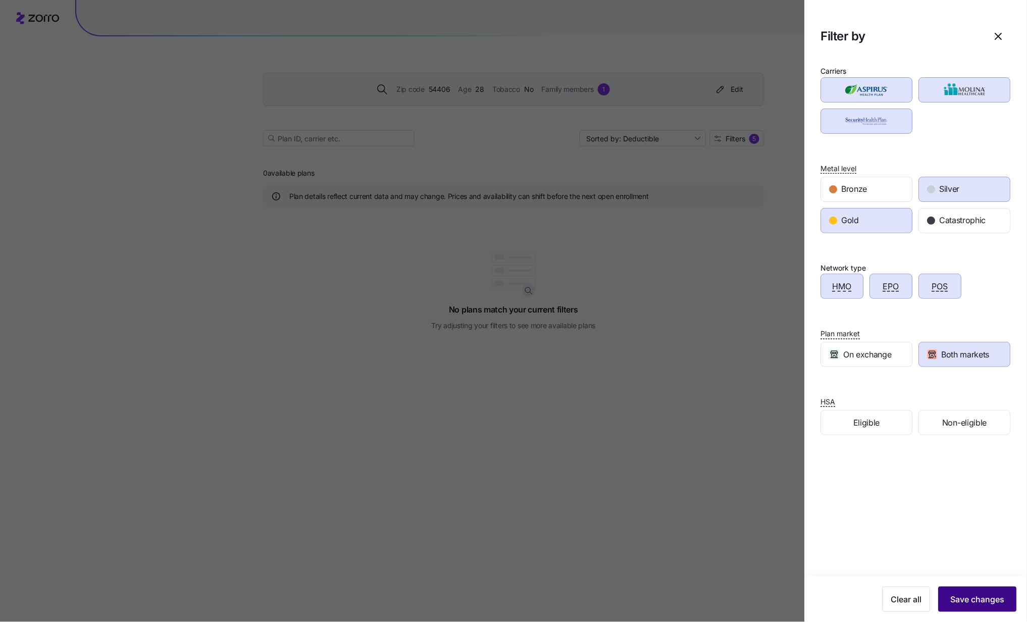
click at [770, 466] on span "Save changes" at bounding box center [977, 599] width 54 height 12
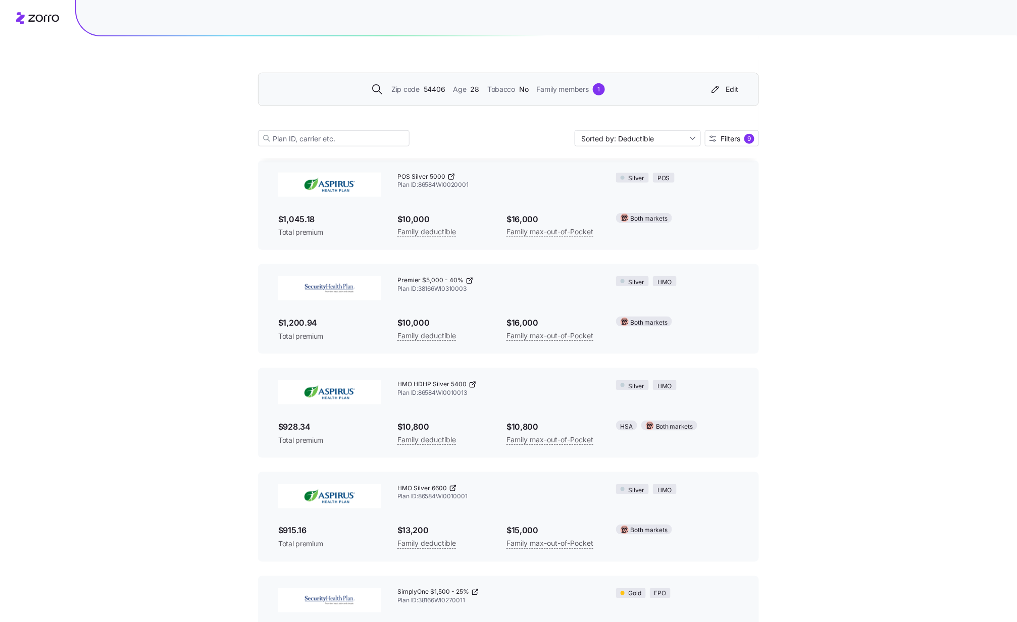
scroll to position [471, 0]
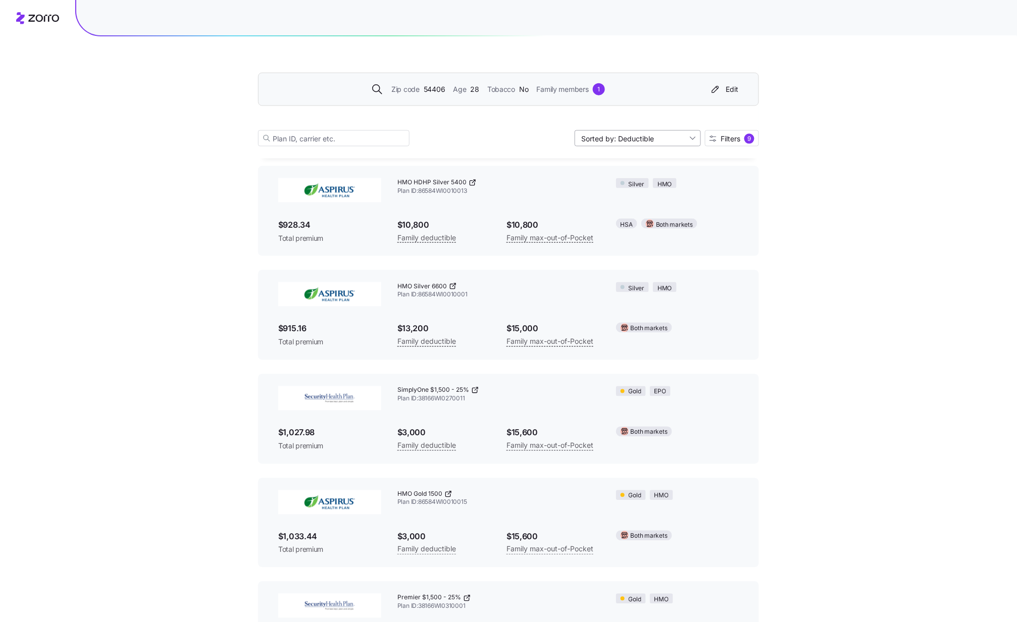
click at [693, 136] on input "Sorted by: Deductible" at bounding box center [637, 138] width 126 height 16
click at [604, 174] on div "Deductible" at bounding box center [636, 177] width 118 height 15
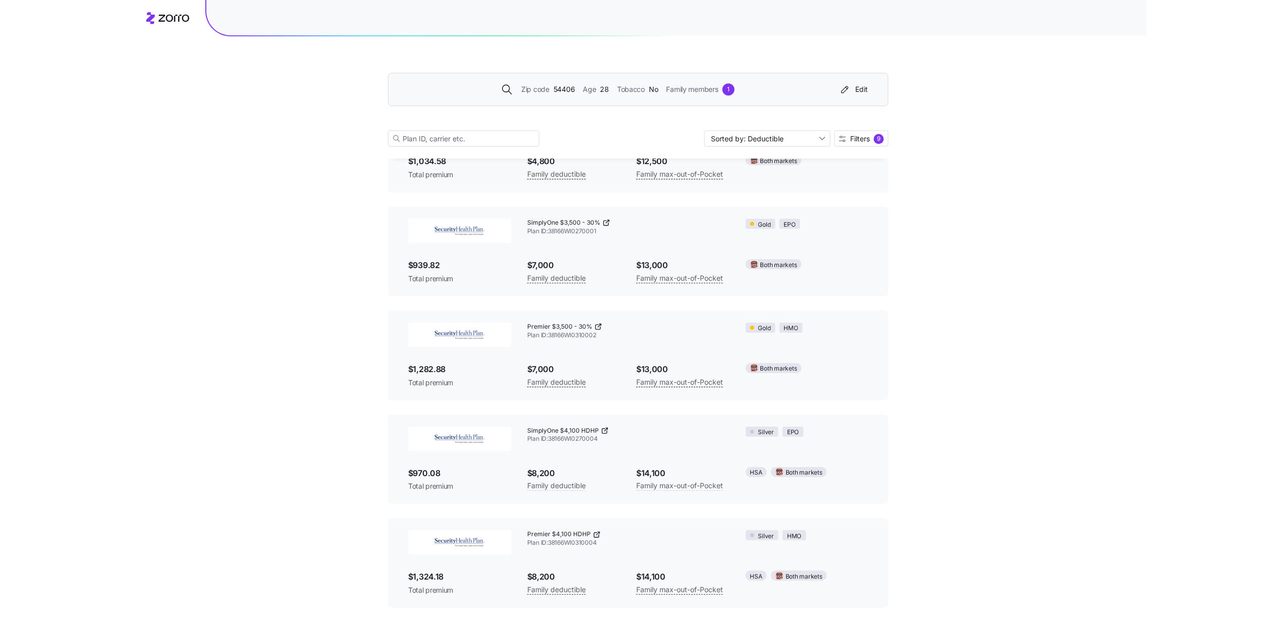
scroll to position [1056, 0]
